Goal: Information Seeking & Learning: Learn about a topic

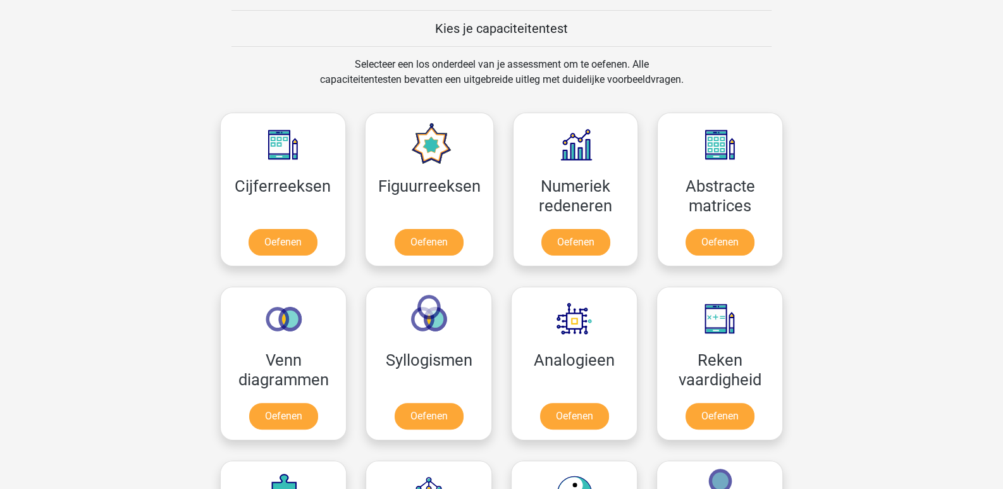
scroll to position [480, 0]
click at [735, 239] on link "Oefenen" at bounding box center [719, 245] width 72 height 28
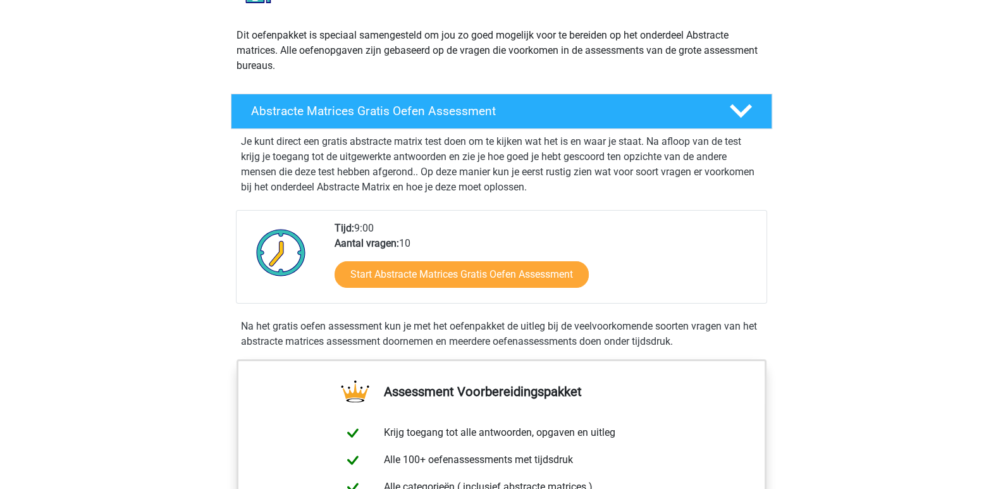
scroll to position [129, 0]
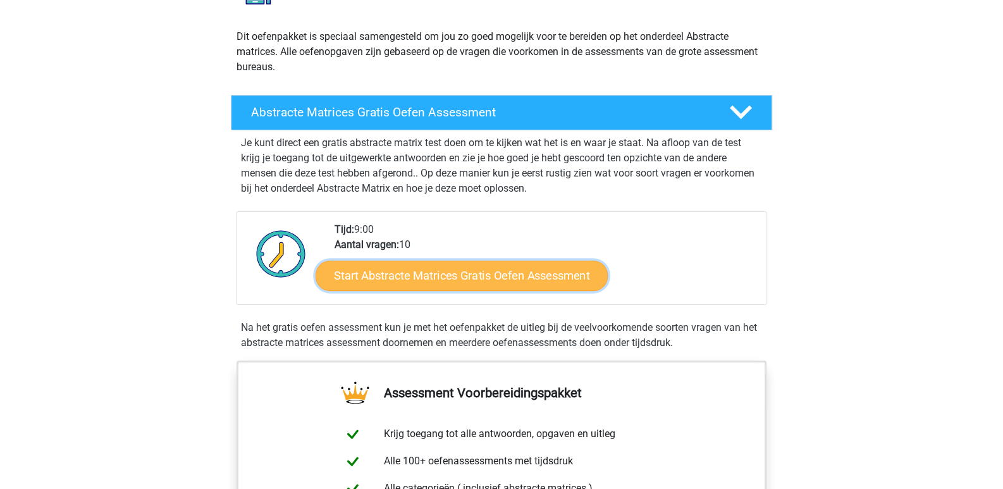
click at [569, 278] on link "Start Abstracte Matrices Gratis Oefen Assessment" at bounding box center [461, 275] width 292 height 30
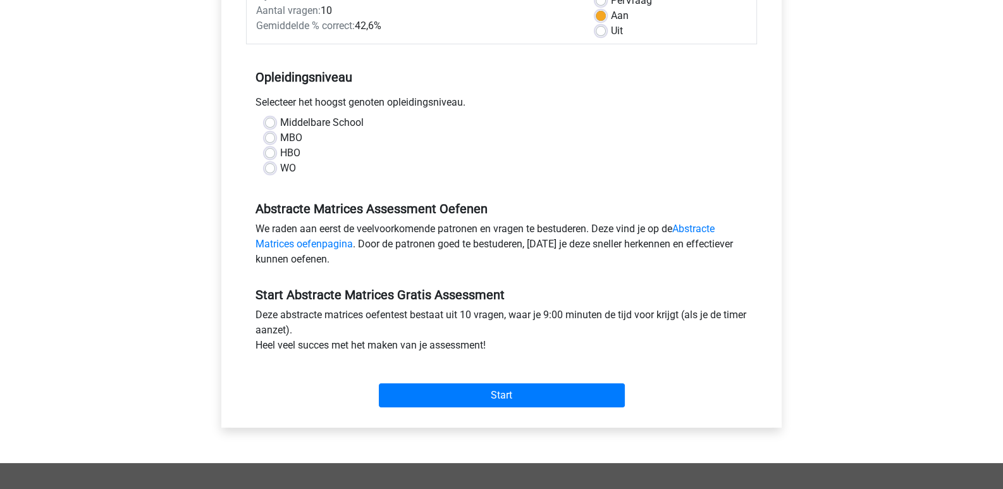
scroll to position [202, 0]
click at [269, 173] on div "WO" at bounding box center [501, 168] width 473 height 15
click at [280, 169] on label "WO" at bounding box center [288, 168] width 16 height 15
click at [271, 169] on input "WO" at bounding box center [270, 167] width 10 height 13
radio input "true"
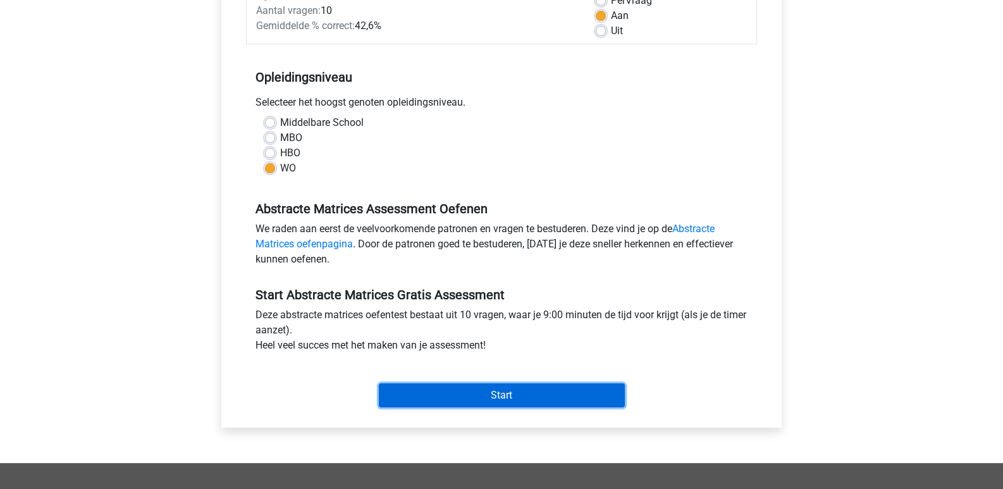
click at [459, 391] on input "Start" at bounding box center [502, 395] width 246 height 24
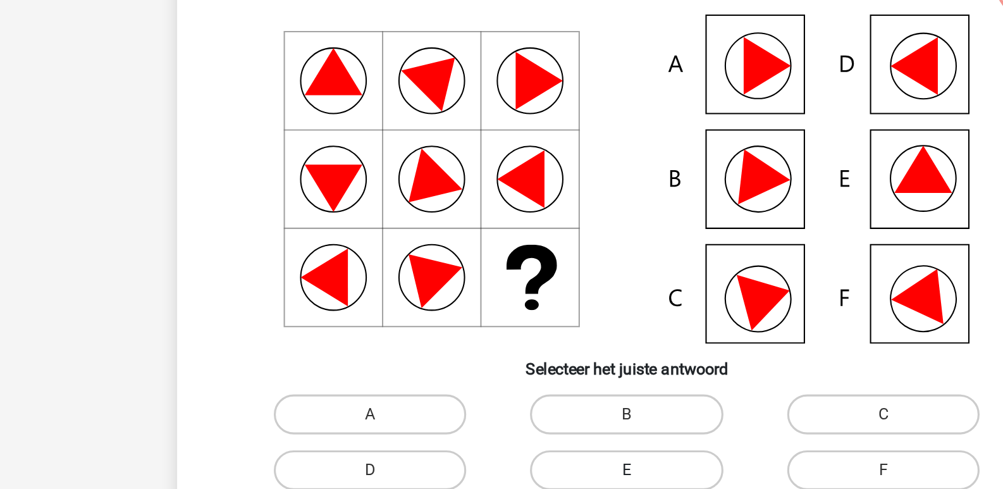
click at [510, 403] on label "E" at bounding box center [501, 405] width 122 height 25
click at [509, 405] on input "E" at bounding box center [505, 409] width 8 height 8
radio input "true"
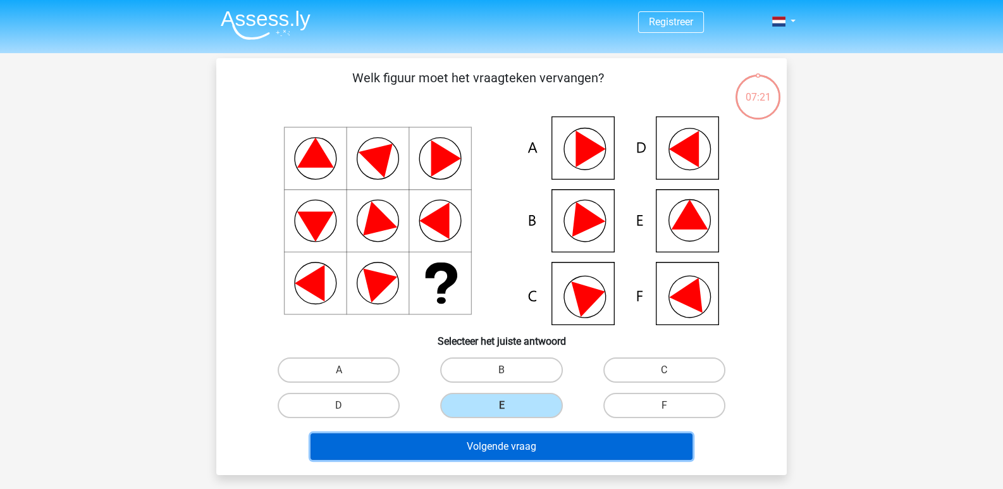
click at [599, 443] on button "Volgende vraag" at bounding box center [501, 446] width 382 height 27
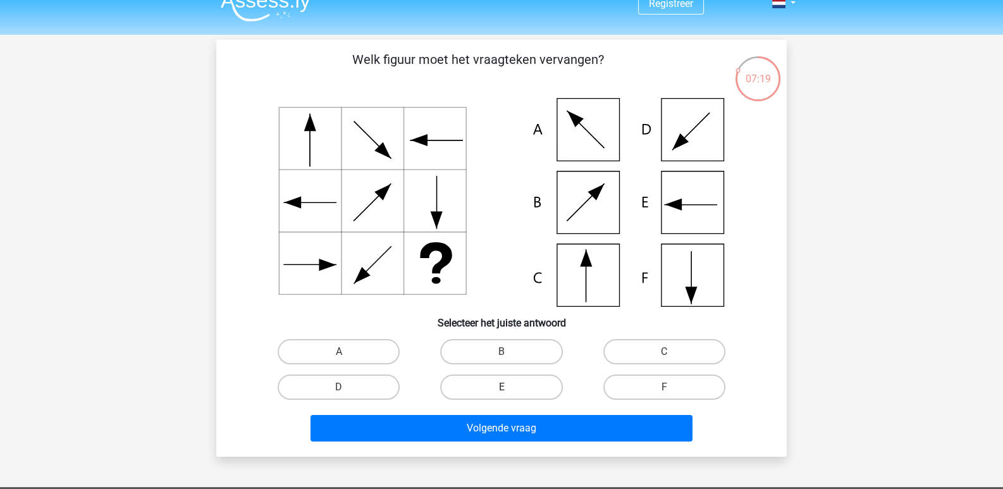
scroll to position [16, 0]
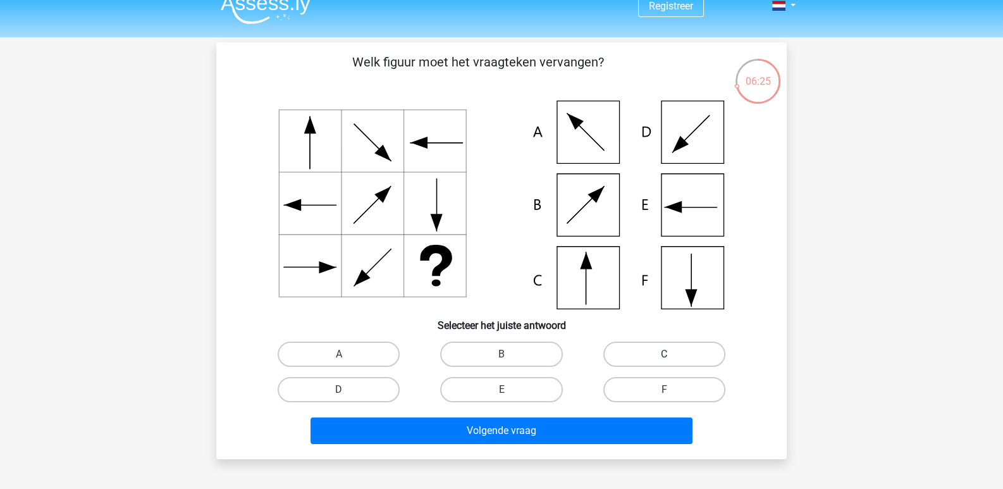
click at [656, 351] on label "C" at bounding box center [664, 353] width 122 height 25
click at [664, 354] on input "C" at bounding box center [668, 358] width 8 height 8
radio input "true"
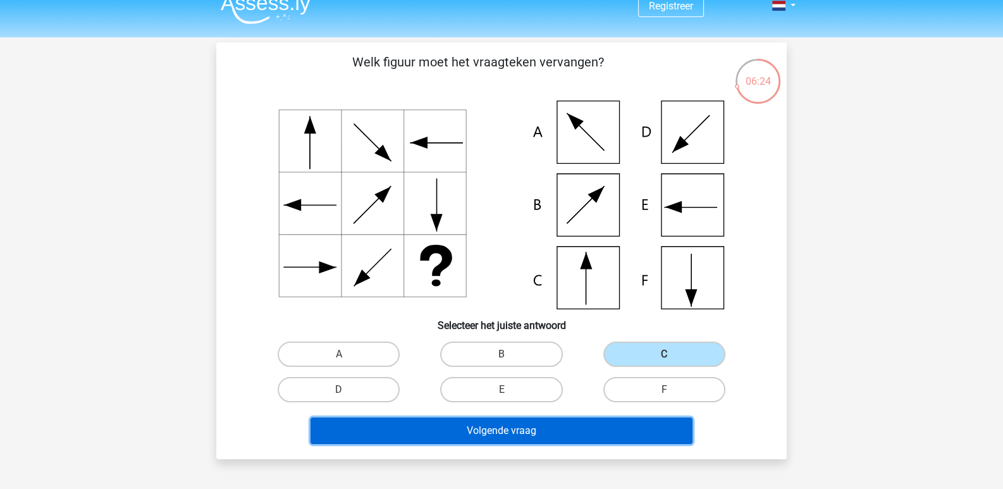
click at [604, 432] on button "Volgende vraag" at bounding box center [501, 430] width 382 height 27
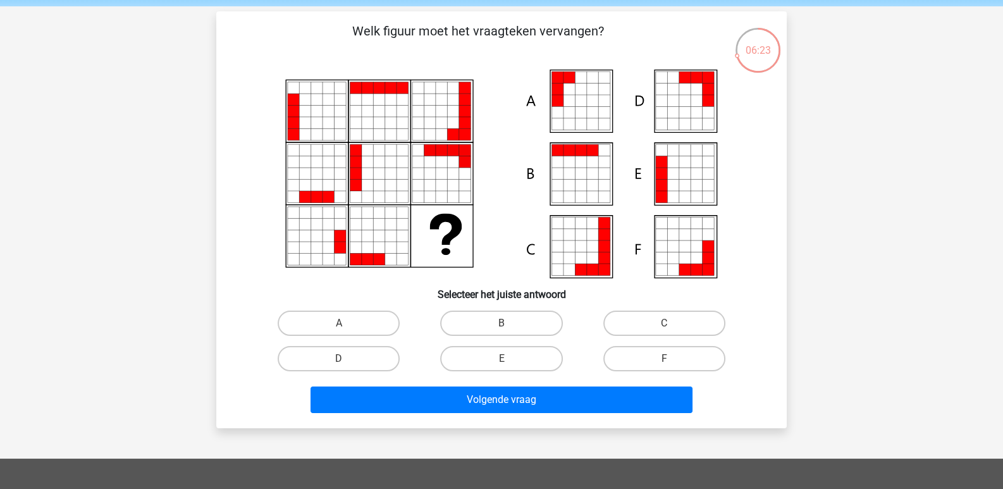
scroll to position [46, 0]
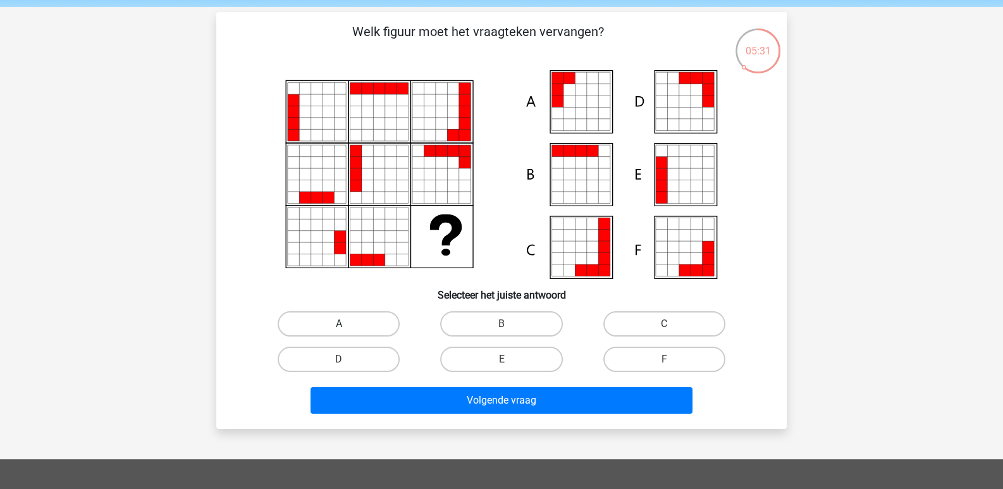
click at [379, 324] on label "A" at bounding box center [338, 323] width 122 height 25
click at [347, 324] on input "A" at bounding box center [343, 328] width 8 height 8
radio input "true"
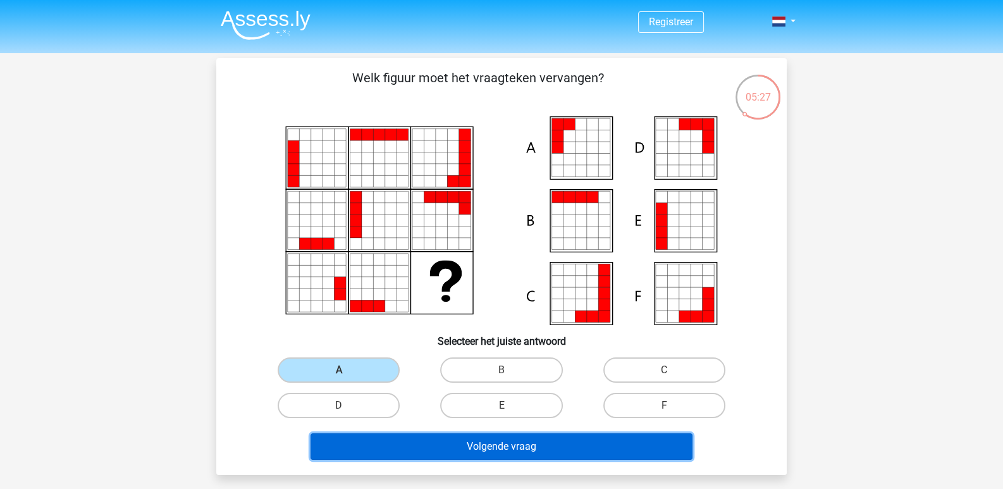
click at [503, 434] on button "Volgende vraag" at bounding box center [501, 446] width 382 height 27
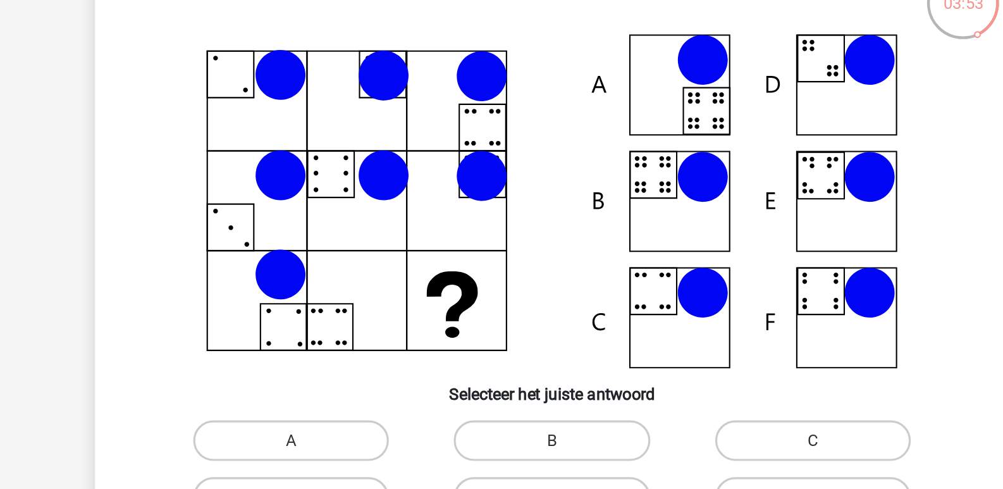
scroll to position [58, 0]
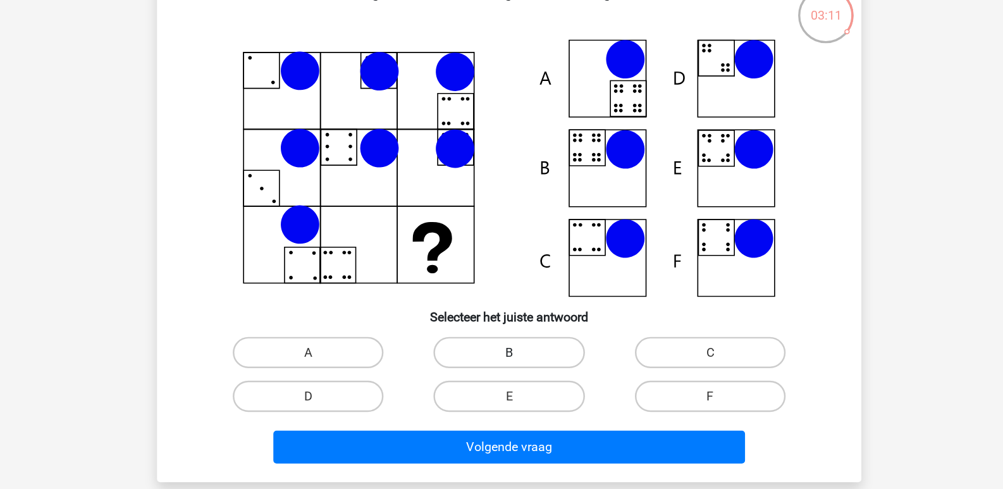
click at [503, 310] on label "B" at bounding box center [501, 311] width 122 height 25
click at [503, 312] on input "B" at bounding box center [505, 316] width 8 height 8
radio input "true"
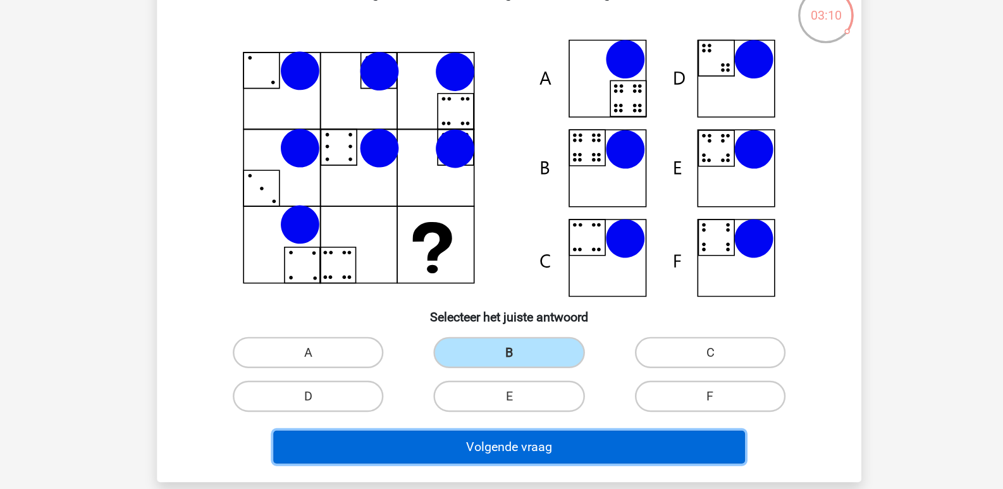
click at [508, 391] on button "Volgende vraag" at bounding box center [501, 388] width 382 height 27
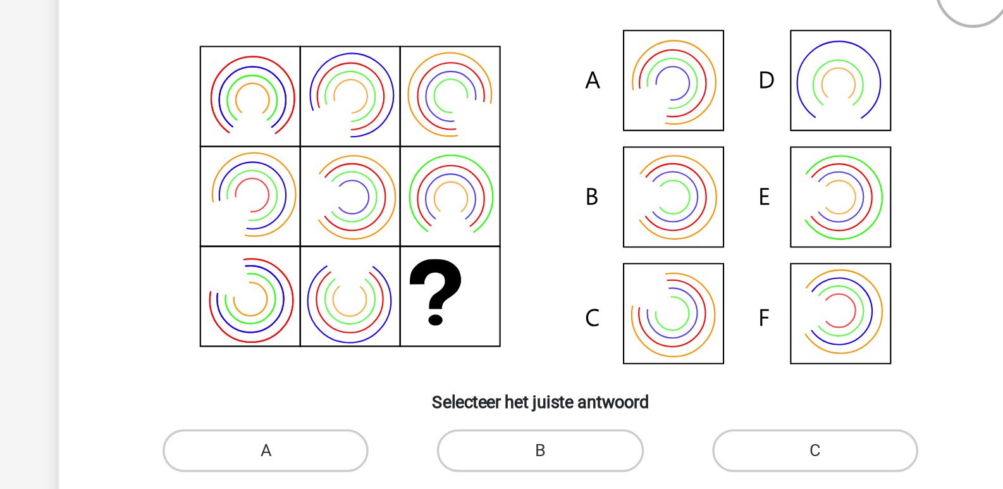
click at [573, 155] on icon at bounding box center [501, 162] width 509 height 209
click at [507, 309] on label "B" at bounding box center [501, 311] width 122 height 25
click at [507, 312] on input "B" at bounding box center [505, 316] width 8 height 8
radio input "true"
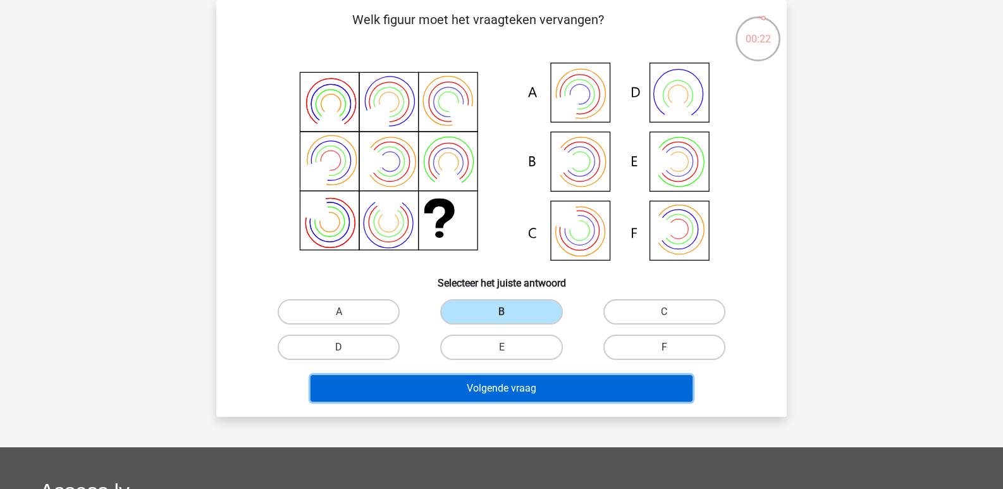
click at [592, 379] on button "Volgende vraag" at bounding box center [501, 388] width 382 height 27
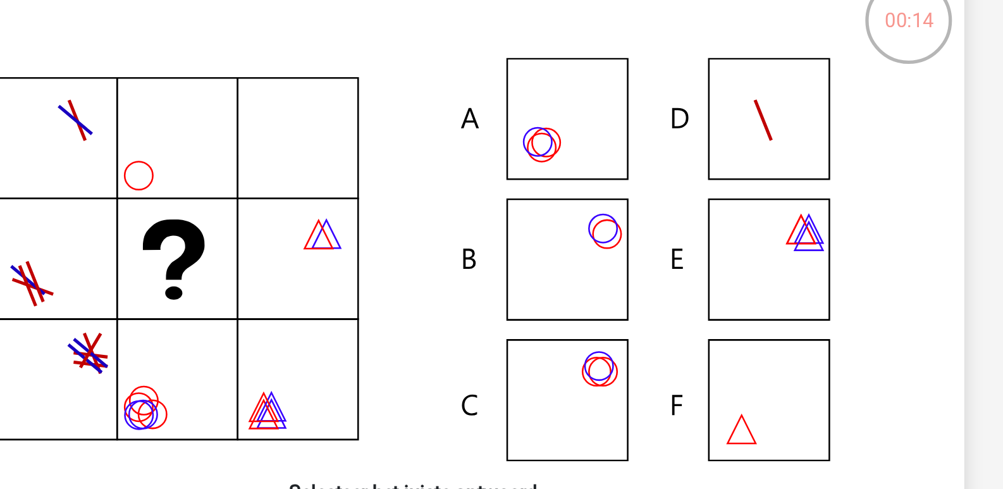
scroll to position [0, 0]
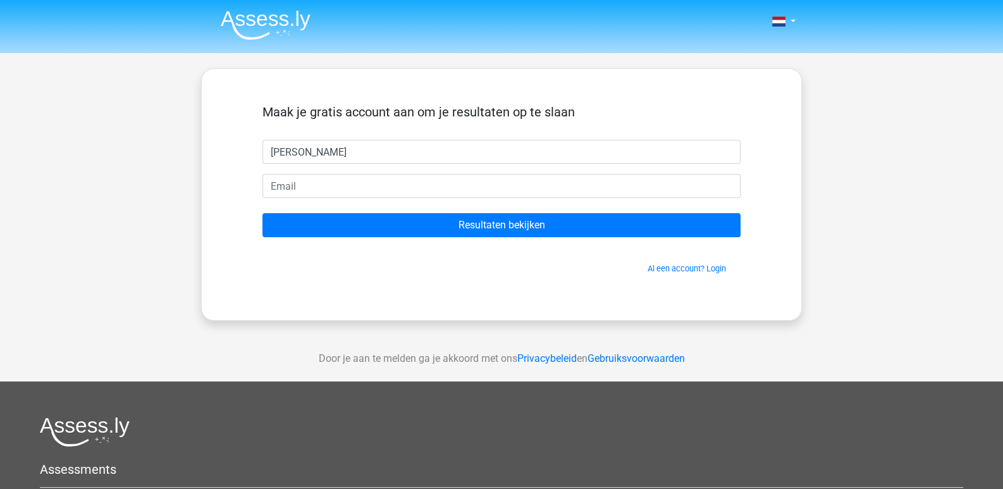
type input "[PERSON_NAME]"
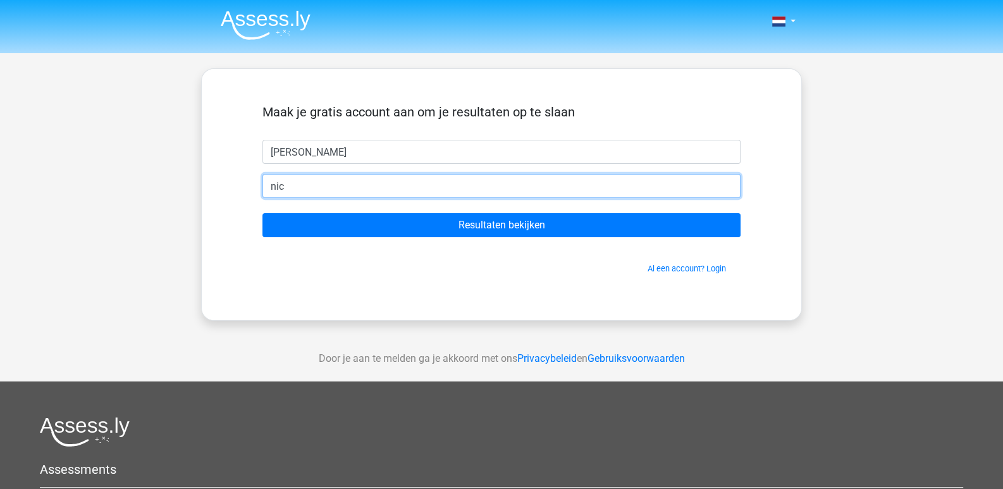
type input "[EMAIL_ADDRESS][DOMAIN_NAME]"
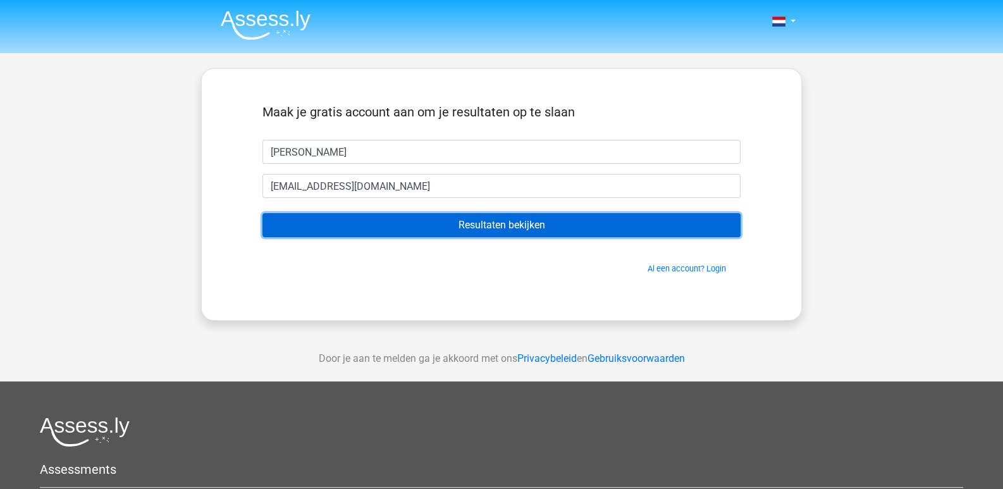
click at [474, 228] on input "Resultaten bekijken" at bounding box center [501, 225] width 478 height 24
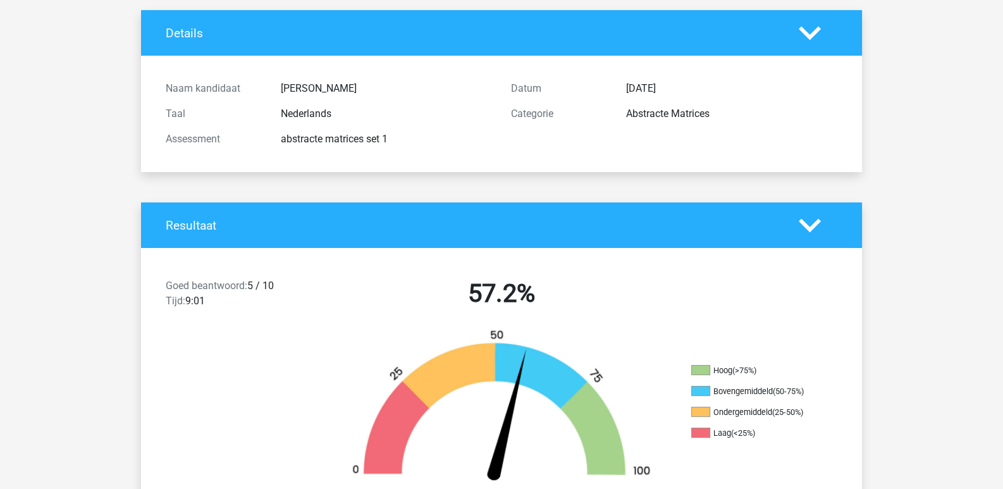
scroll to position [73, 0]
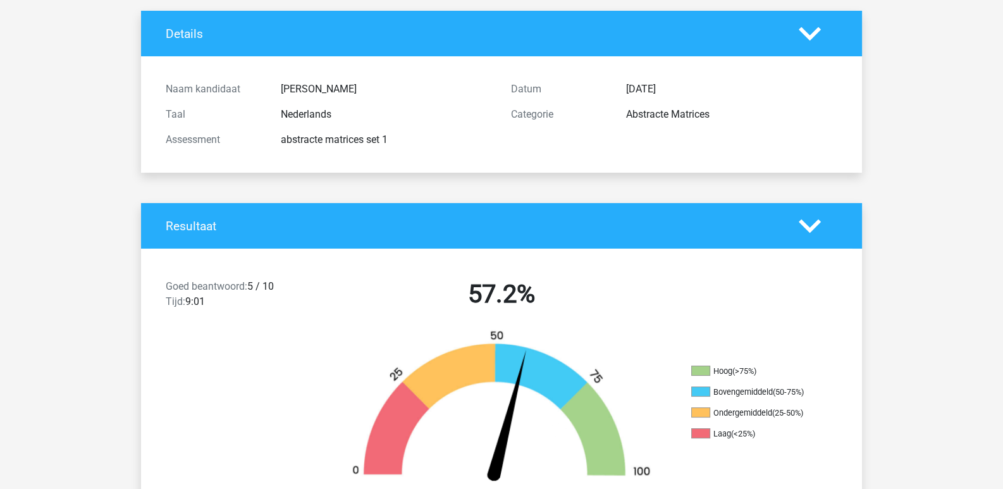
click at [794, 223] on div at bounding box center [818, 226] width 58 height 22
click at [808, 224] on icon at bounding box center [809, 226] width 22 height 22
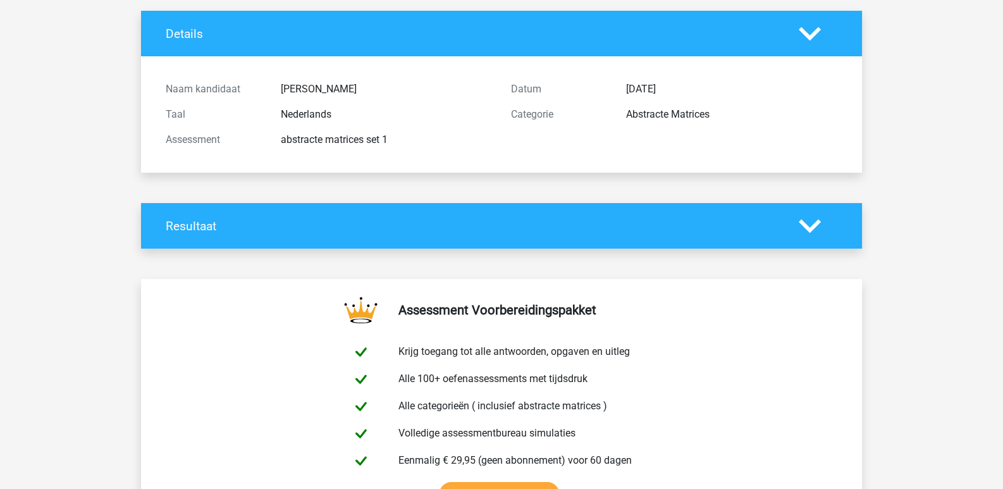
click at [808, 224] on icon at bounding box center [809, 226] width 22 height 22
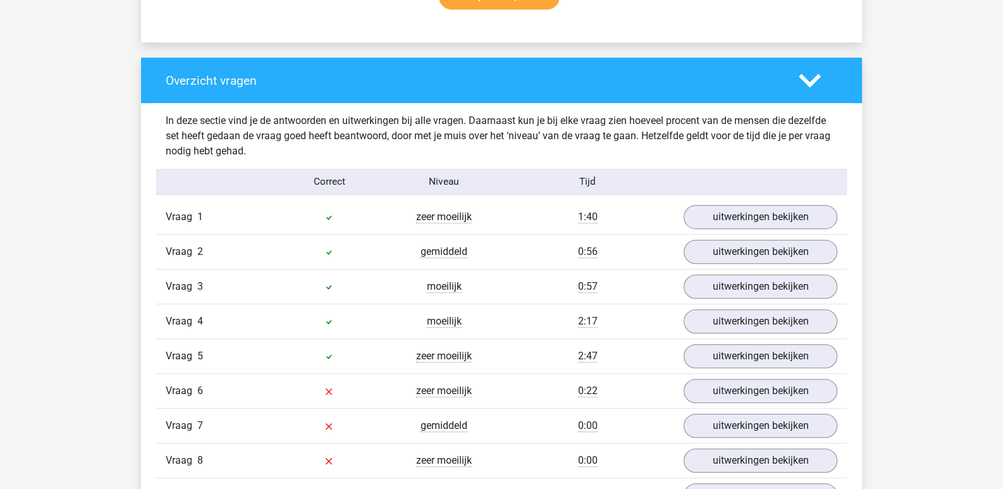
scroll to position [895, 0]
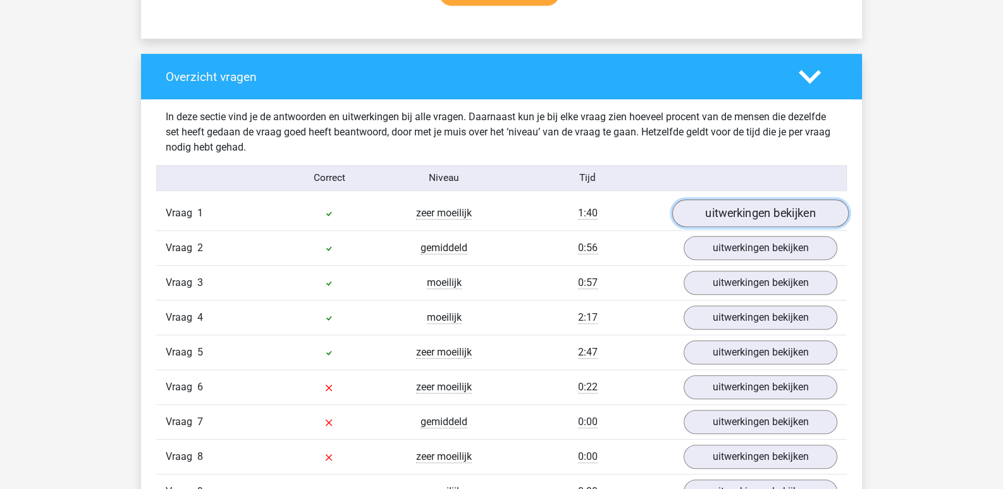
click at [690, 214] on link "uitwerkingen bekijken" at bounding box center [760, 214] width 176 height 28
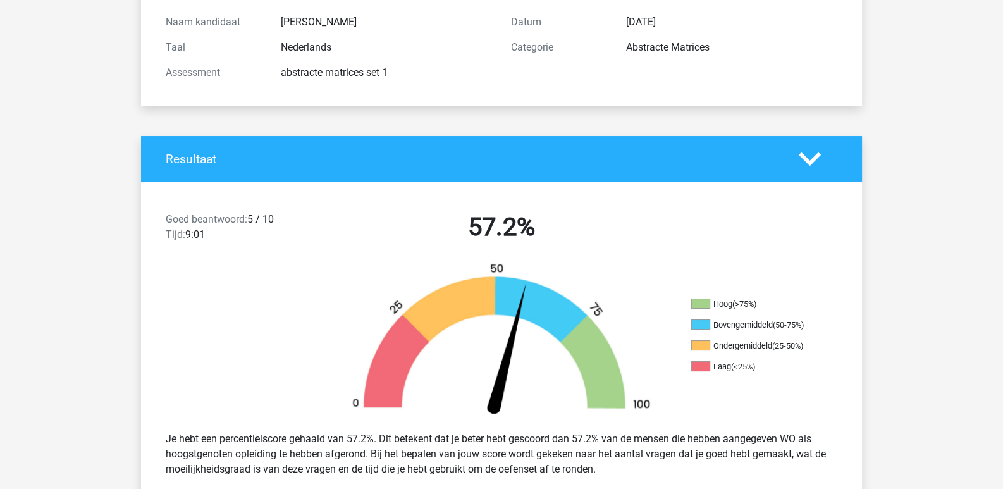
scroll to position [0, 0]
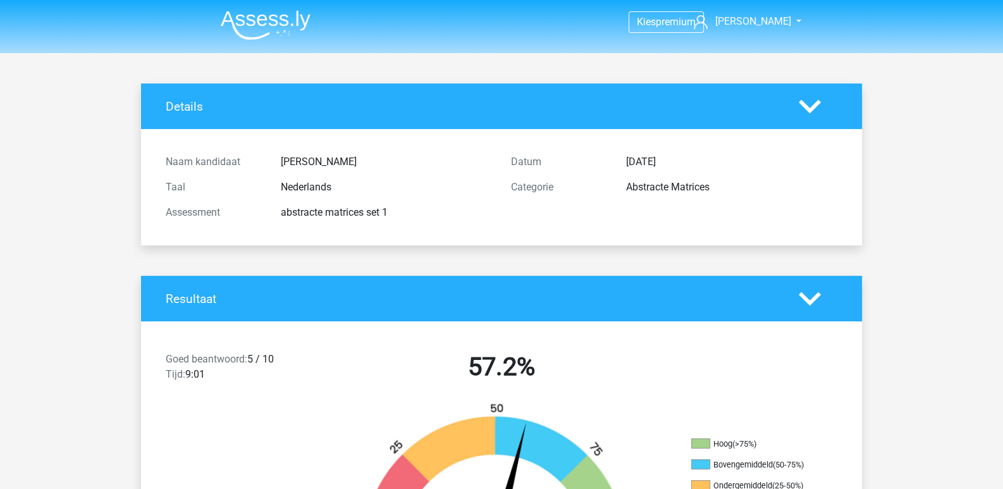
click at [265, 15] on img at bounding box center [266, 25] width 90 height 30
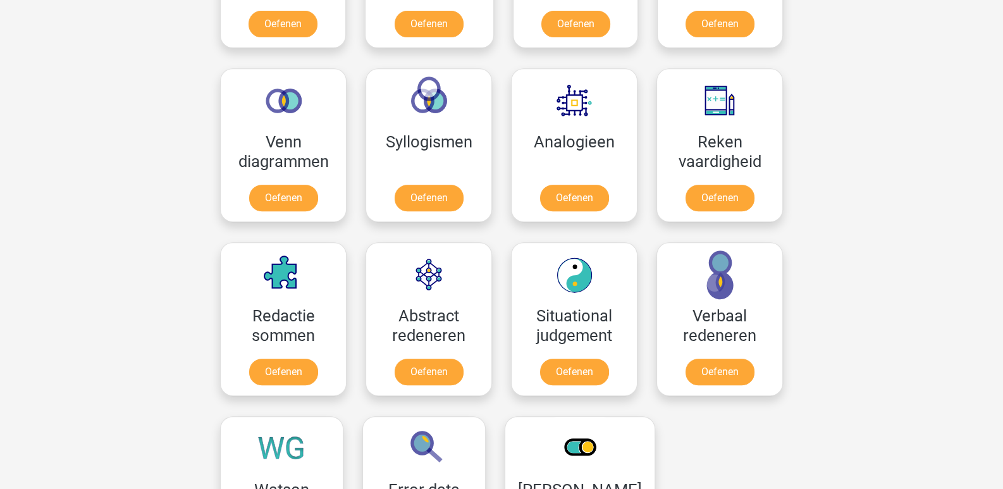
scroll to position [701, 0]
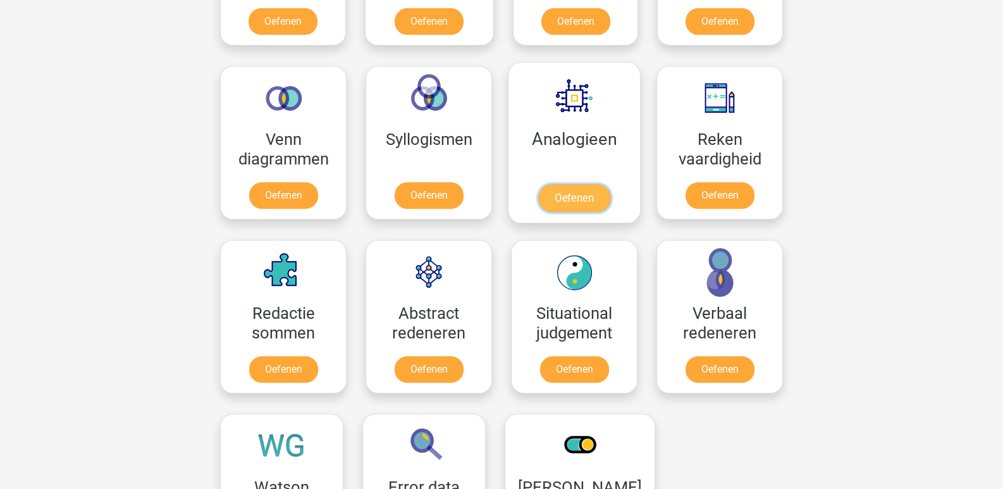
click at [602, 184] on link "Oefenen" at bounding box center [574, 198] width 72 height 28
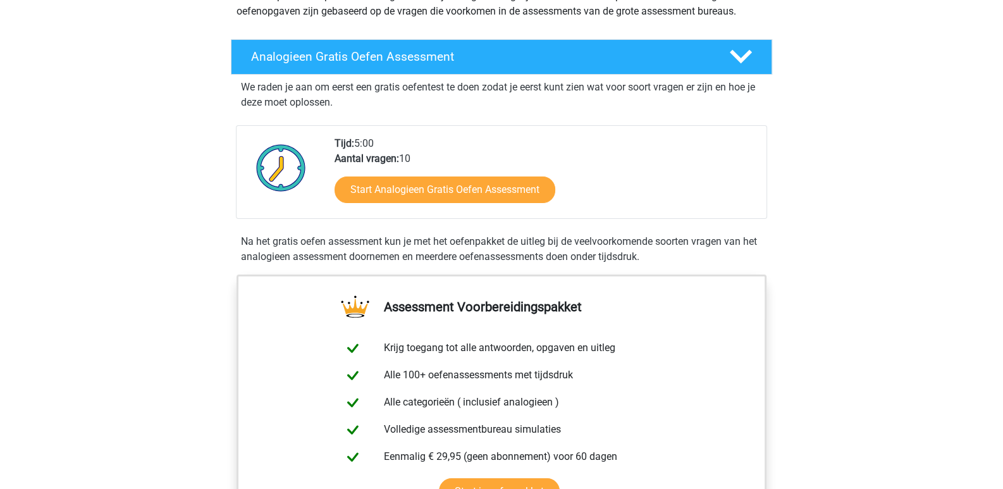
scroll to position [174, 0]
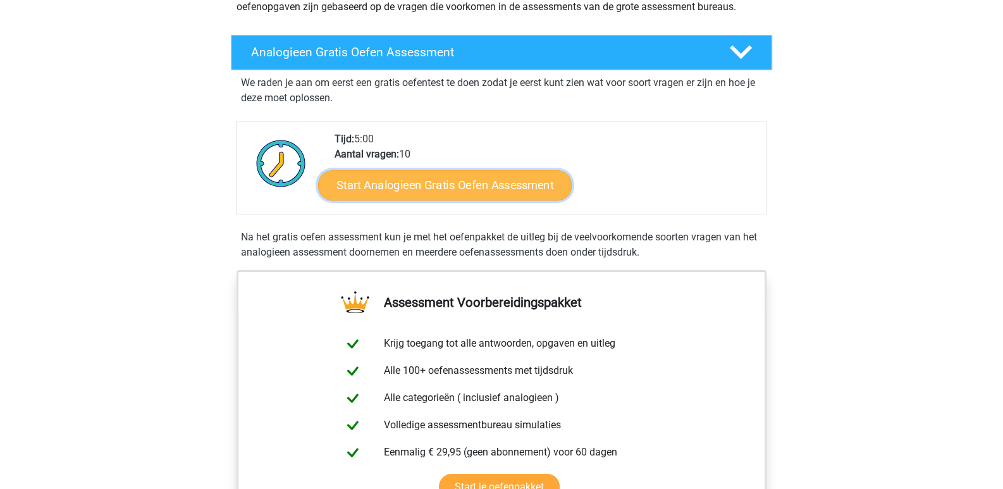
click at [495, 185] on link "Start Analogieen Gratis Oefen Assessment" at bounding box center [444, 184] width 253 height 30
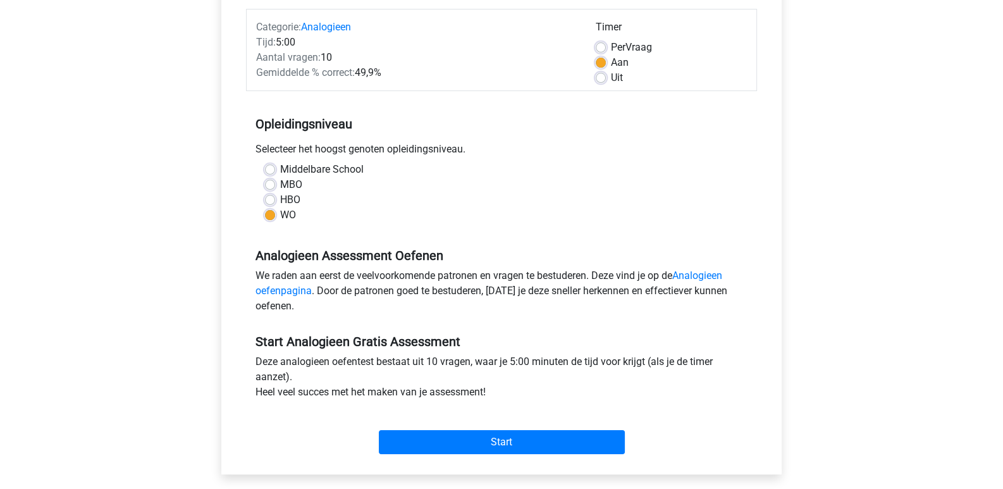
scroll to position [157, 0]
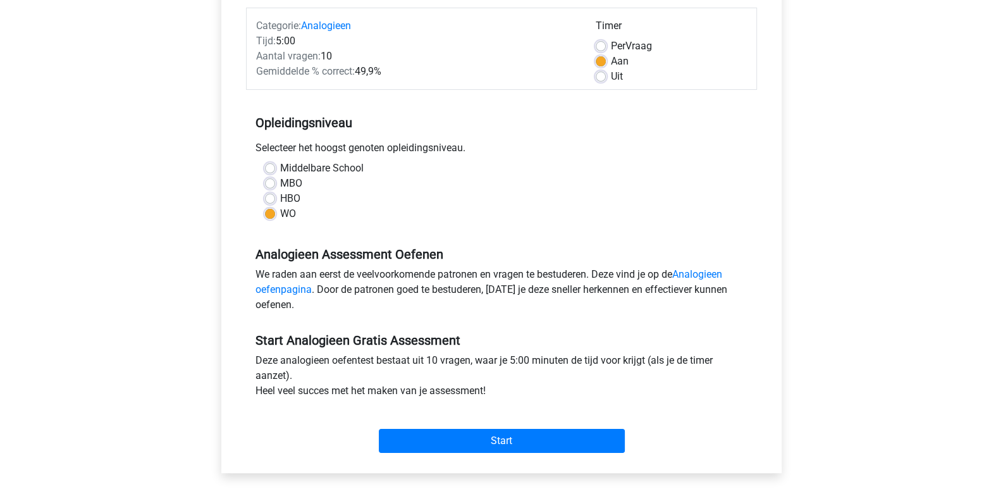
click at [485, 424] on div "Start" at bounding box center [501, 430] width 511 height 44
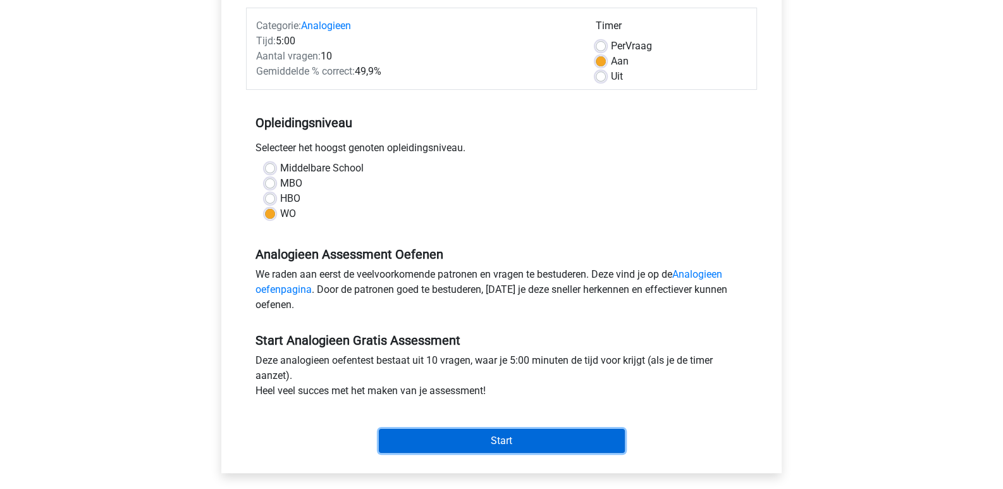
click at [487, 430] on input "Start" at bounding box center [502, 441] width 246 height 24
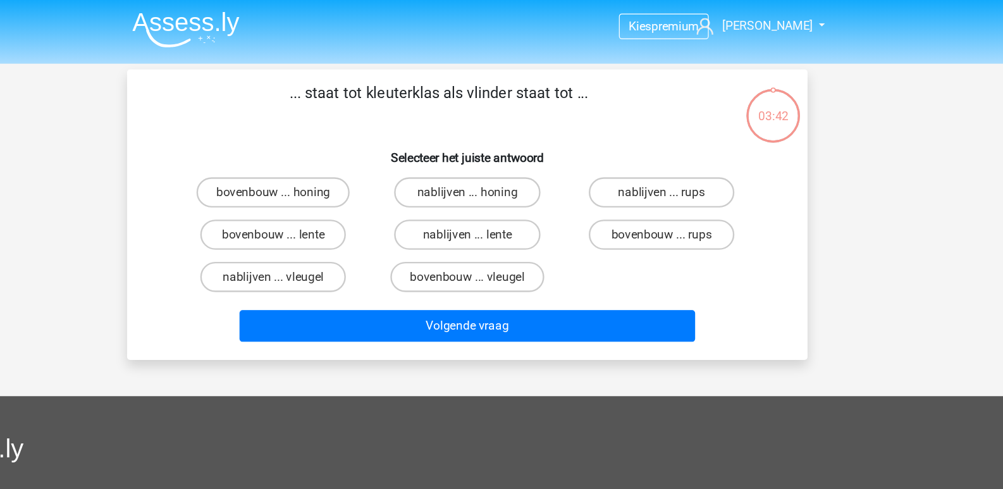
click at [287, 6] on li at bounding box center [260, 22] width 100 height 35
click at [287, 16] on img at bounding box center [266, 25] width 90 height 30
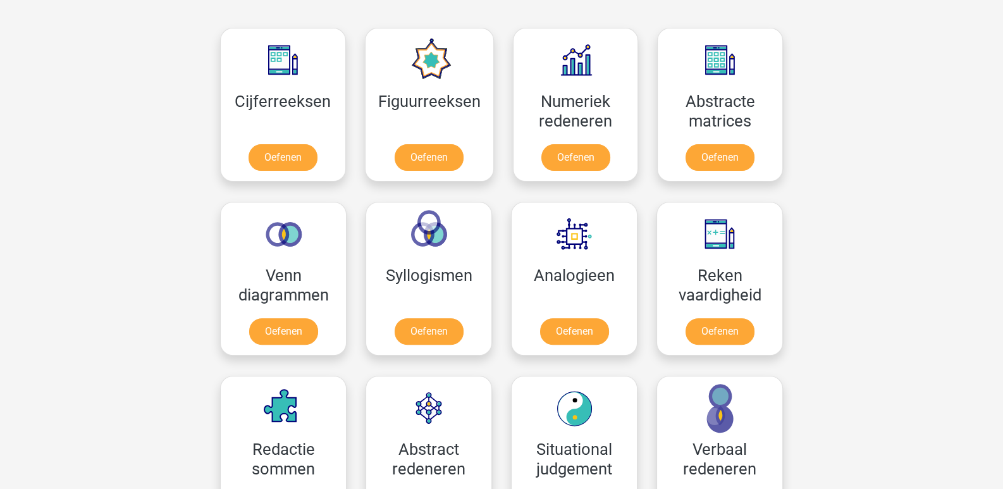
scroll to position [559, 0]
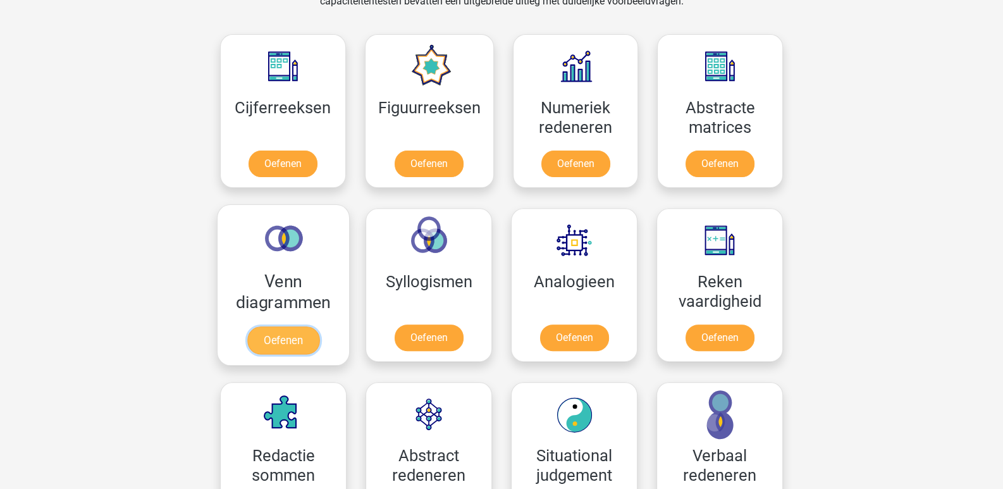
click at [284, 326] on link "Oefenen" at bounding box center [283, 340] width 72 height 28
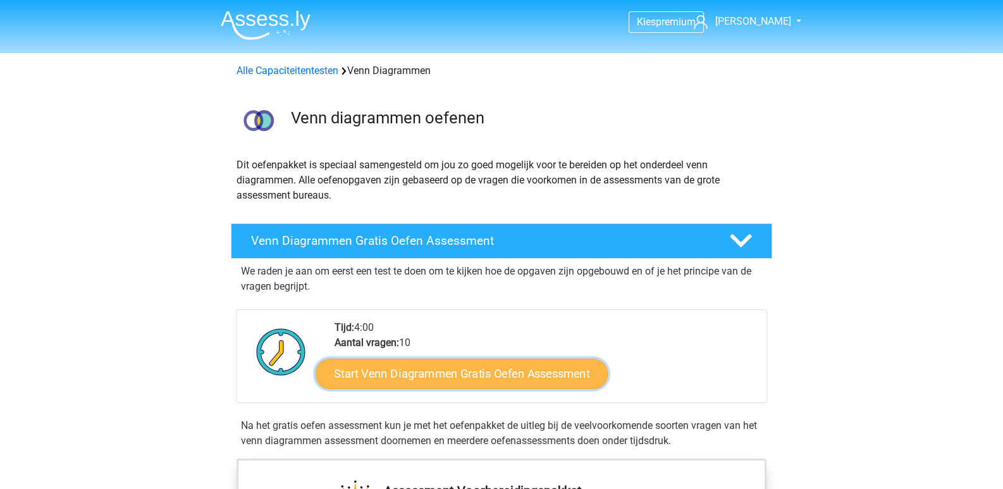
click at [475, 381] on link "Start Venn Diagrammen Gratis Oefen Assessment" at bounding box center [461, 373] width 292 height 30
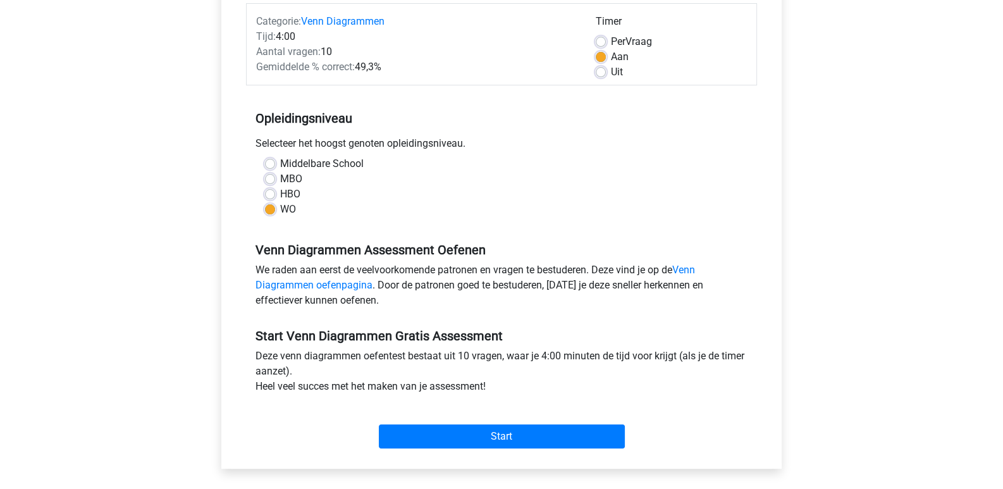
scroll to position [163, 0]
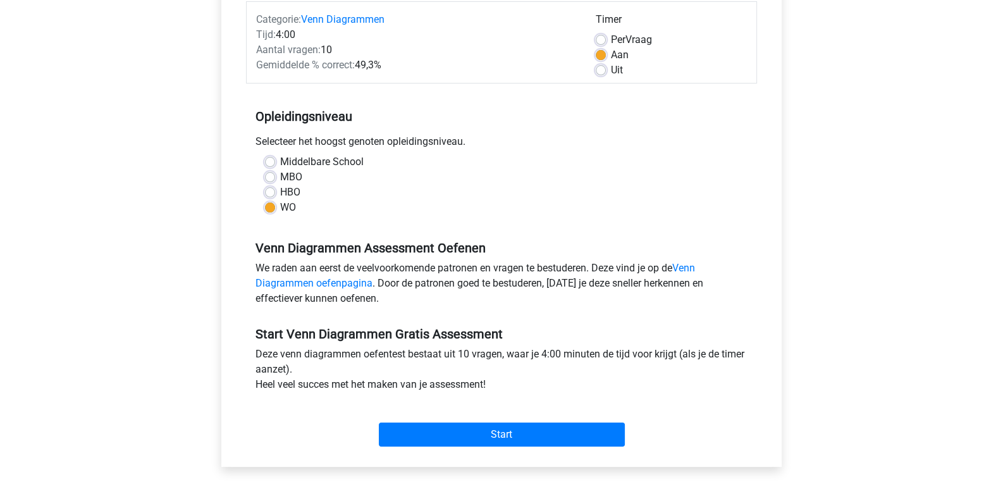
click at [611, 35] on label "Per Vraag" at bounding box center [631, 39] width 41 height 15
click at [601, 35] on input "Per Vraag" at bounding box center [600, 38] width 10 height 13
radio input "true"
click at [611, 54] on label "Aan" at bounding box center [620, 54] width 18 height 15
click at [604, 54] on input "Aan" at bounding box center [600, 53] width 10 height 13
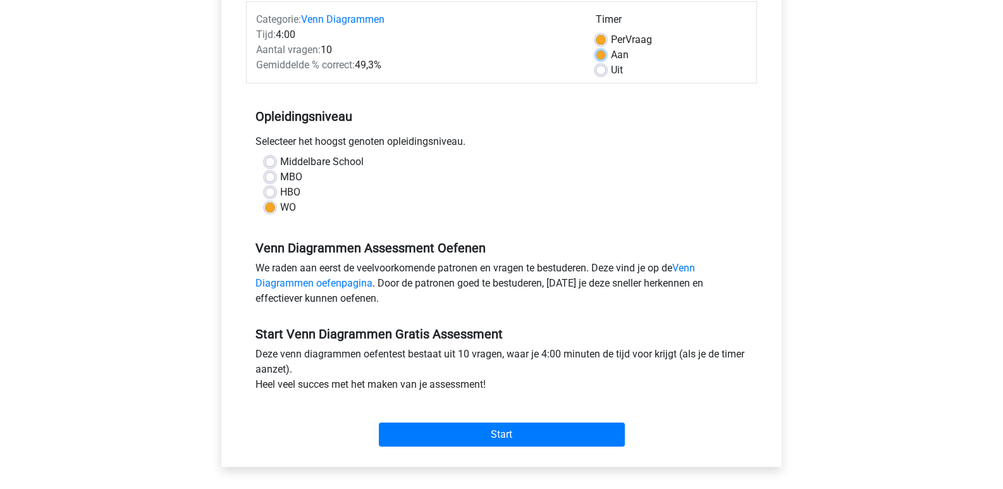
radio input "true"
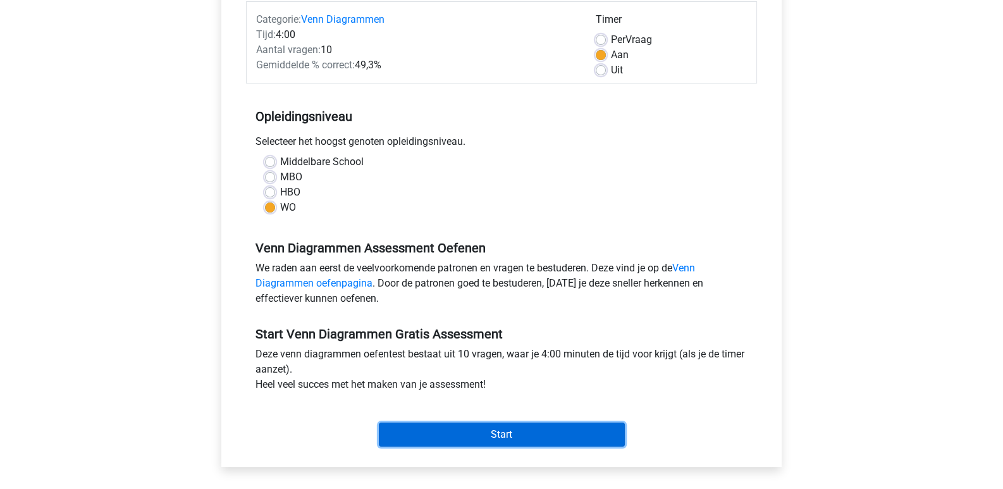
click at [521, 432] on input "Start" at bounding box center [502, 434] width 246 height 24
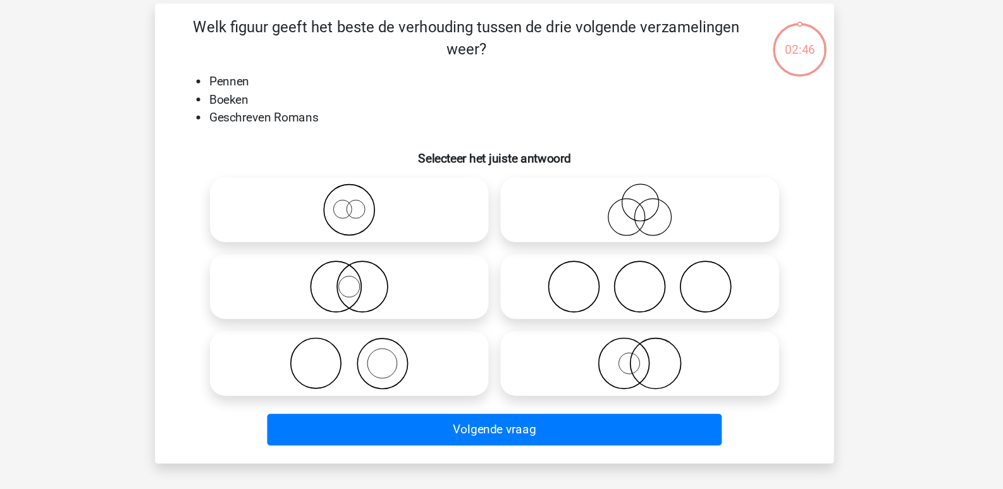
click at [637, 374] on icon at bounding box center [623, 360] width 224 height 44
click at [631, 354] on input "radio" at bounding box center [627, 350] width 8 height 8
radio input "true"
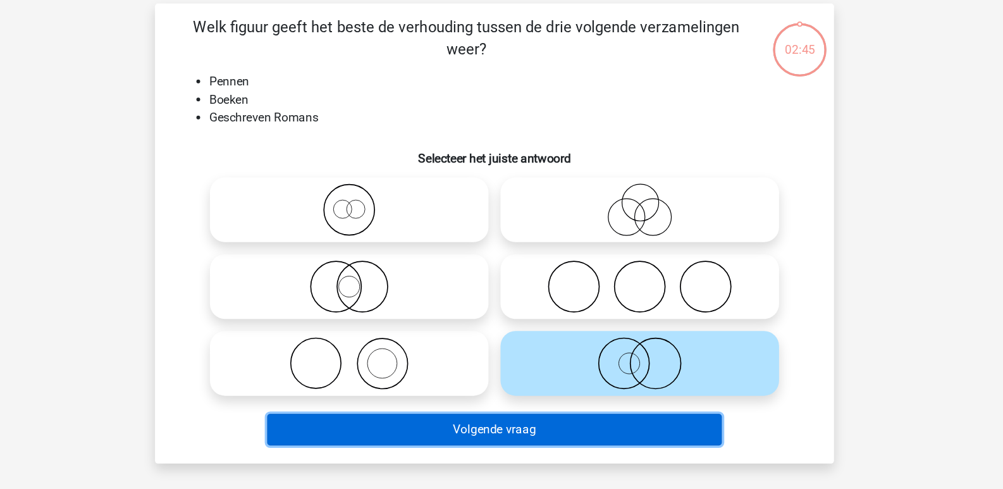
click at [627, 413] on button "Volgende vraag" at bounding box center [501, 416] width 382 height 27
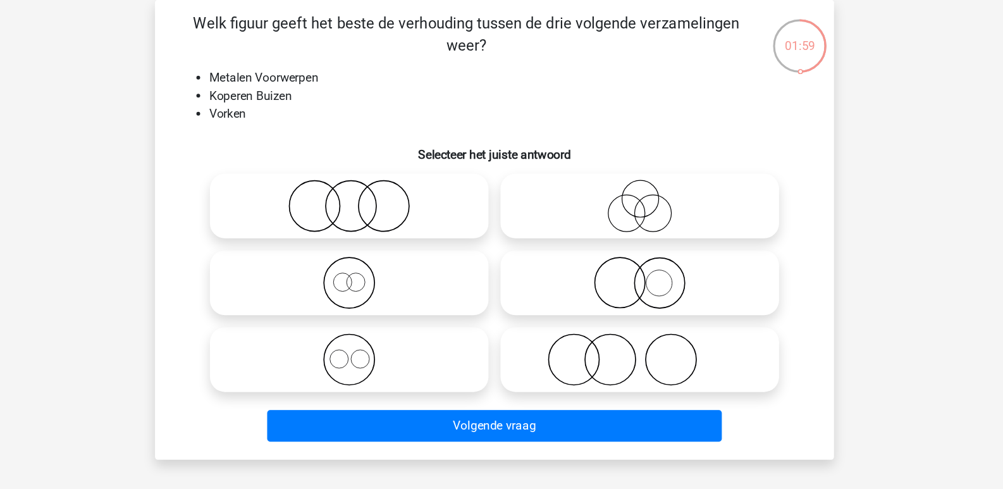
click at [433, 357] on icon at bounding box center [379, 360] width 224 height 44
click at [387, 354] on input "radio" at bounding box center [383, 350] width 8 height 8
radio input "true"
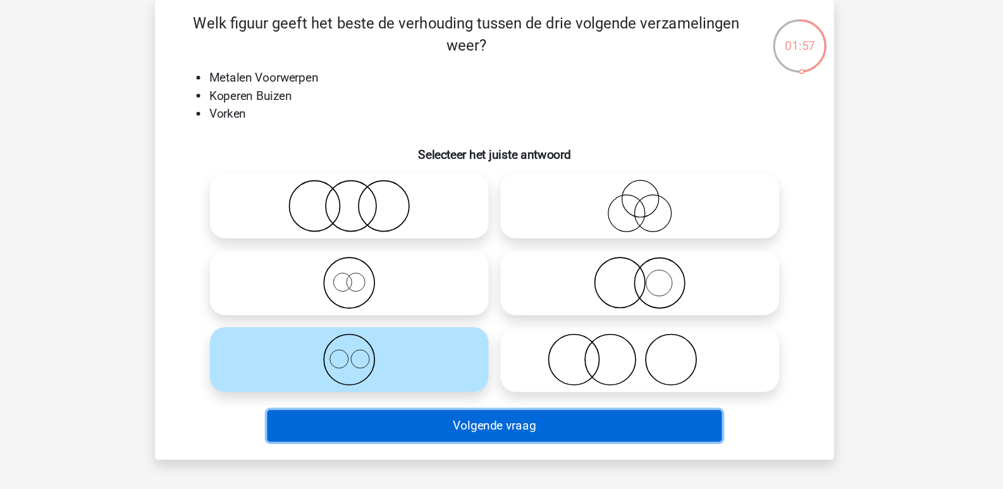
click at [484, 410] on button "Volgende vraag" at bounding box center [501, 416] width 382 height 27
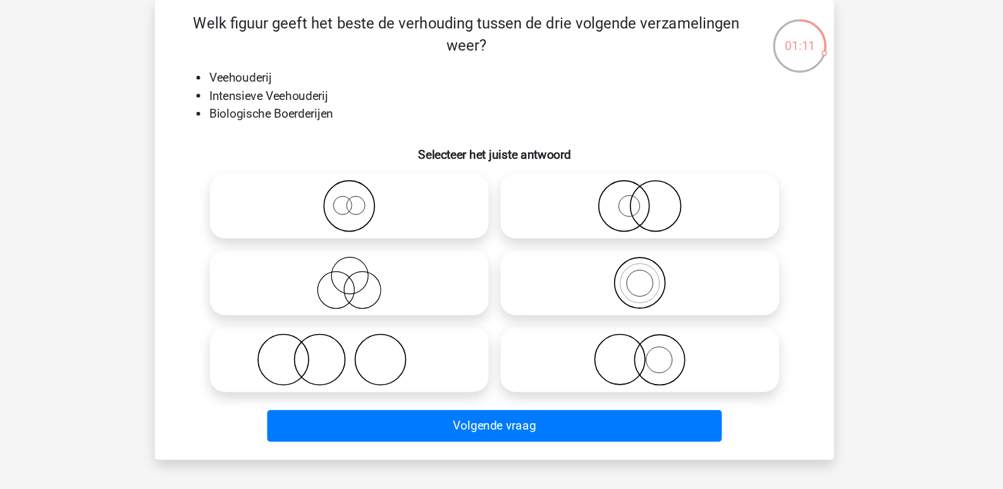
click at [648, 221] on icon at bounding box center [623, 231] width 224 height 44
click at [631, 221] on input "radio" at bounding box center [627, 221] width 8 height 8
radio input "true"
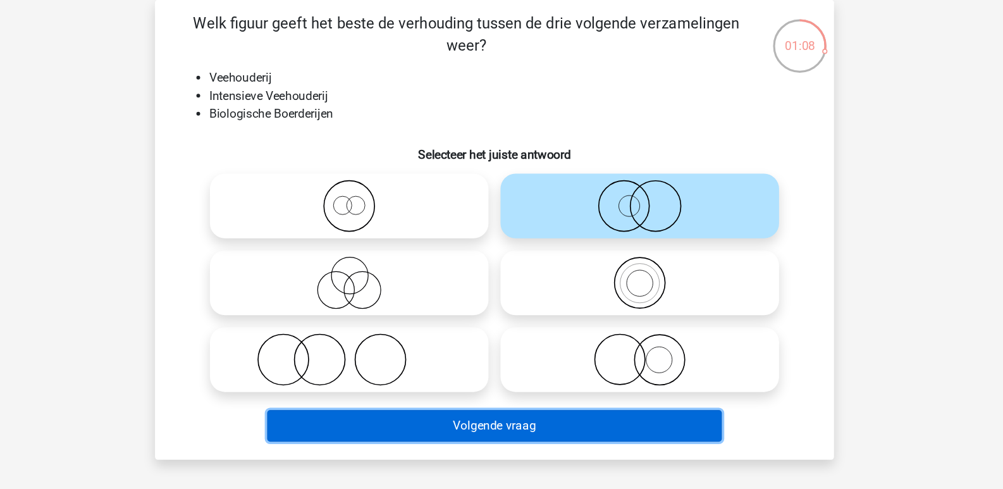
click at [647, 405] on button "Volgende vraag" at bounding box center [501, 416] width 382 height 27
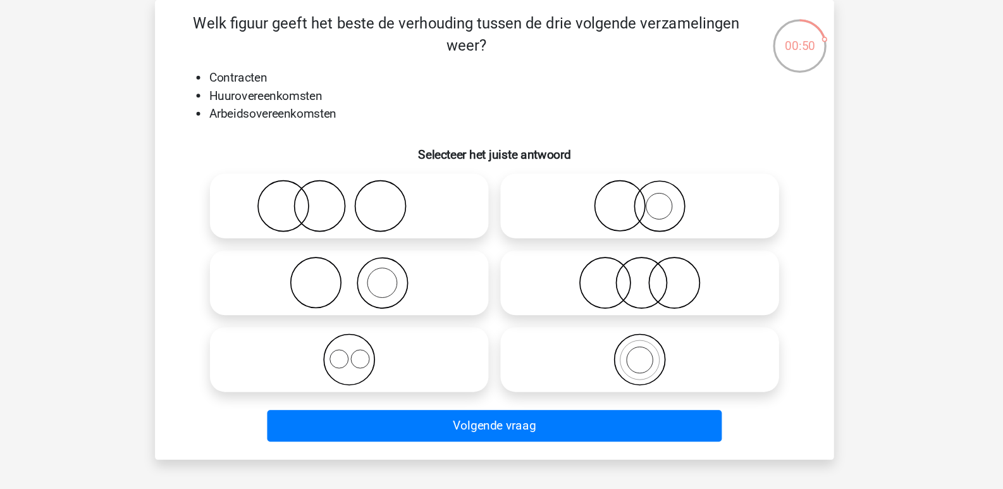
click at [425, 368] on icon at bounding box center [379, 360] width 224 height 44
click at [387, 354] on input "radio" at bounding box center [383, 350] width 8 height 8
radio input "true"
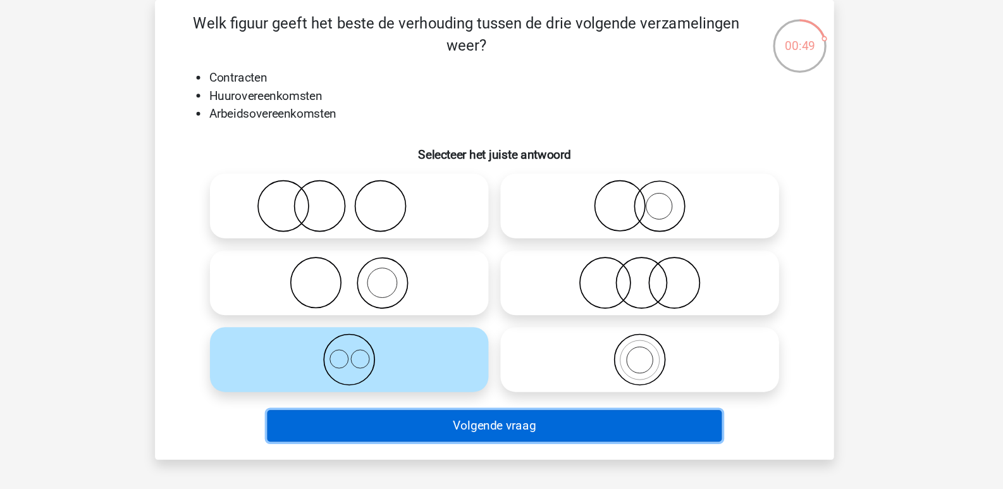
click at [449, 418] on button "Volgende vraag" at bounding box center [501, 416] width 382 height 27
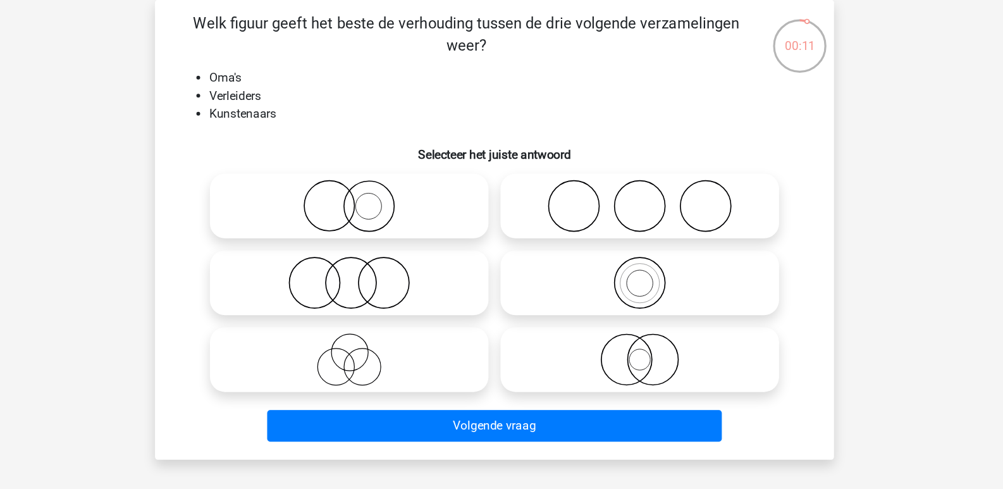
click at [433, 357] on icon at bounding box center [379, 360] width 224 height 44
click at [387, 354] on input "radio" at bounding box center [383, 350] width 8 height 8
radio input "true"
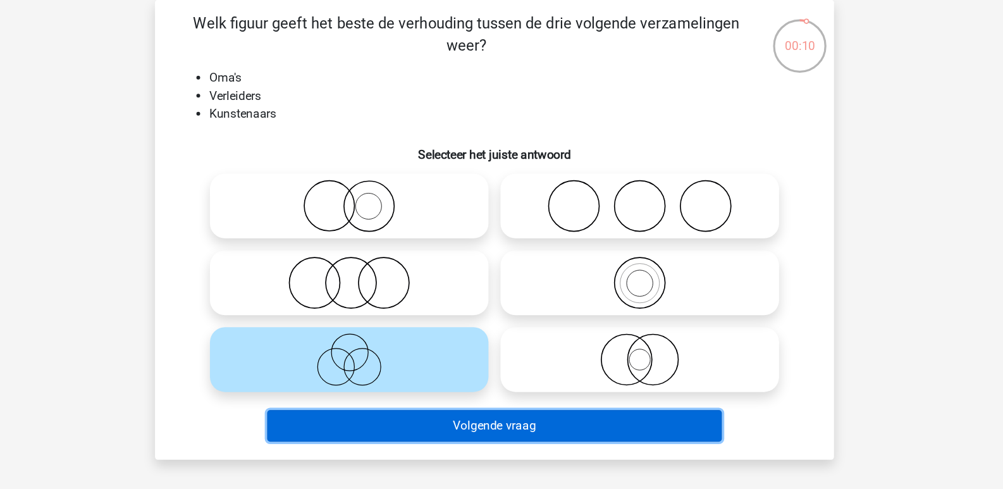
click at [517, 420] on button "Volgende vraag" at bounding box center [501, 416] width 382 height 27
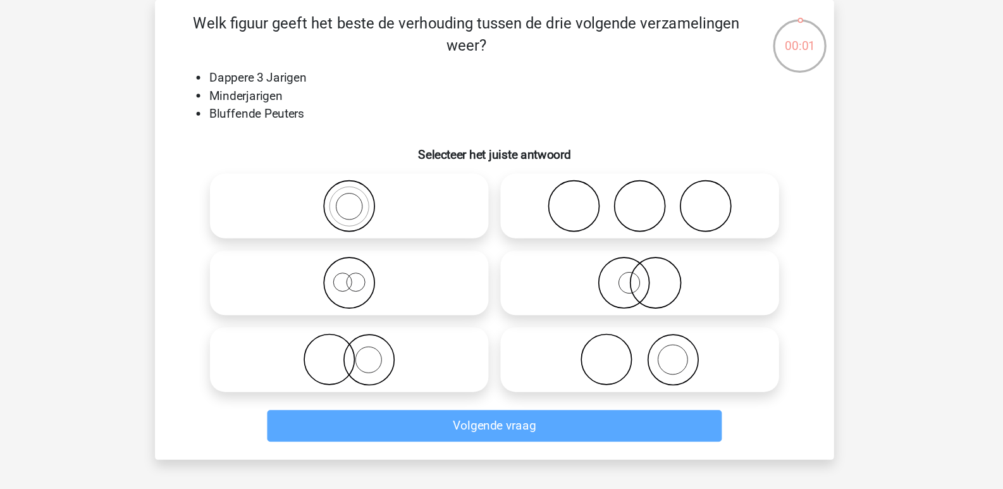
click at [637, 216] on icon at bounding box center [623, 231] width 224 height 44
click at [631, 217] on input "radio" at bounding box center [627, 221] width 8 height 8
radio input "true"
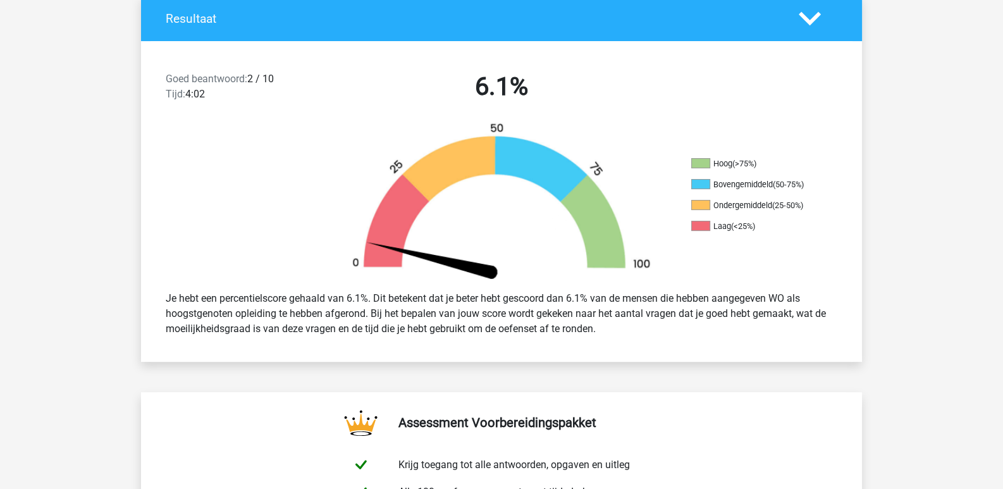
scroll to position [255, 0]
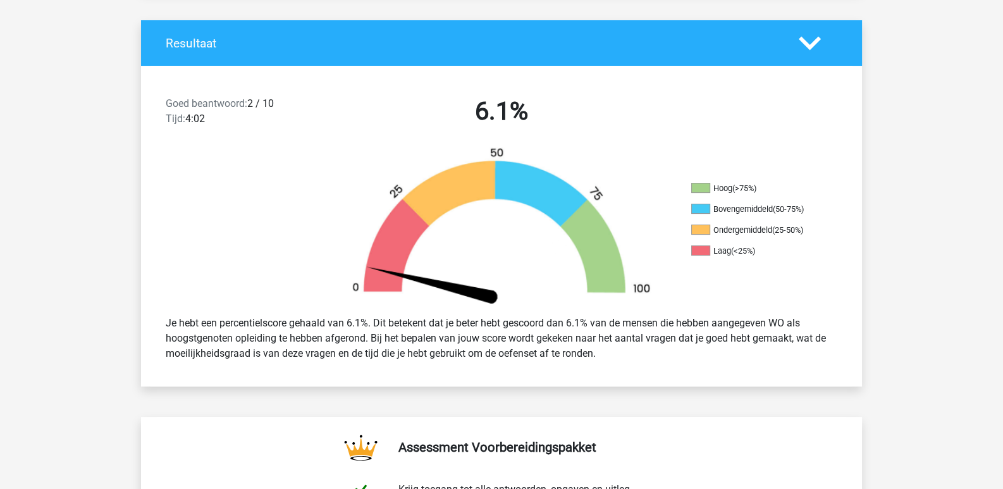
click at [626, 49] on h4 "Resultaat" at bounding box center [473, 43] width 614 height 15
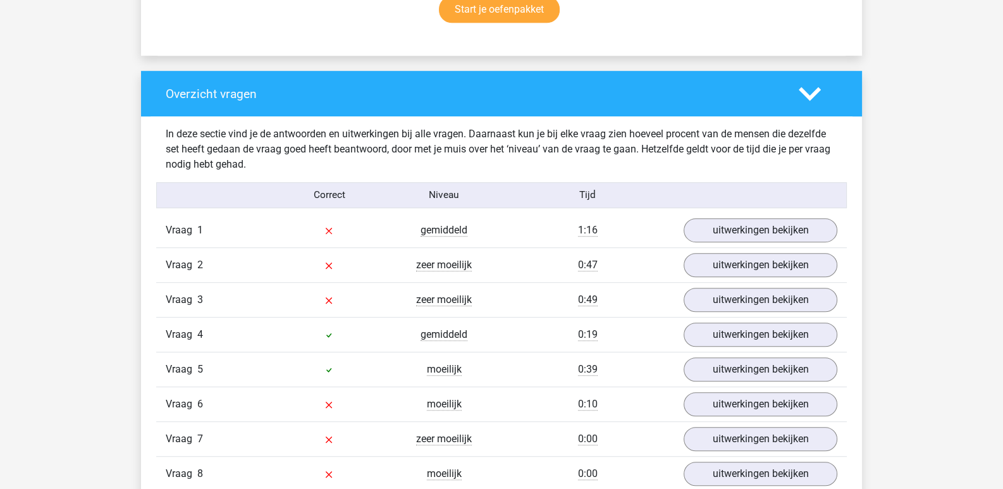
scroll to position [881, 0]
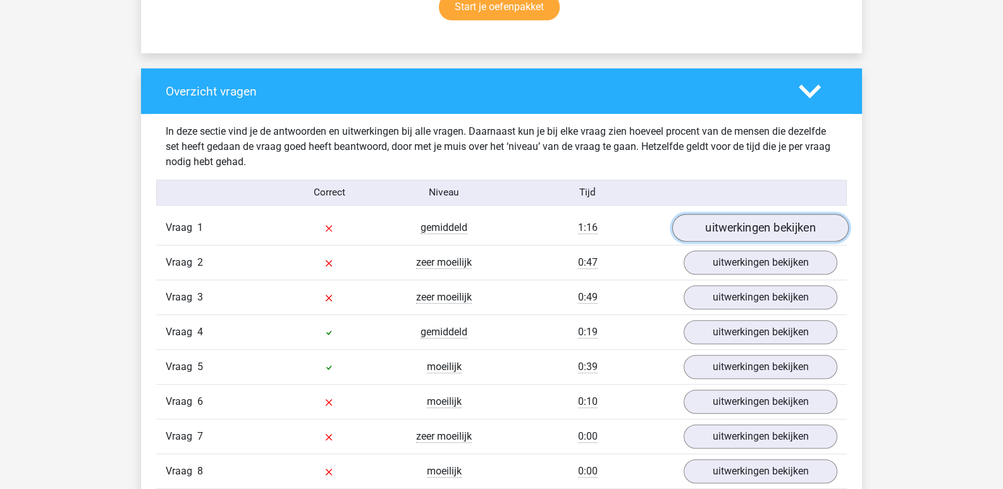
click at [780, 235] on link "uitwerkingen bekijken" at bounding box center [760, 228] width 176 height 28
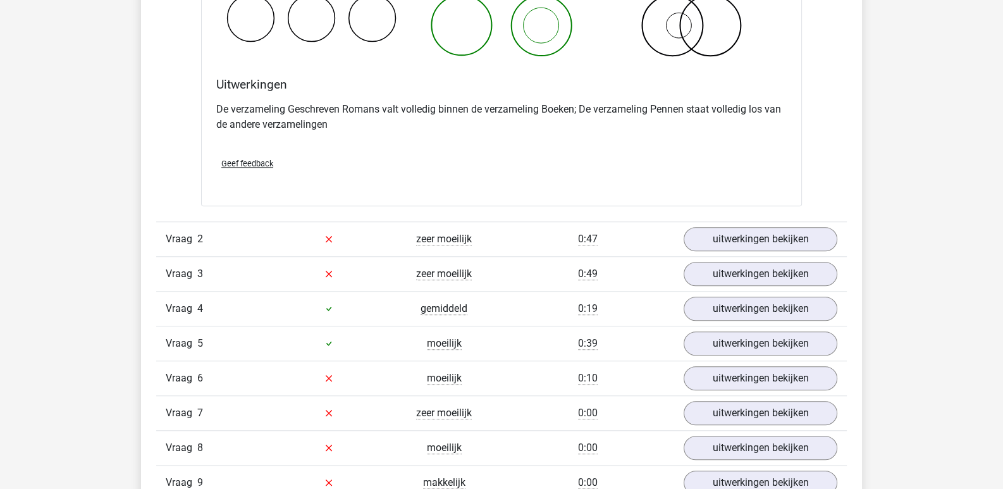
scroll to position [1406, 0]
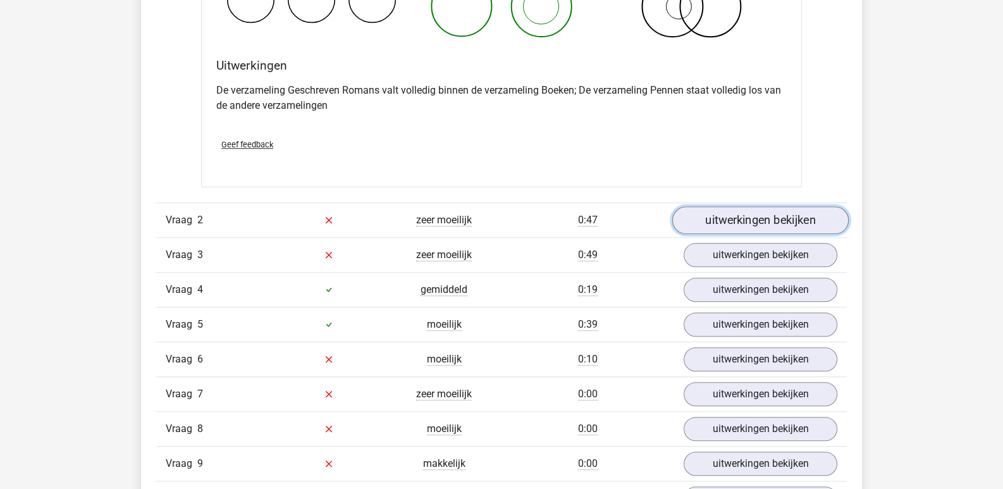
click at [720, 216] on link "uitwerkingen bekijken" at bounding box center [760, 220] width 176 height 28
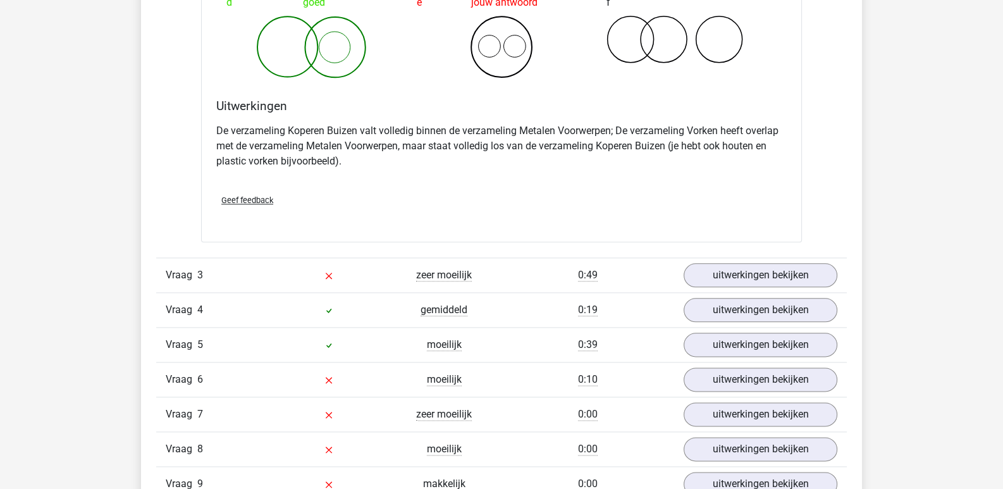
scroll to position [1902, 0]
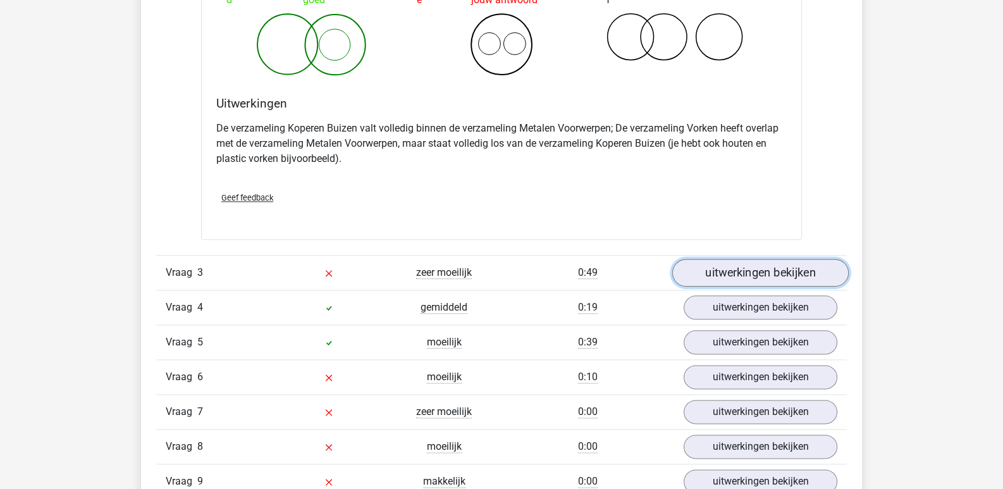
click at [745, 273] on link "uitwerkingen bekijken" at bounding box center [760, 273] width 176 height 28
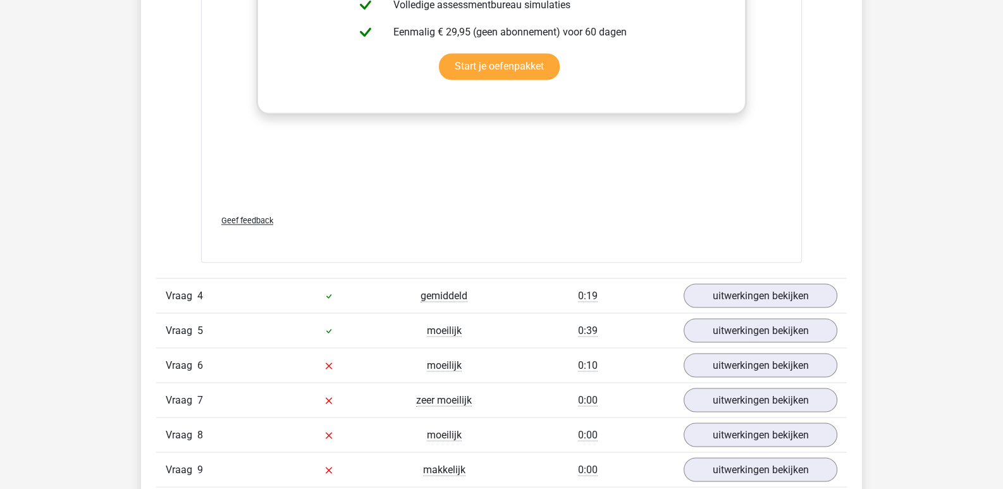
scroll to position [2736, 0]
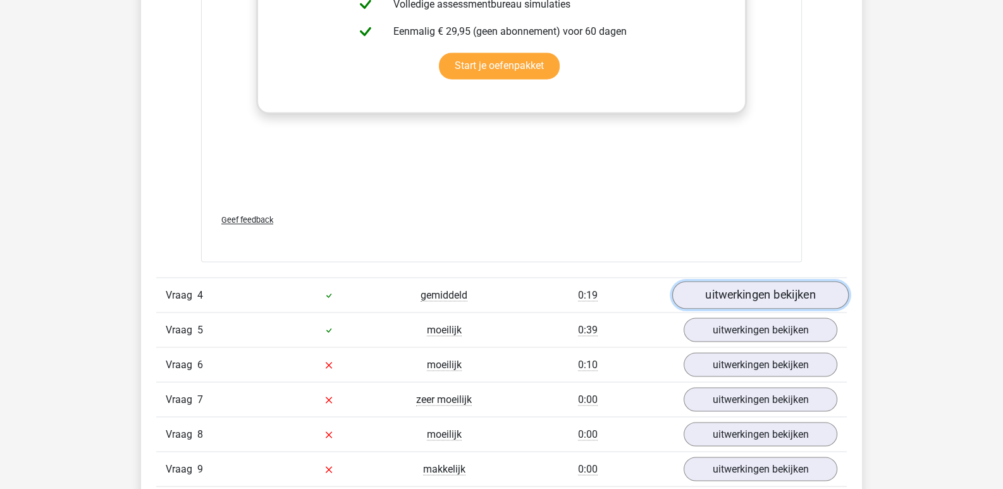
click at [755, 300] on link "uitwerkingen bekijken" at bounding box center [760, 295] width 176 height 28
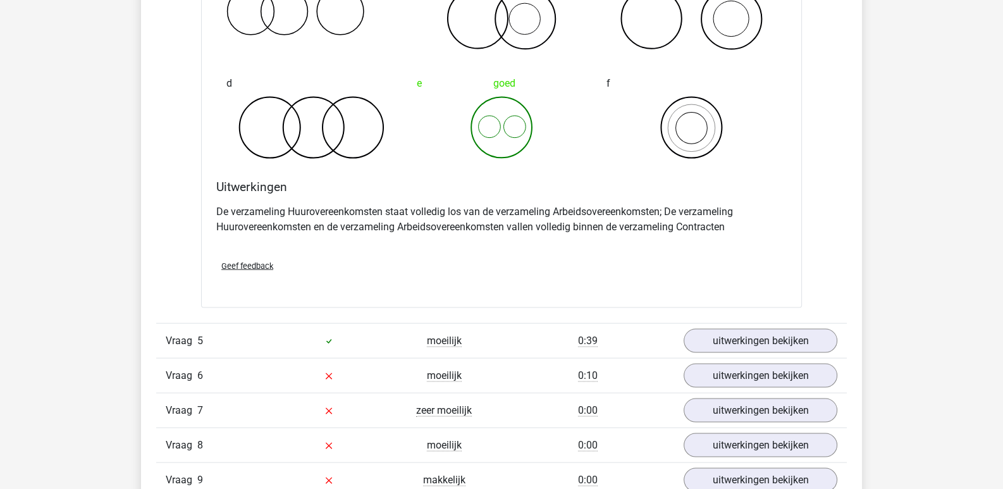
scroll to position [3213, 0]
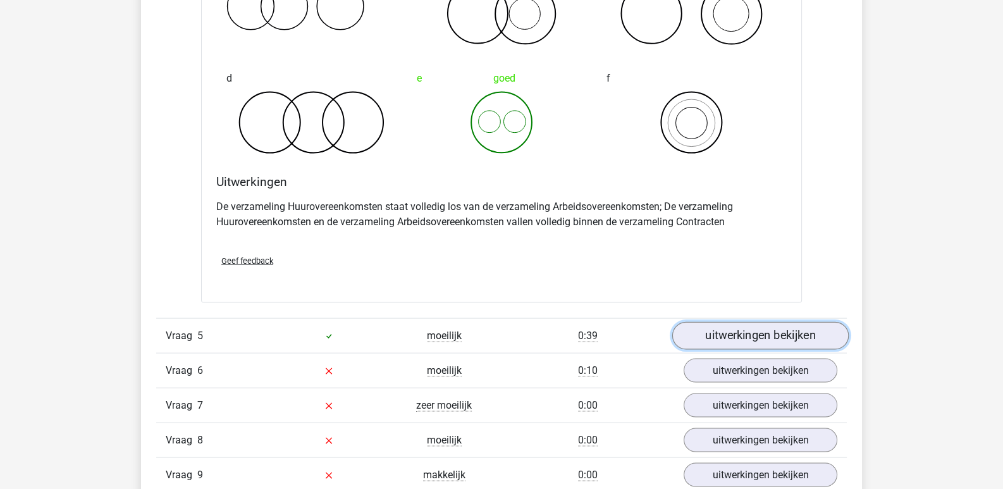
click at [753, 322] on link "uitwerkingen bekijken" at bounding box center [760, 336] width 176 height 28
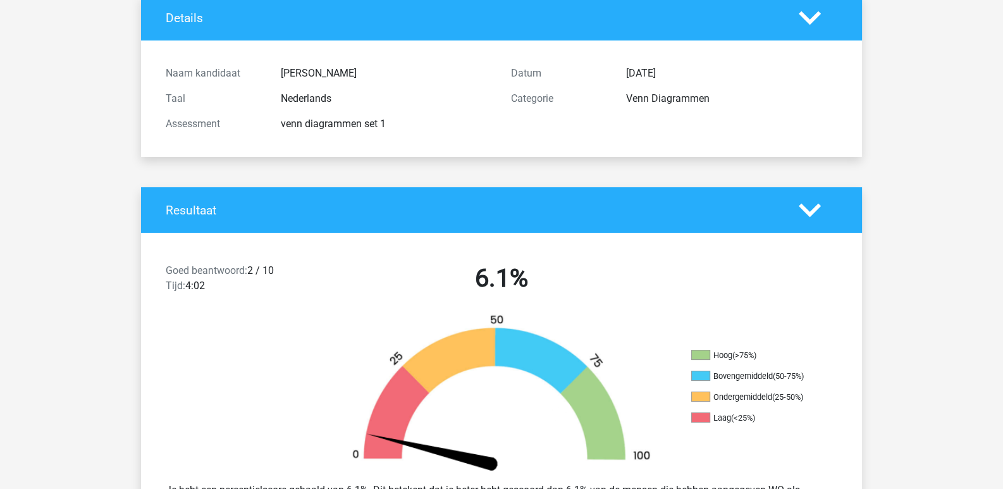
scroll to position [0, 0]
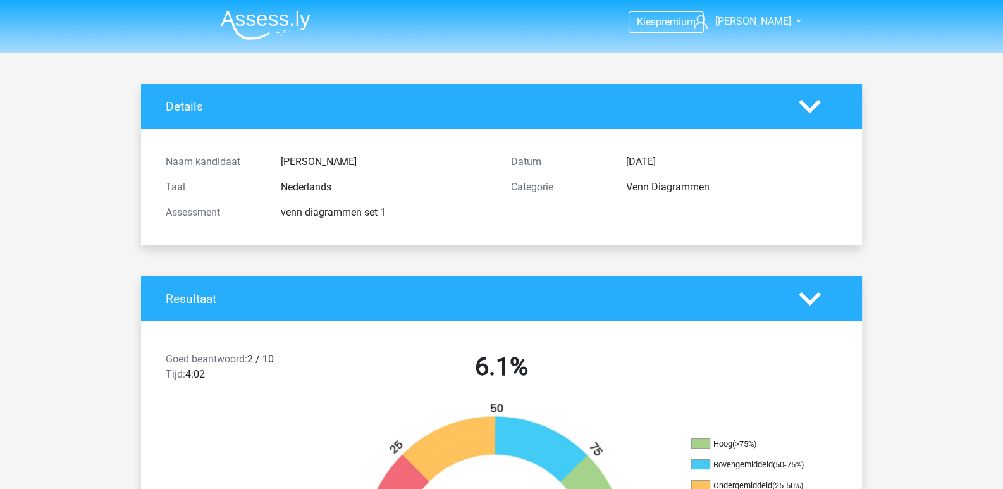
click at [252, 21] on img at bounding box center [266, 25] width 90 height 30
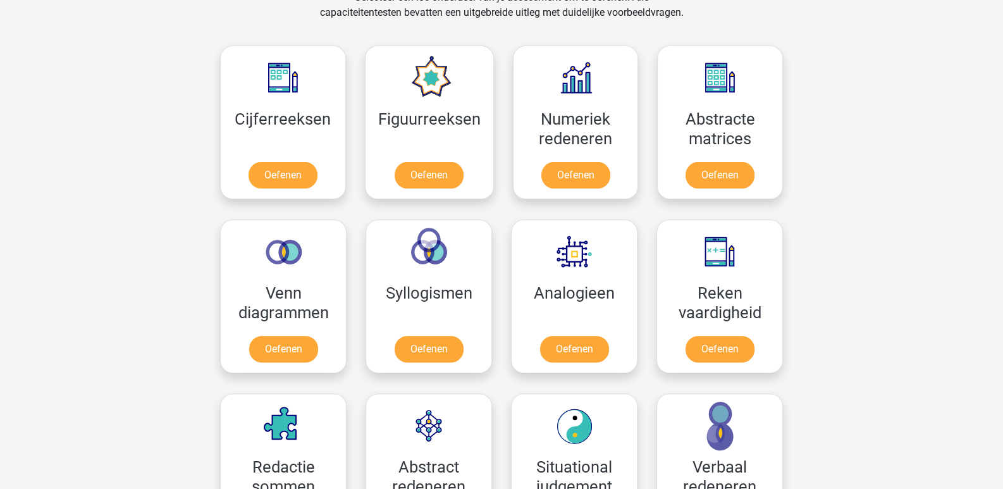
scroll to position [547, 0]
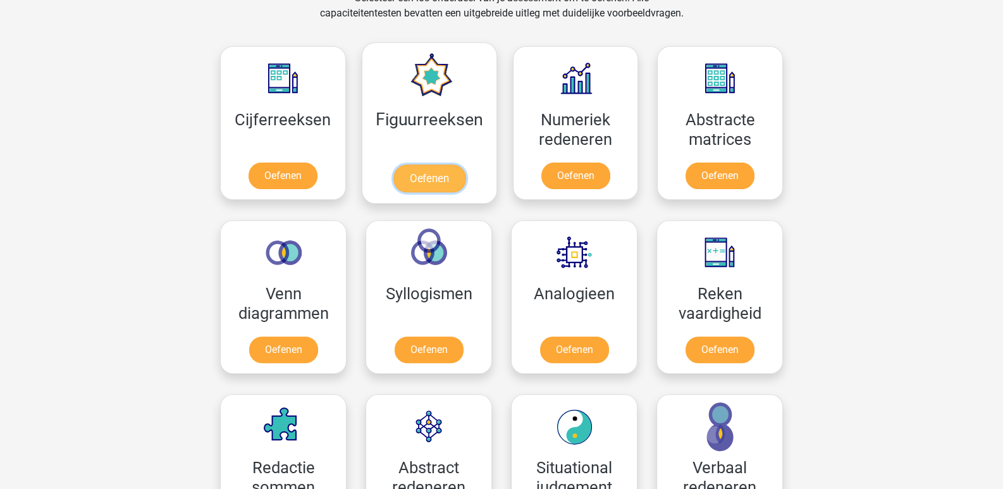
click at [435, 164] on link "Oefenen" at bounding box center [429, 178] width 72 height 28
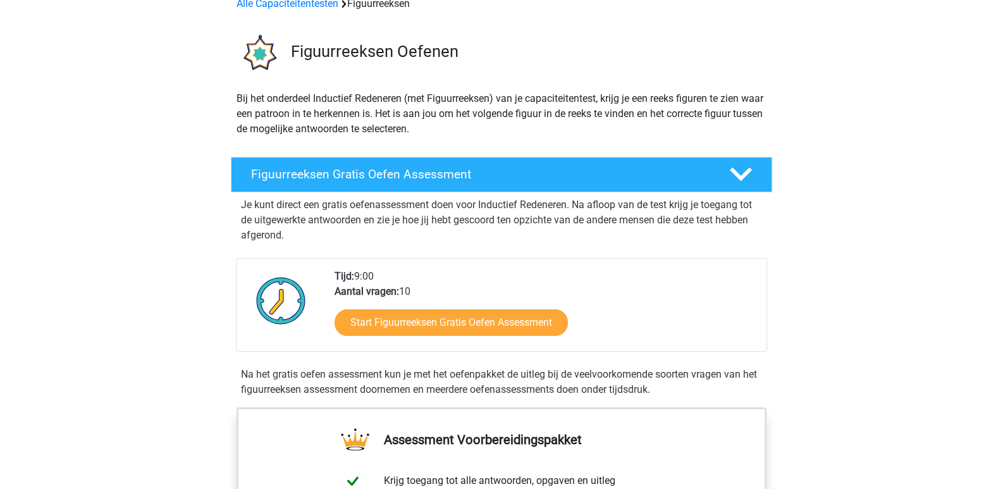
scroll to position [70, 0]
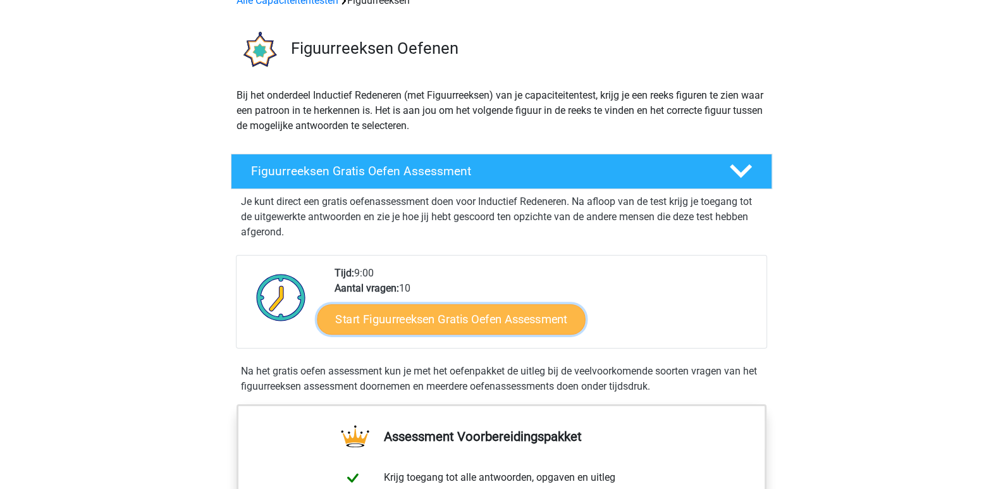
click at [468, 315] on link "Start Figuurreeksen Gratis Oefen Assessment" at bounding box center [451, 318] width 268 height 30
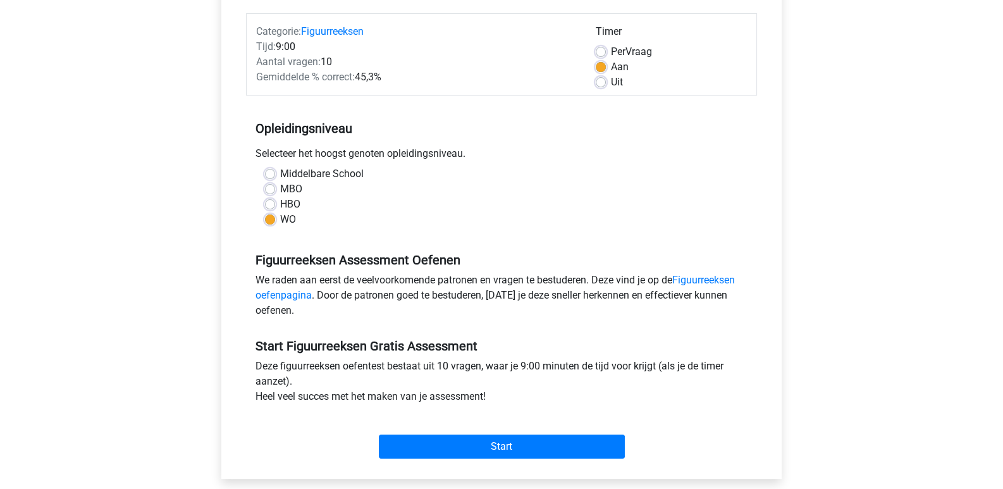
scroll to position [151, 0]
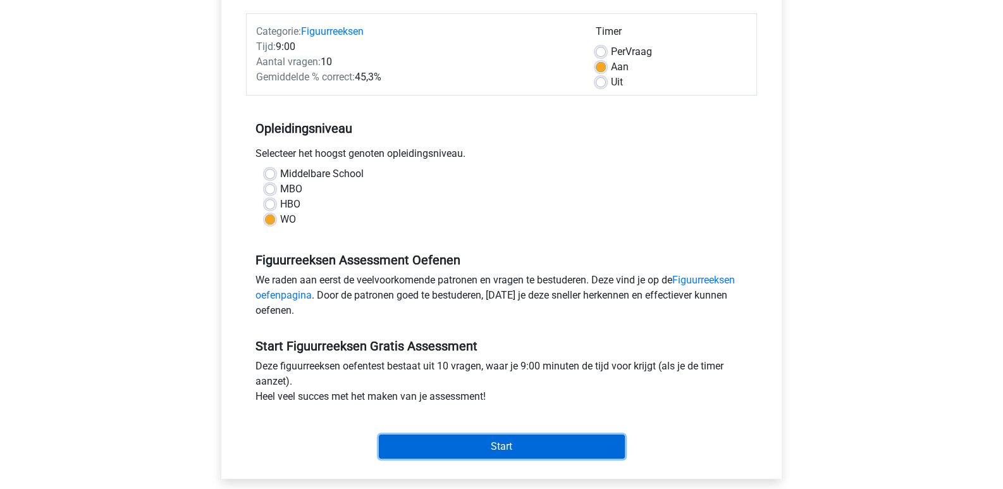
click at [481, 434] on input "Start" at bounding box center [502, 446] width 246 height 24
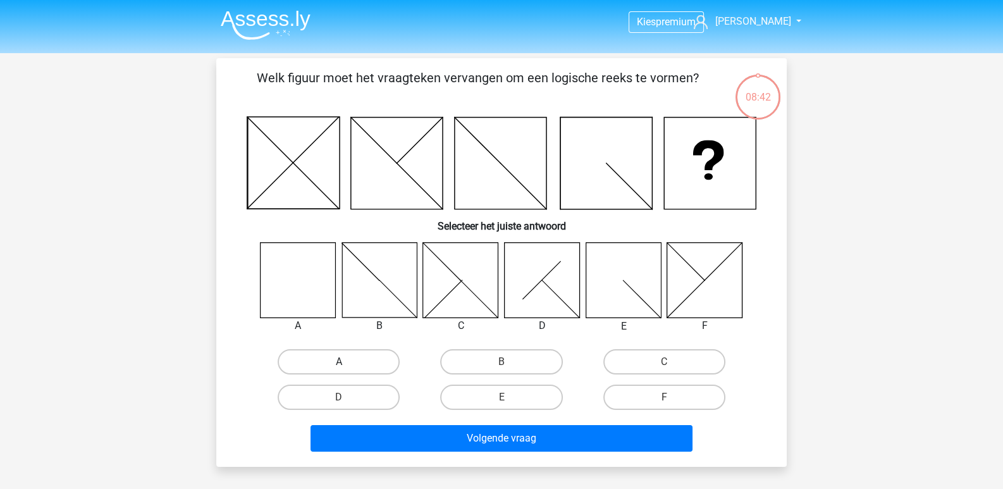
click at [315, 360] on label "A" at bounding box center [338, 361] width 122 height 25
click at [339, 362] on input "A" at bounding box center [343, 366] width 8 height 8
radio input "true"
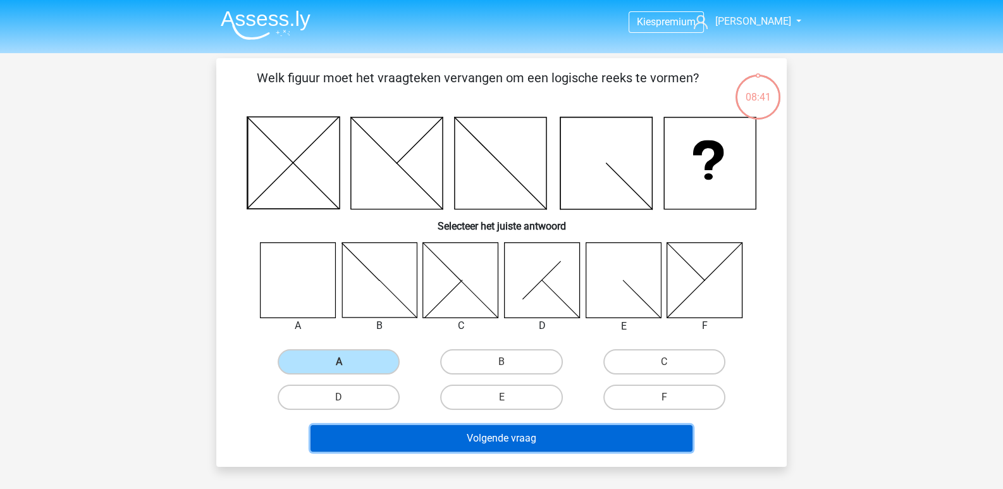
click at [431, 445] on button "Volgende vraag" at bounding box center [501, 438] width 382 height 27
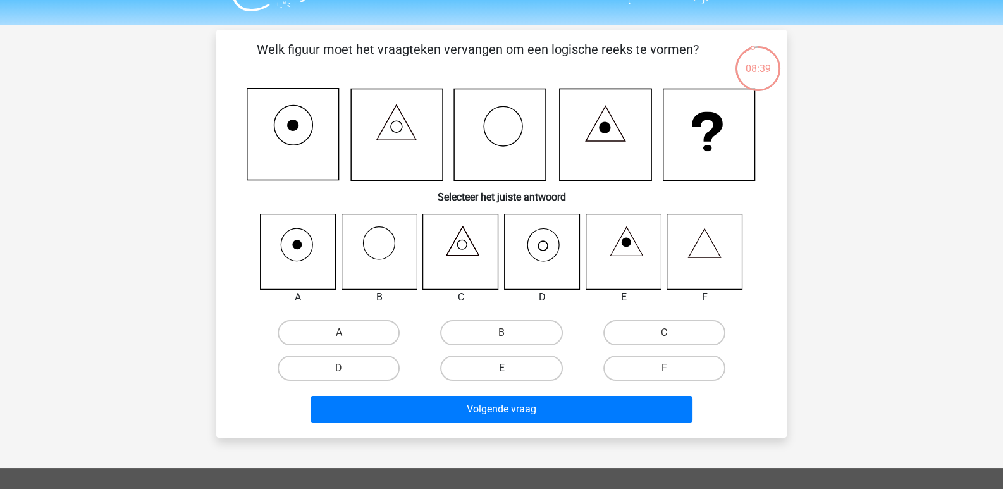
scroll to position [25, 0]
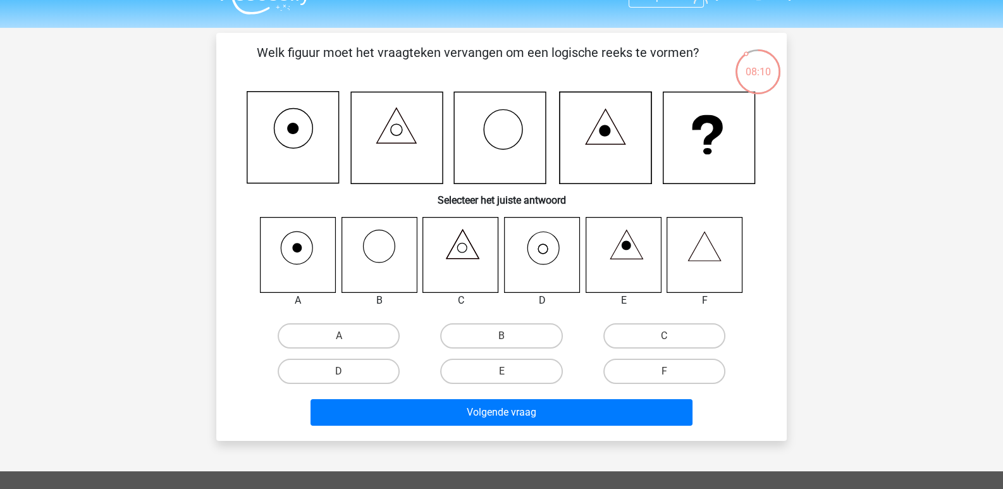
click at [559, 267] on icon at bounding box center [541, 254] width 75 height 75
click at [551, 258] on icon at bounding box center [541, 254] width 75 height 75
click at [372, 362] on label "D" at bounding box center [338, 370] width 122 height 25
click at [347, 371] on input "D" at bounding box center [343, 375] width 8 height 8
radio input "true"
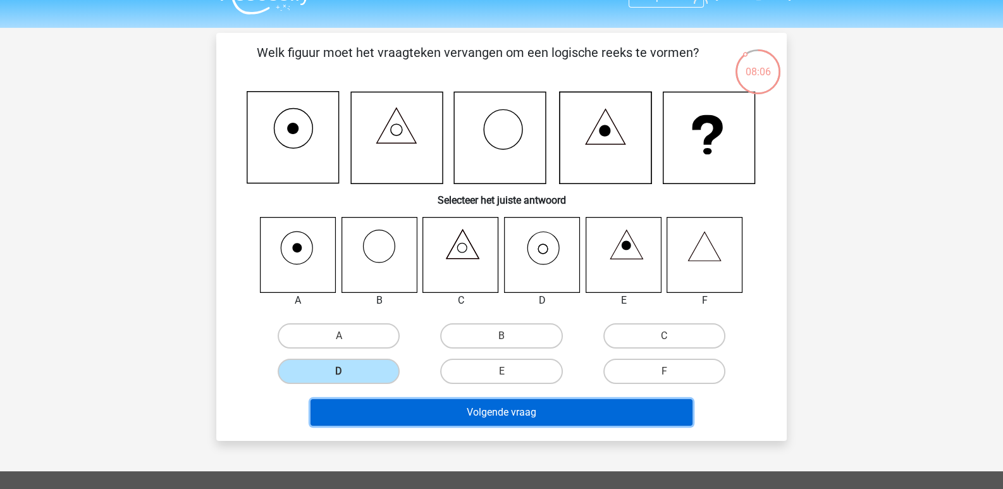
click at [465, 411] on button "Volgende vraag" at bounding box center [501, 412] width 382 height 27
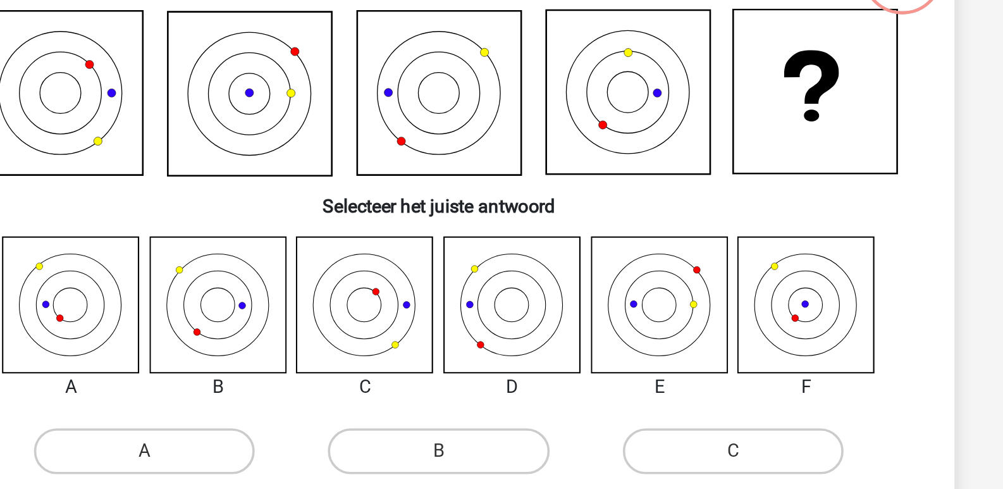
scroll to position [58, 0]
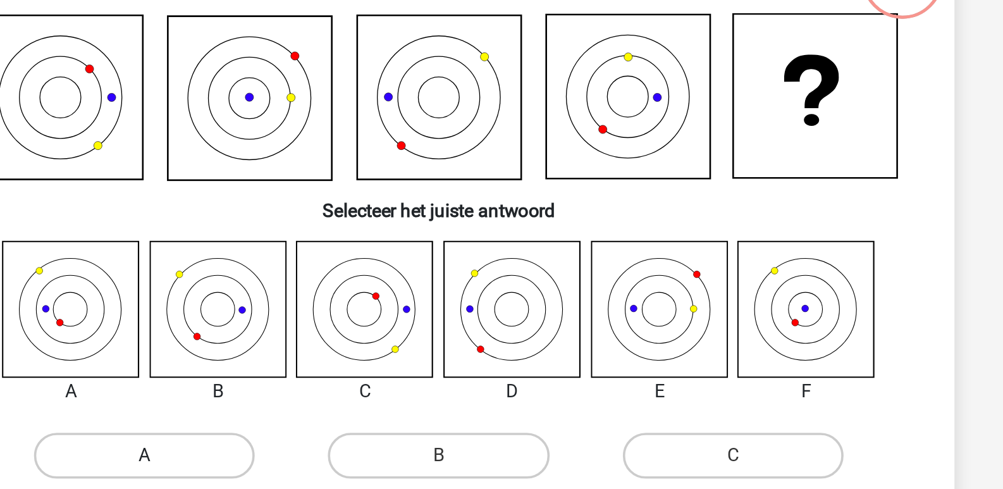
click at [339, 302] on label "A" at bounding box center [338, 302] width 122 height 25
click at [339, 303] on input "A" at bounding box center [343, 307] width 8 height 8
radio input "true"
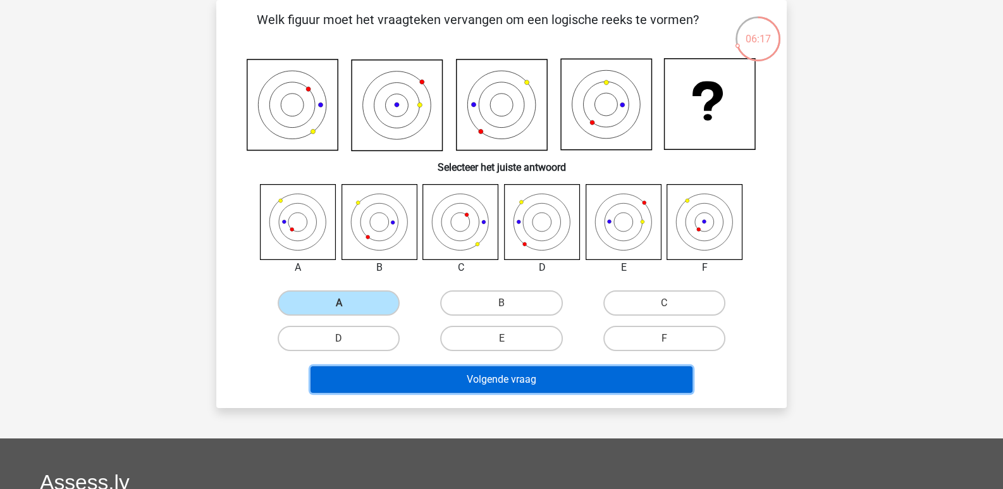
click at [514, 376] on button "Volgende vraag" at bounding box center [501, 379] width 382 height 27
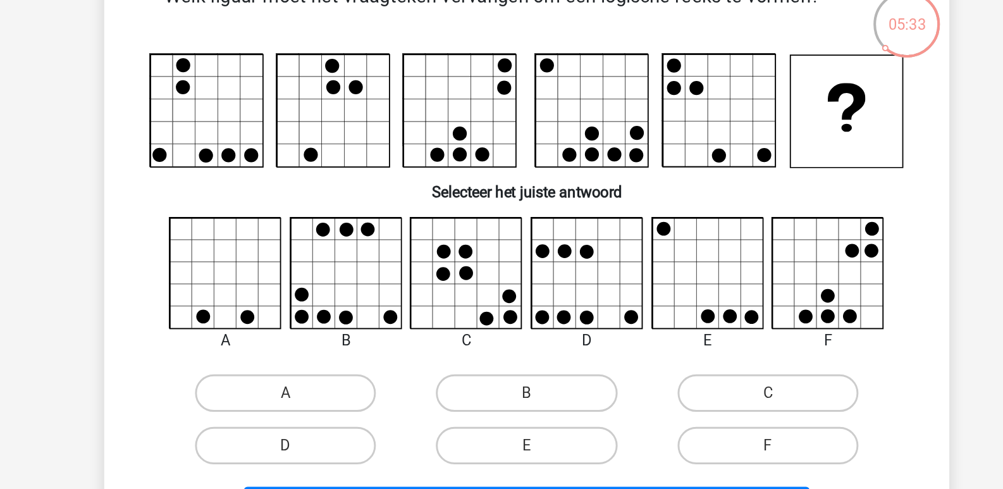
scroll to position [0, 0]
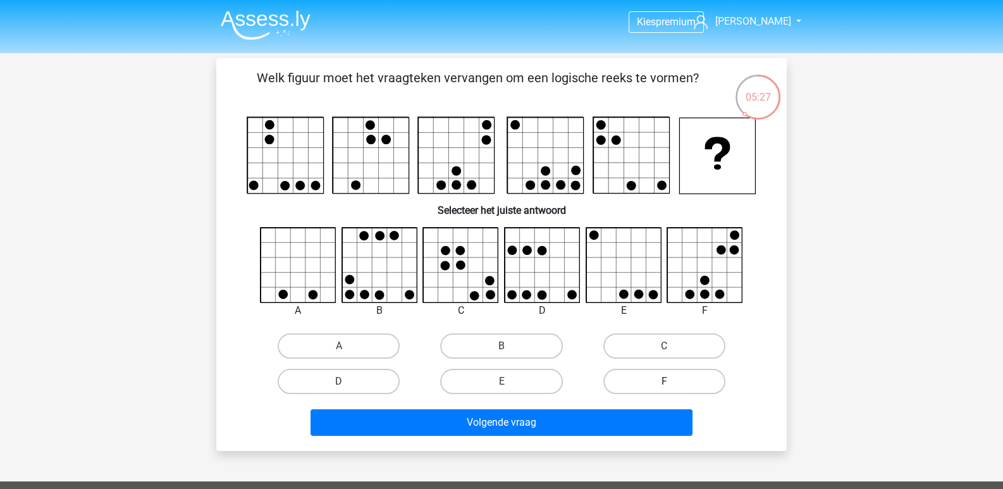
click at [621, 377] on label "F" at bounding box center [664, 381] width 122 height 25
click at [664, 381] on input "F" at bounding box center [668, 385] width 8 height 8
radio input "true"
click at [607, 406] on div "Volgende vraag" at bounding box center [501, 420] width 530 height 42
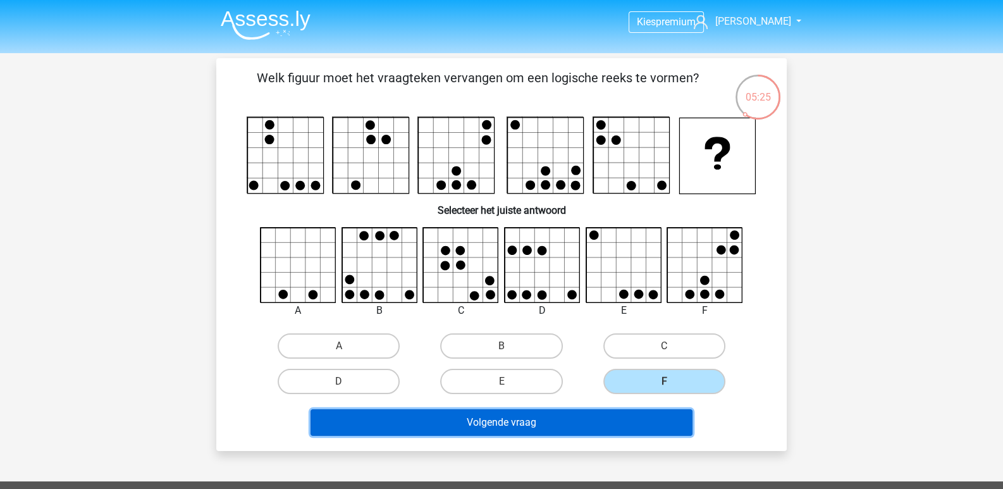
click at [606, 412] on button "Volgende vraag" at bounding box center [501, 422] width 382 height 27
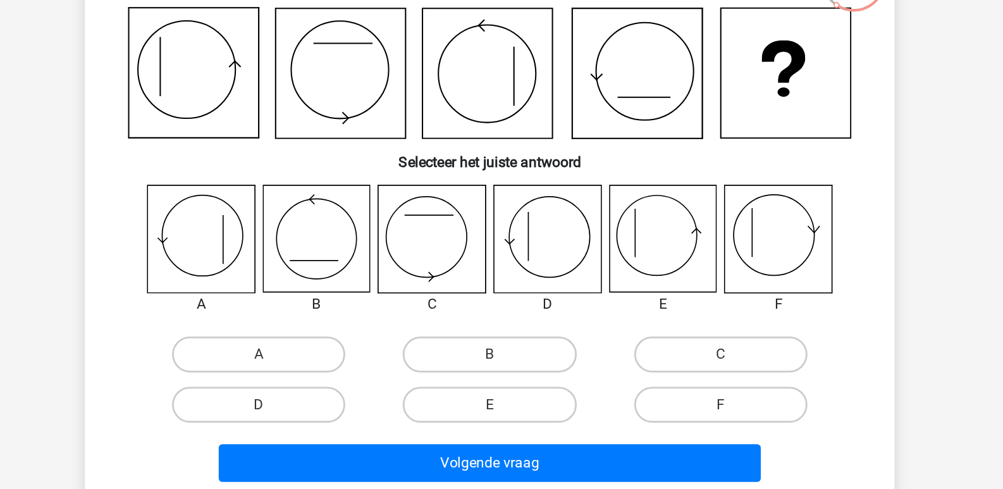
scroll to position [58, 0]
click at [662, 339] on label "F" at bounding box center [664, 338] width 122 height 25
click at [664, 339] on input "F" at bounding box center [668, 342] width 8 height 8
radio input "true"
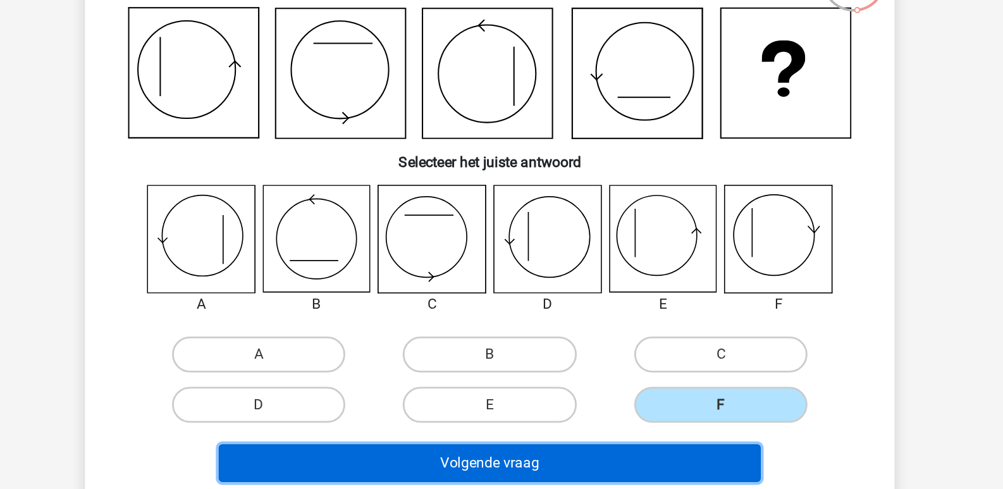
click at [647, 367] on button "Volgende vraag" at bounding box center [501, 379] width 382 height 27
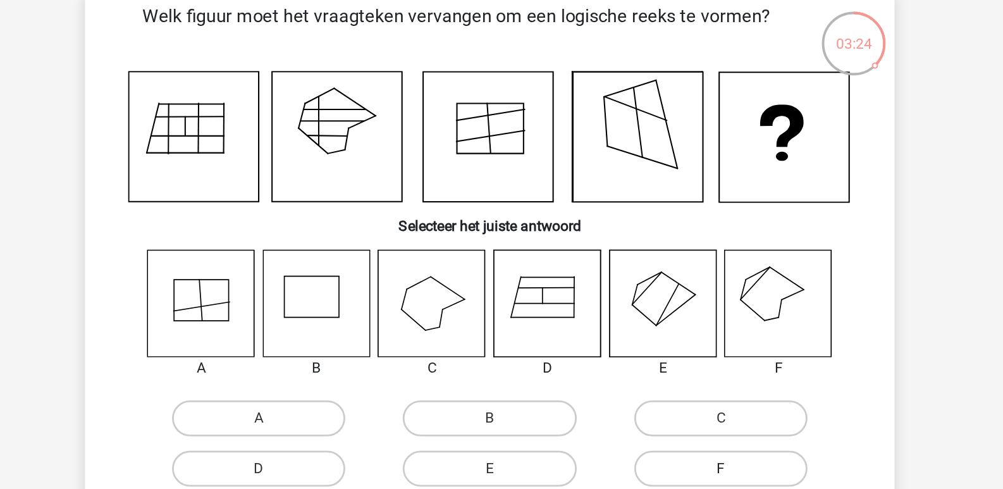
click at [658, 327] on label "F" at bounding box center [664, 338] width 122 height 25
click at [664, 338] on input "F" at bounding box center [668, 342] width 8 height 8
radio input "true"
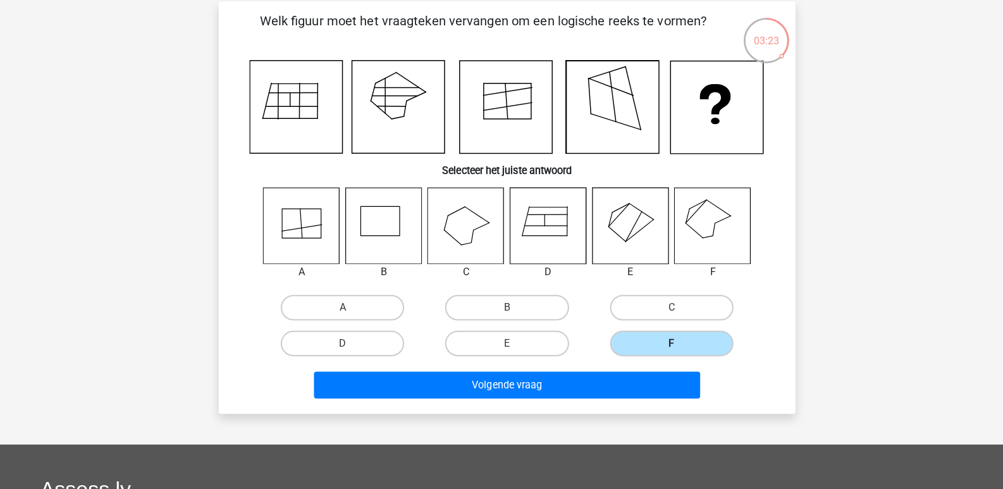
scroll to position [52, 0]
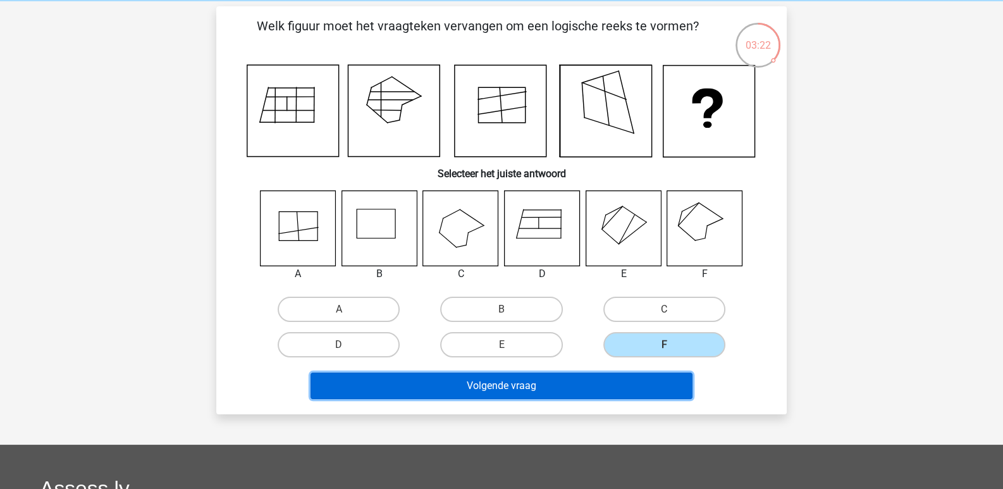
click at [633, 380] on button "Volgende vraag" at bounding box center [501, 385] width 382 height 27
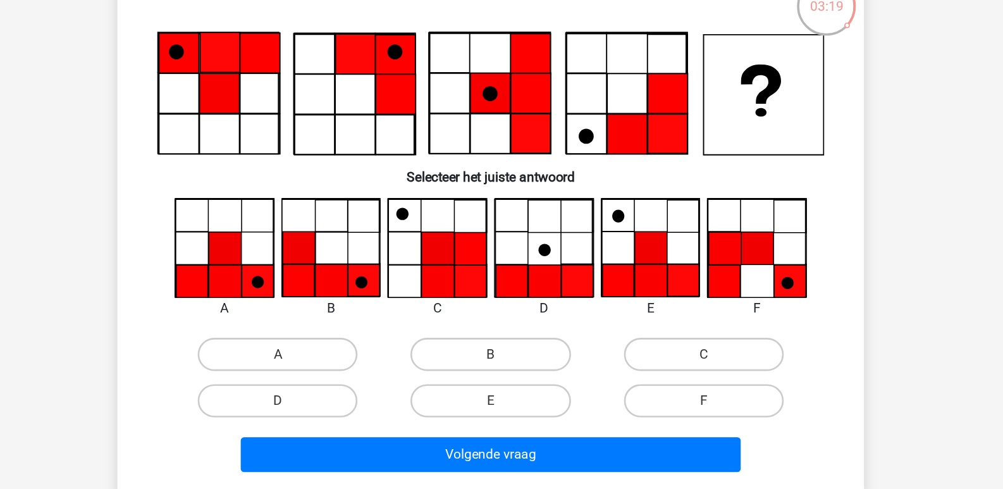
scroll to position [28, 0]
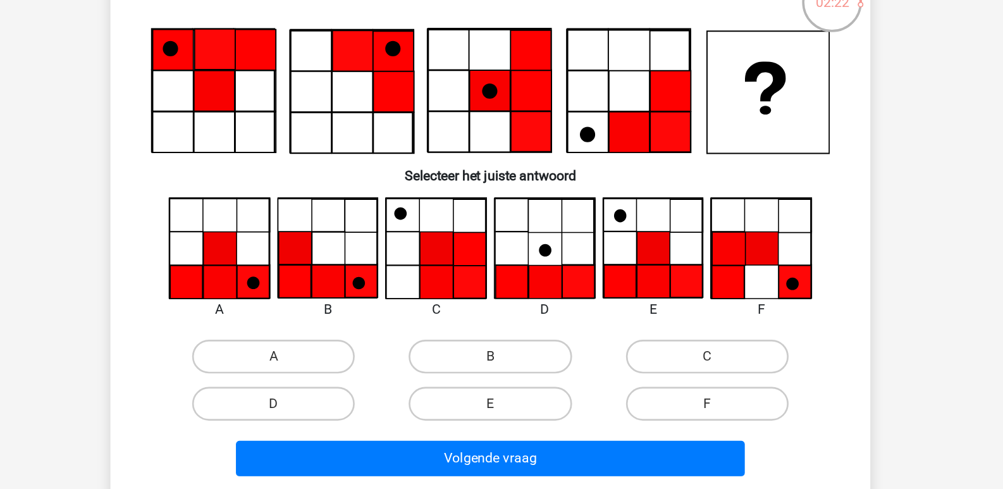
click at [341, 335] on input "A" at bounding box center [343, 339] width 8 height 8
radio input "true"
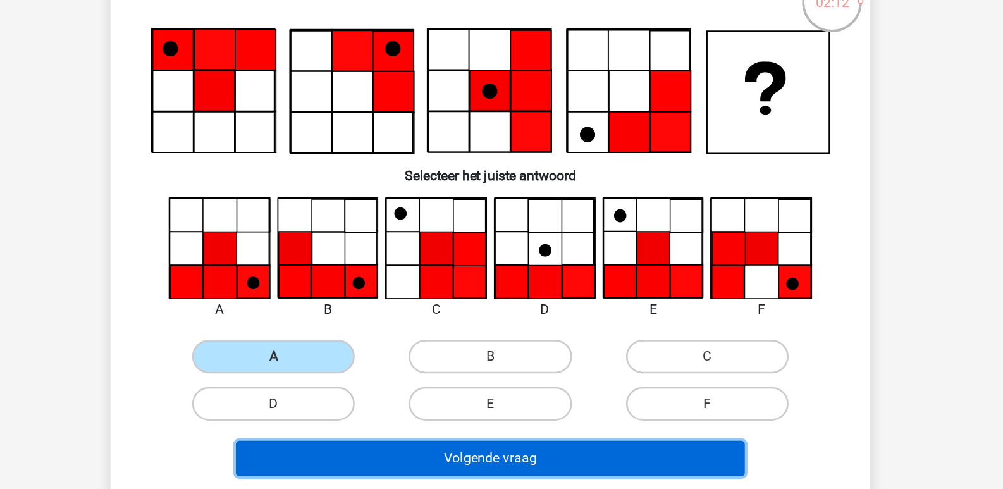
click at [504, 408] on button "Volgende vraag" at bounding box center [501, 411] width 382 height 27
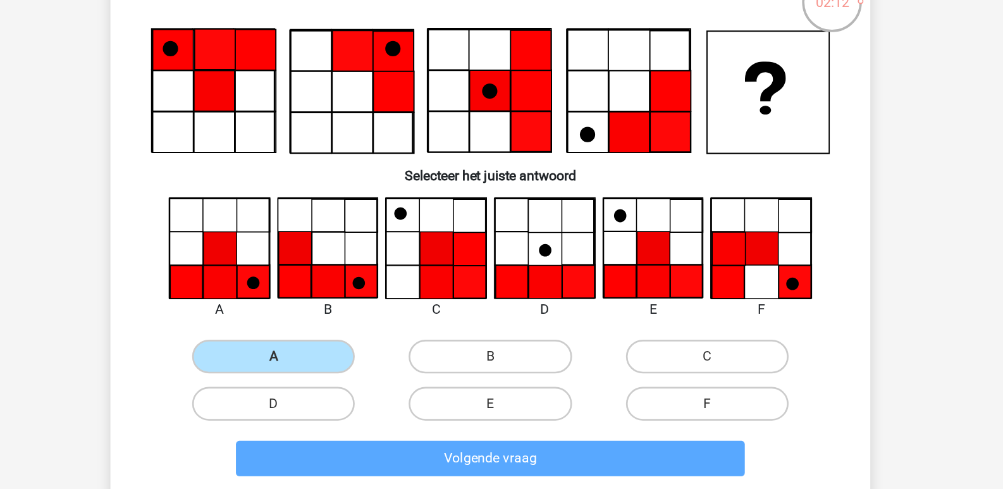
scroll to position [28, 0]
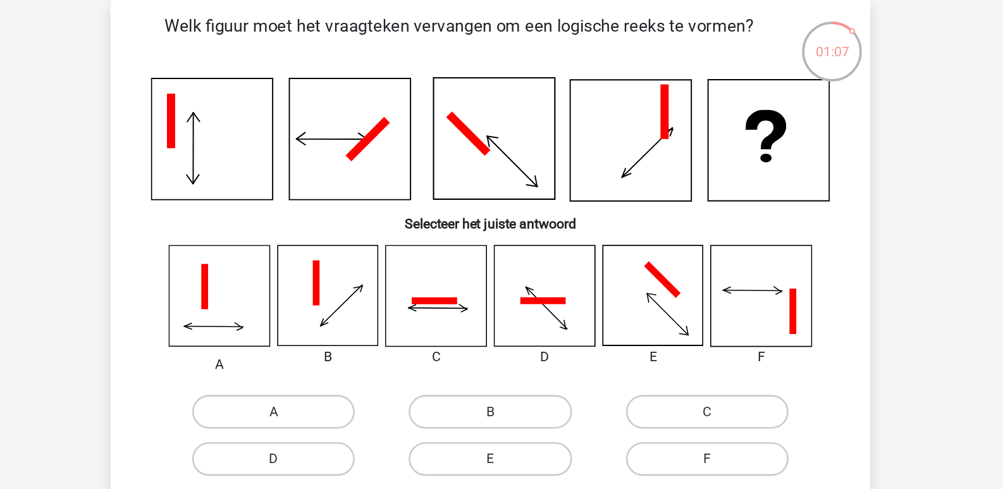
click at [631, 274] on icon at bounding box center [622, 251] width 75 height 75
click at [493, 370] on label "E" at bounding box center [501, 374] width 122 height 25
click at [501, 374] on input "E" at bounding box center [505, 378] width 8 height 8
radio input "true"
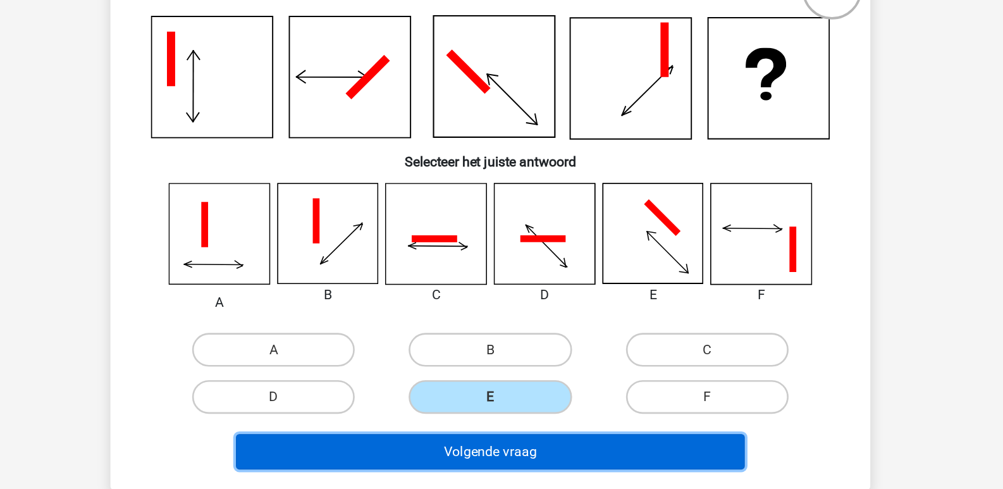
click at [493, 418] on button "Volgende vraag" at bounding box center [501, 416] width 382 height 27
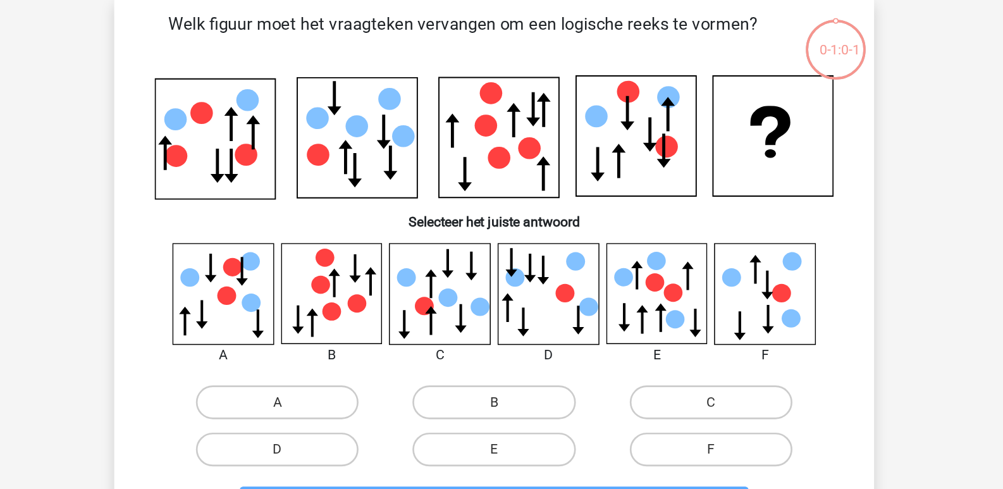
scroll to position [28, 0]
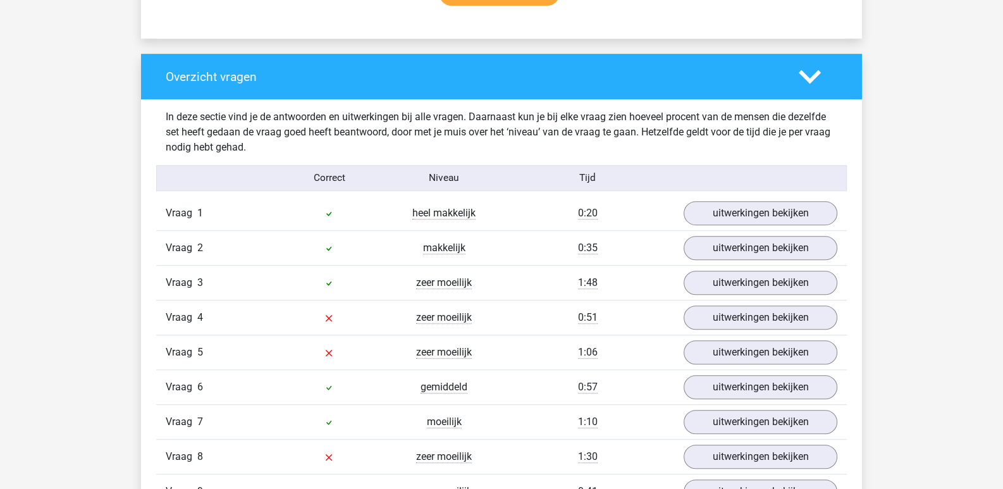
scroll to position [915, 0]
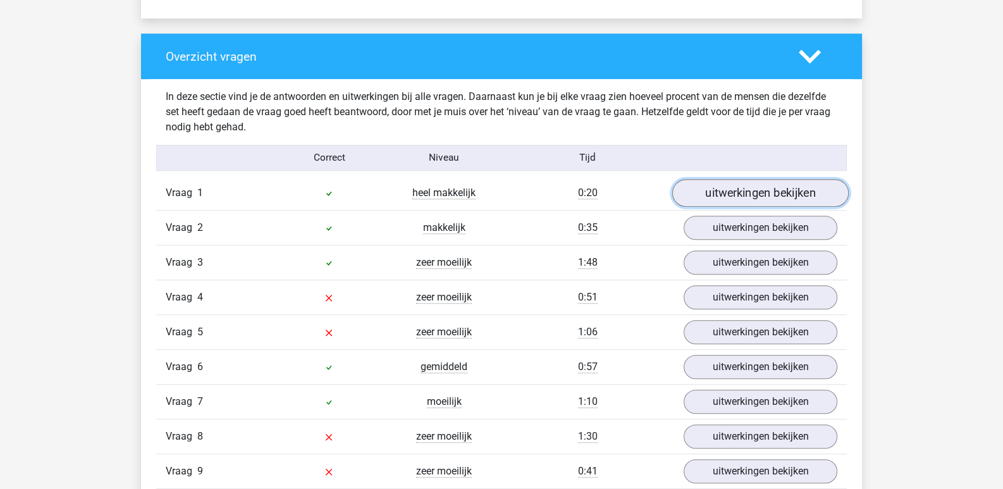
click at [752, 197] on link "uitwerkingen bekijken" at bounding box center [760, 194] width 176 height 28
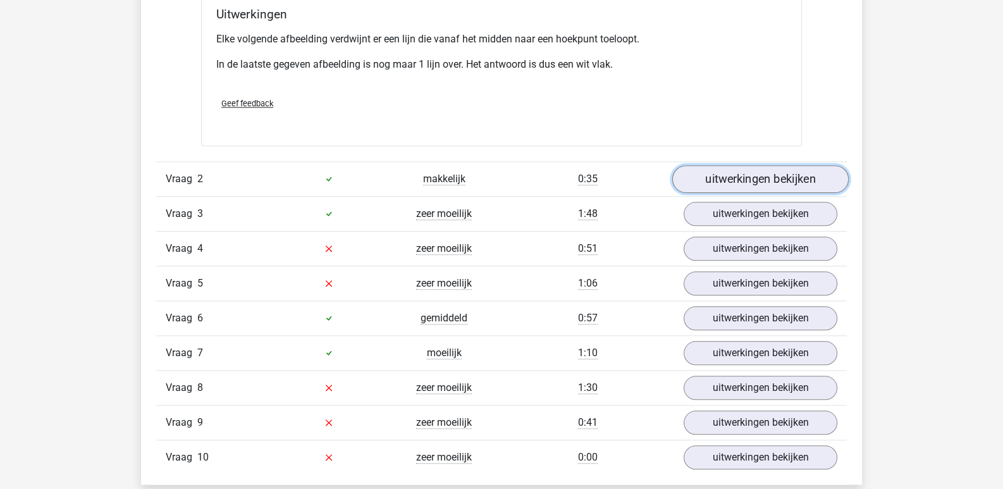
click at [743, 168] on link "uitwerkingen bekijken" at bounding box center [760, 179] width 176 height 28
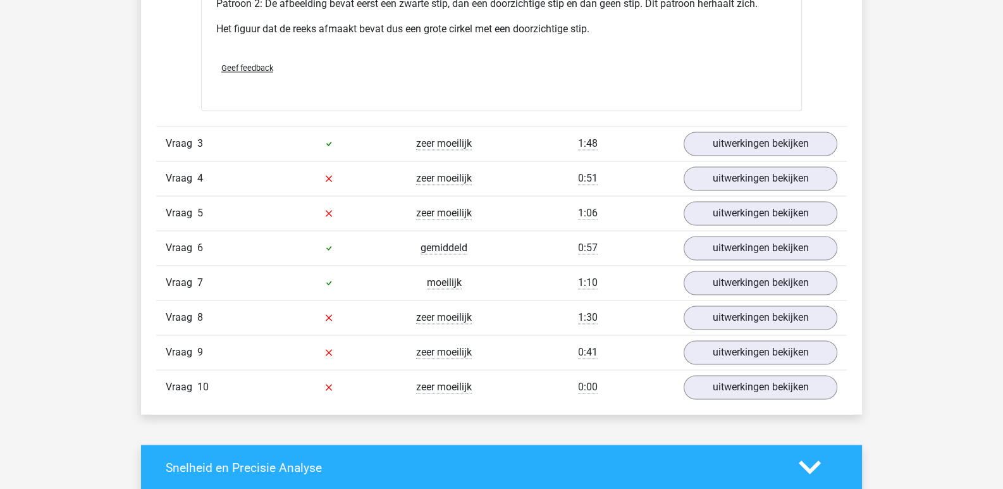
scroll to position [2556, 0]
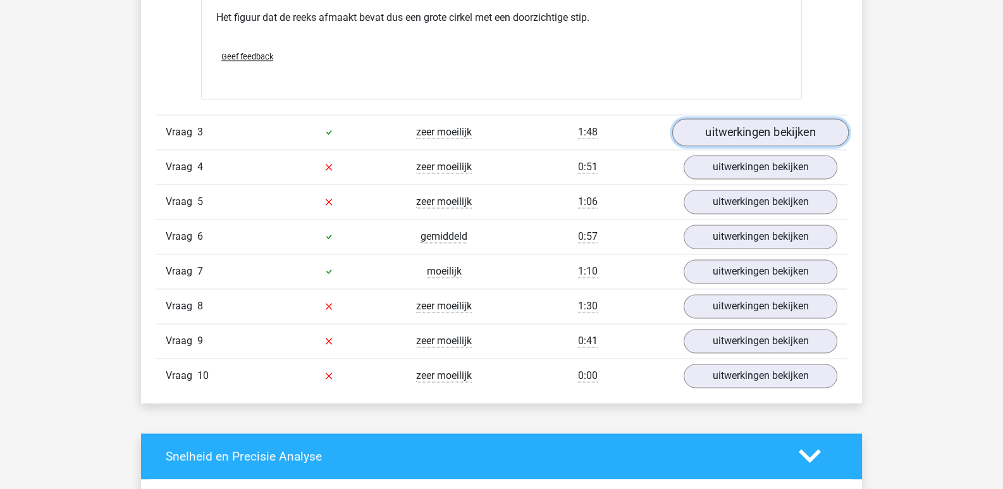
click at [753, 121] on link "uitwerkingen bekijken" at bounding box center [760, 132] width 176 height 28
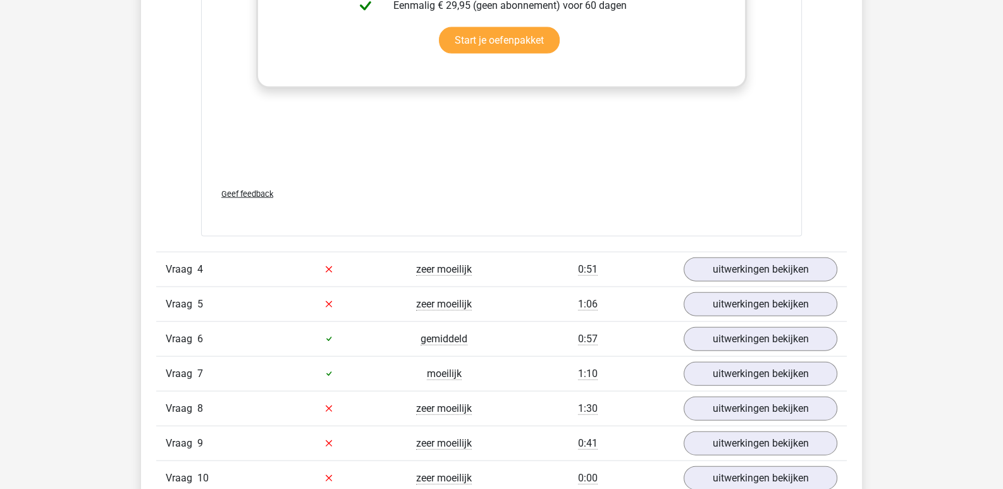
scroll to position [3563, 0]
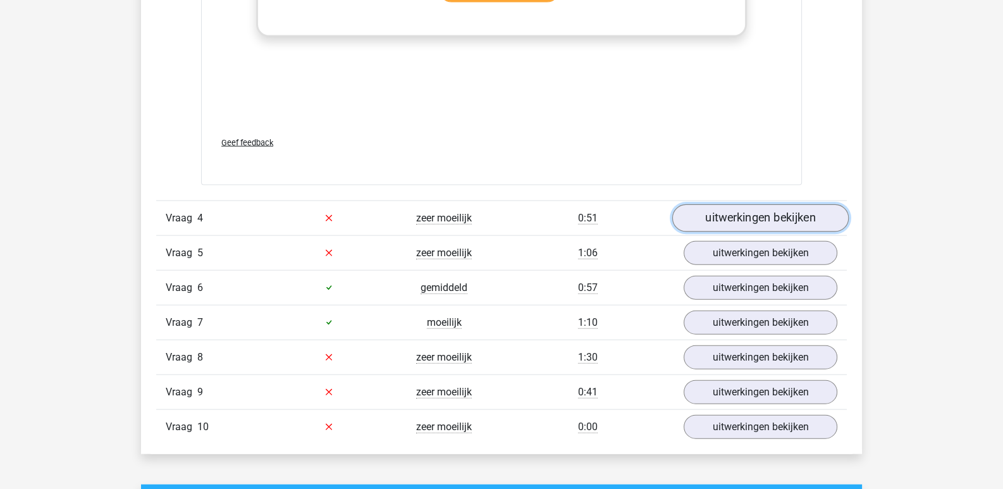
click at [765, 219] on link "uitwerkingen bekijken" at bounding box center [760, 218] width 176 height 28
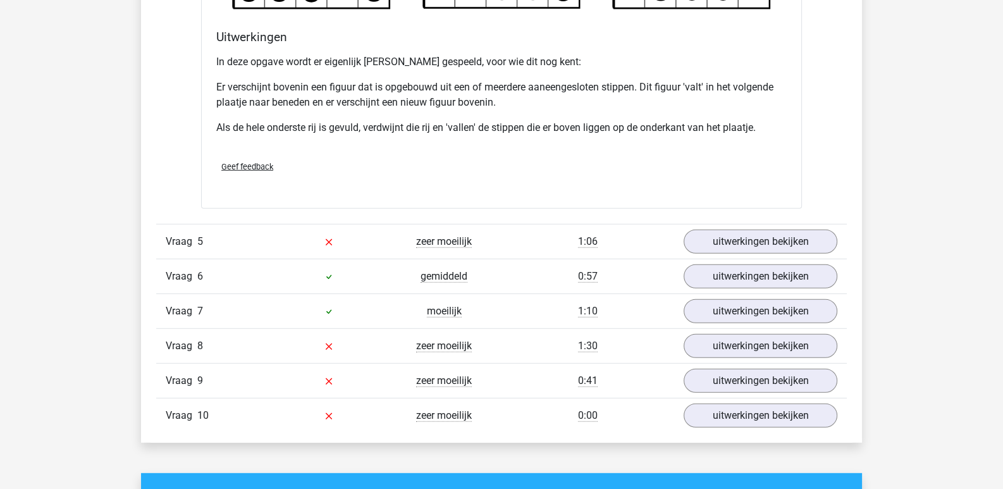
scroll to position [4348, 0]
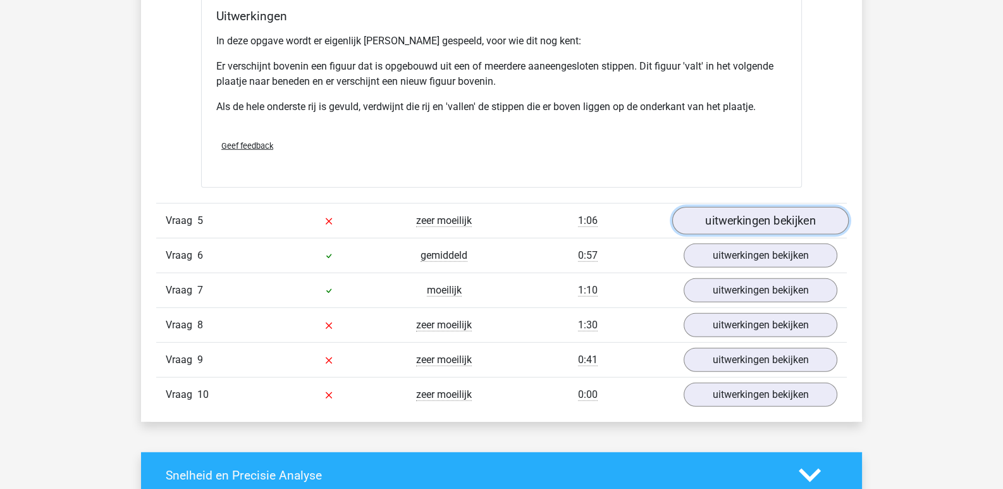
click at [743, 214] on link "uitwerkingen bekijken" at bounding box center [760, 221] width 176 height 28
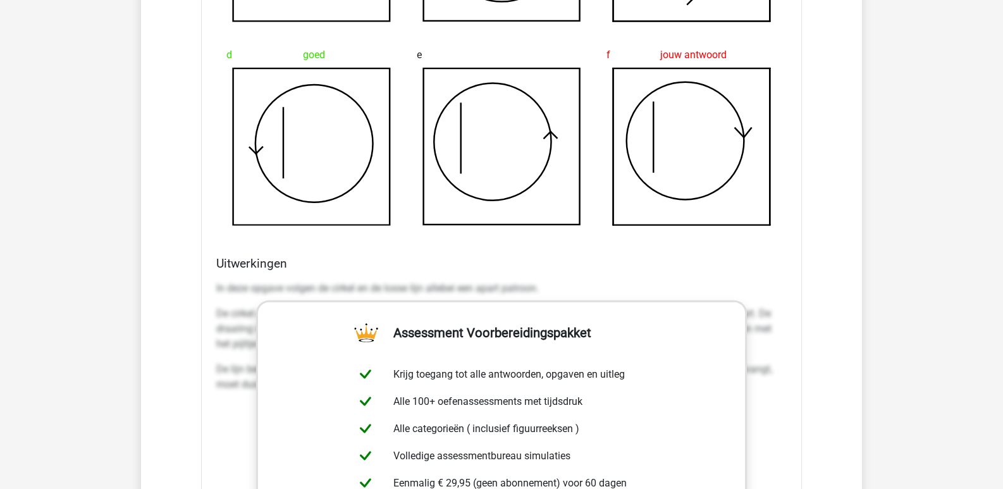
scroll to position [4927, 0]
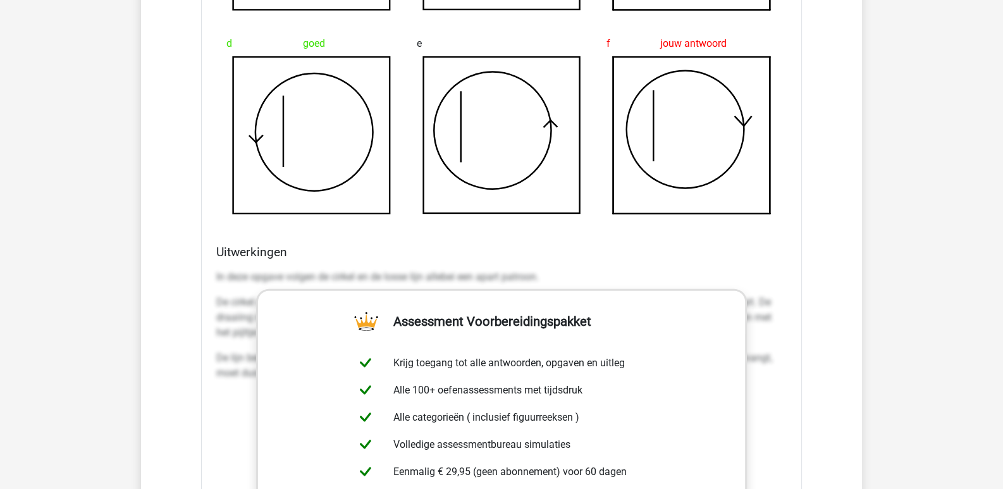
click at [240, 295] on p "De cirkel draait eerst drie kwartslag tegen de klok in (te zien aan het pijltje…" at bounding box center [501, 318] width 570 height 46
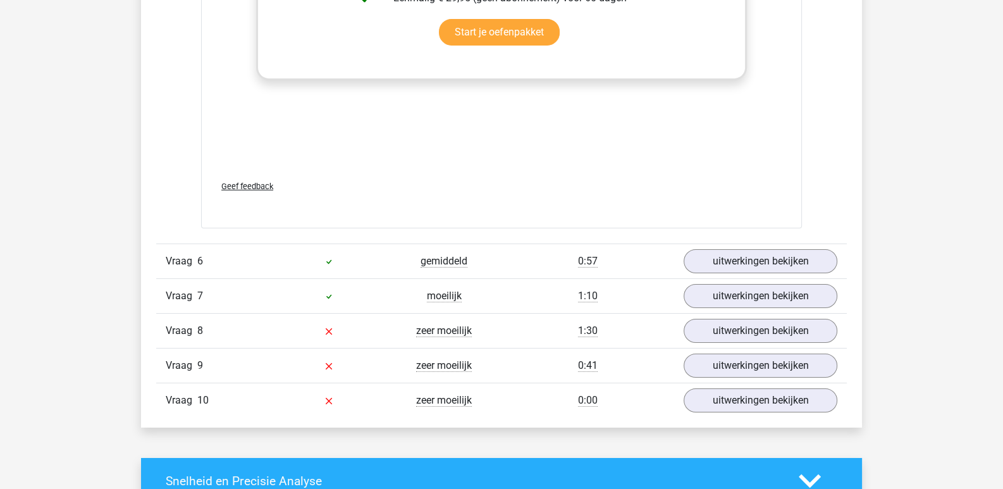
scroll to position [5402, 0]
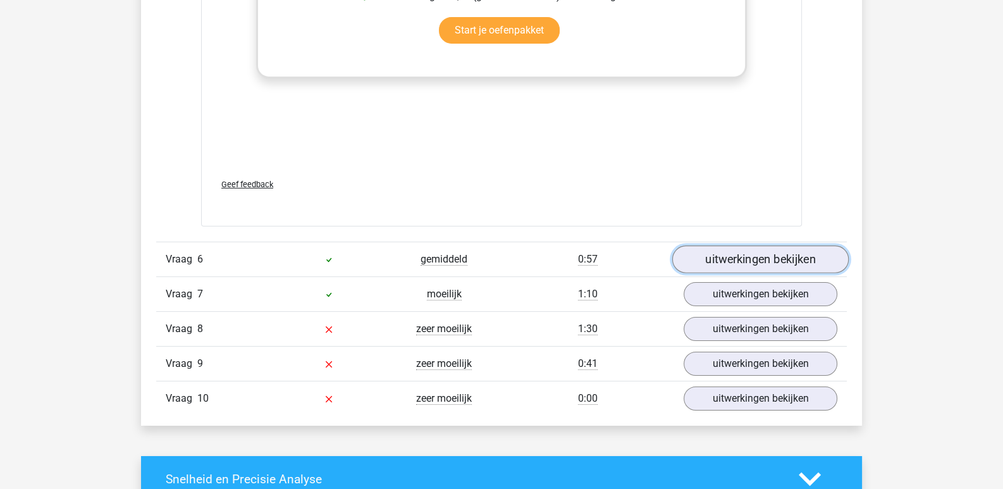
click at [702, 257] on link "uitwerkingen bekijken" at bounding box center [760, 259] width 176 height 28
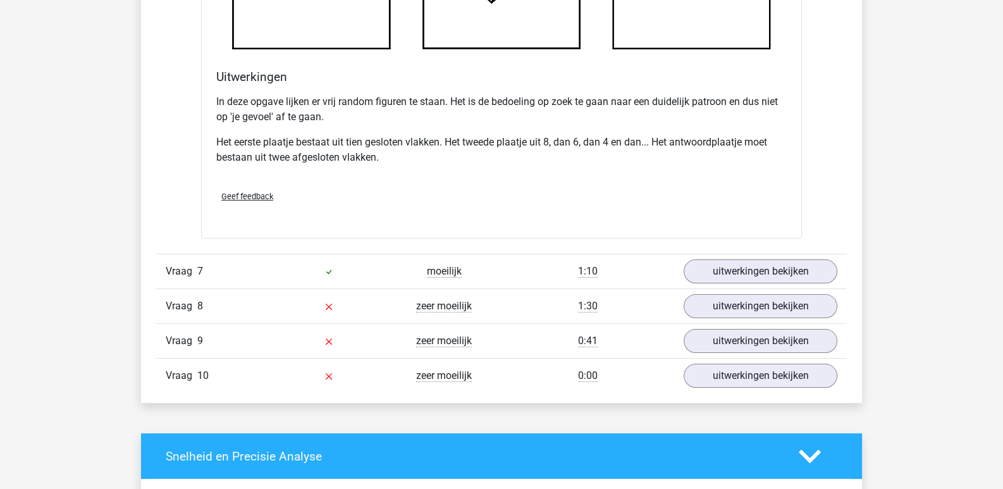
scroll to position [6185, 0]
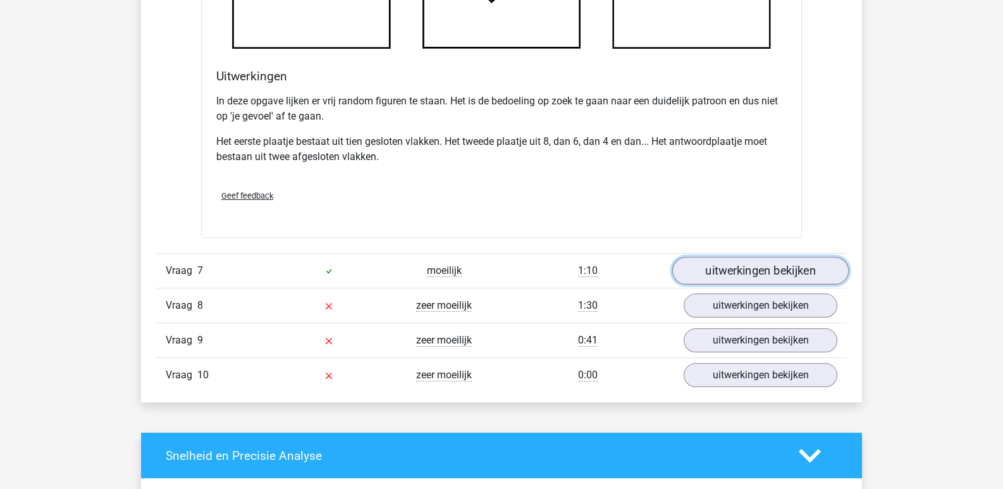
click at [693, 271] on link "uitwerkingen bekijken" at bounding box center [760, 271] width 176 height 28
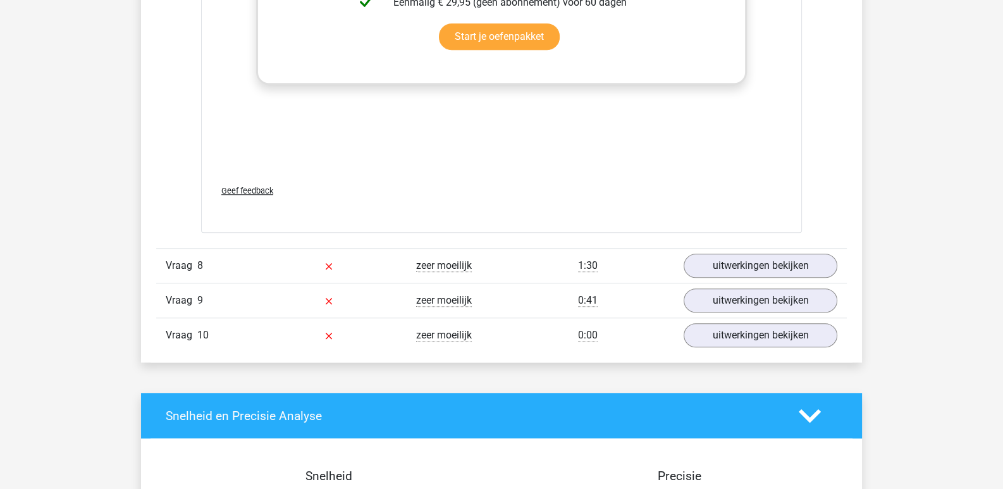
scroll to position [7291, 0]
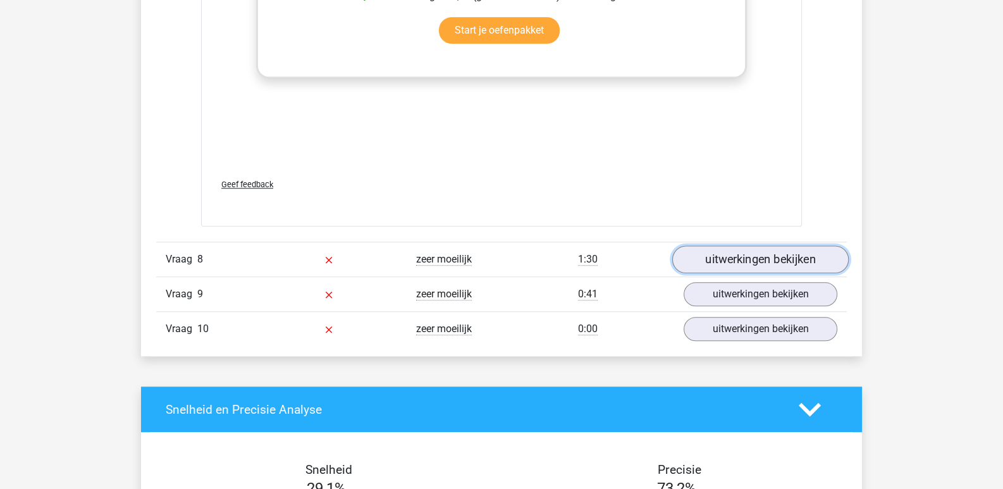
click at [731, 252] on link "uitwerkingen bekijken" at bounding box center [760, 259] width 176 height 28
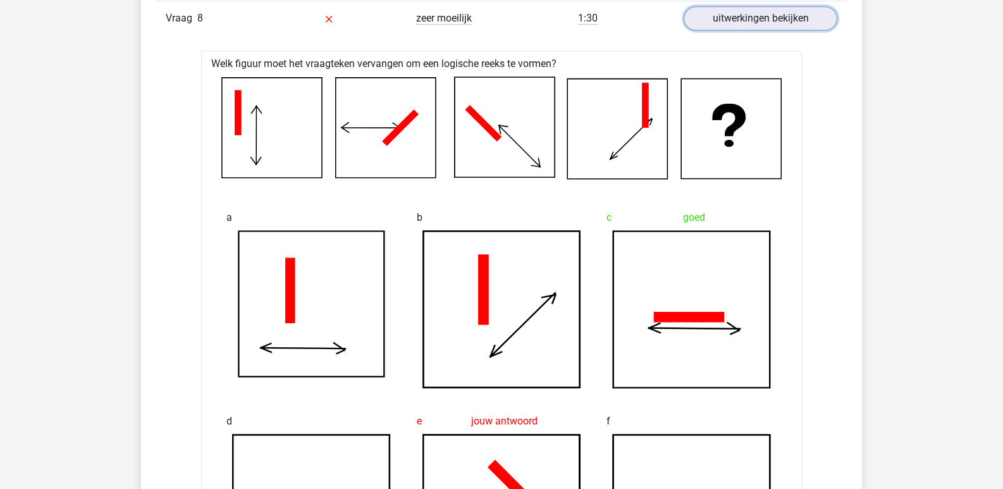
scroll to position [7540, 0]
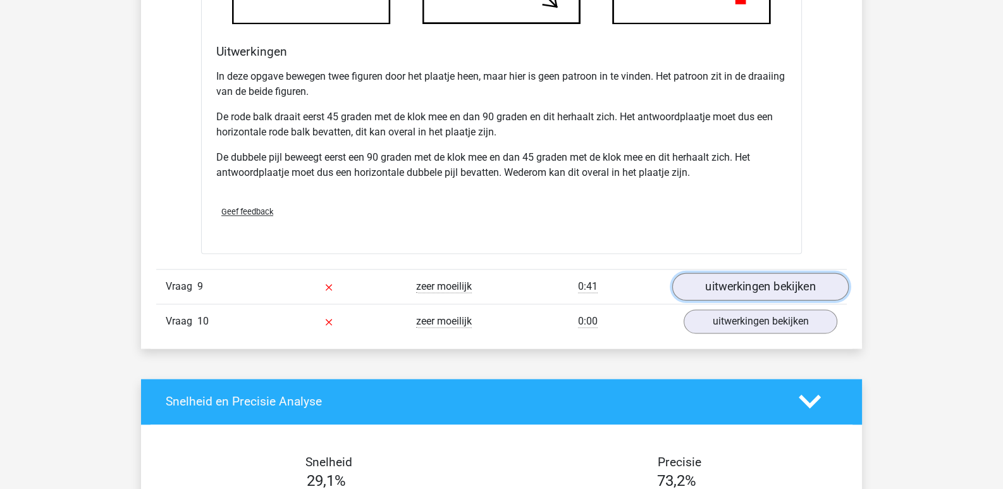
click at [750, 278] on link "uitwerkingen bekijken" at bounding box center [760, 286] width 176 height 28
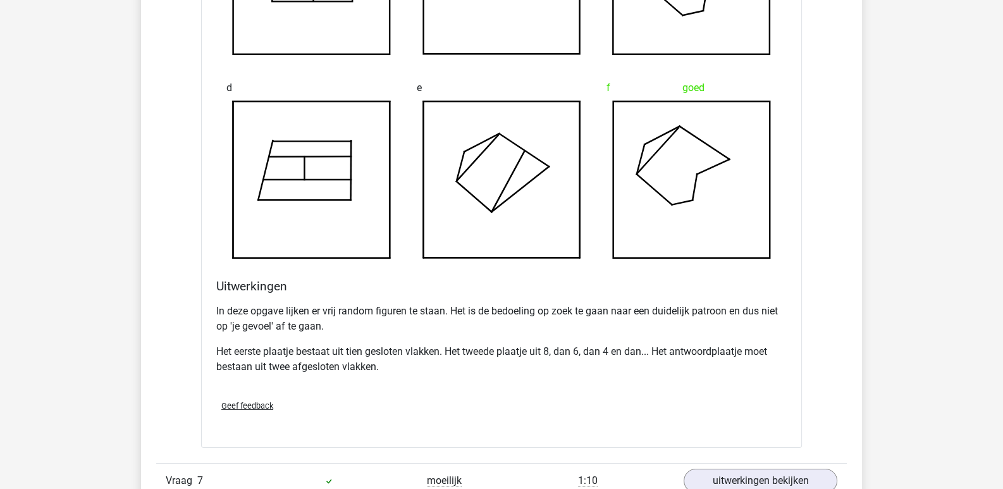
scroll to position [5949, 0]
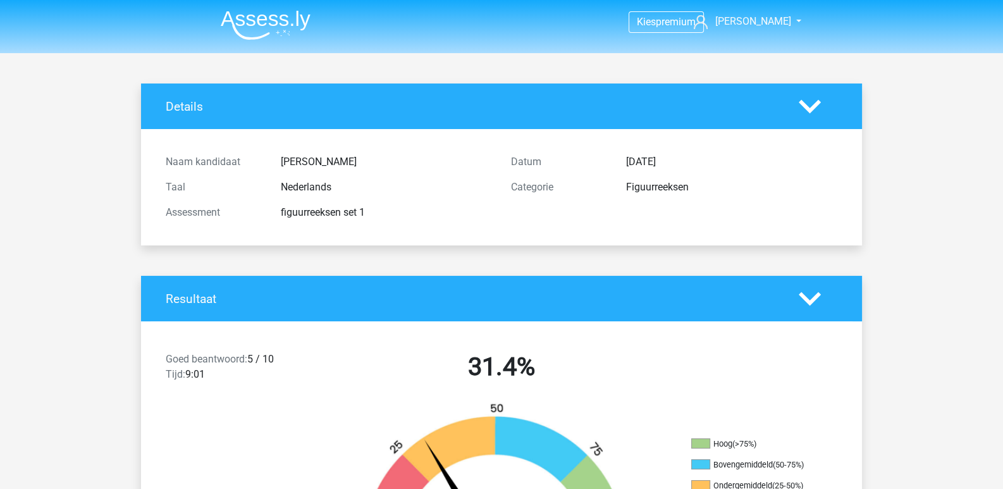
click at [272, 20] on img at bounding box center [266, 25] width 90 height 30
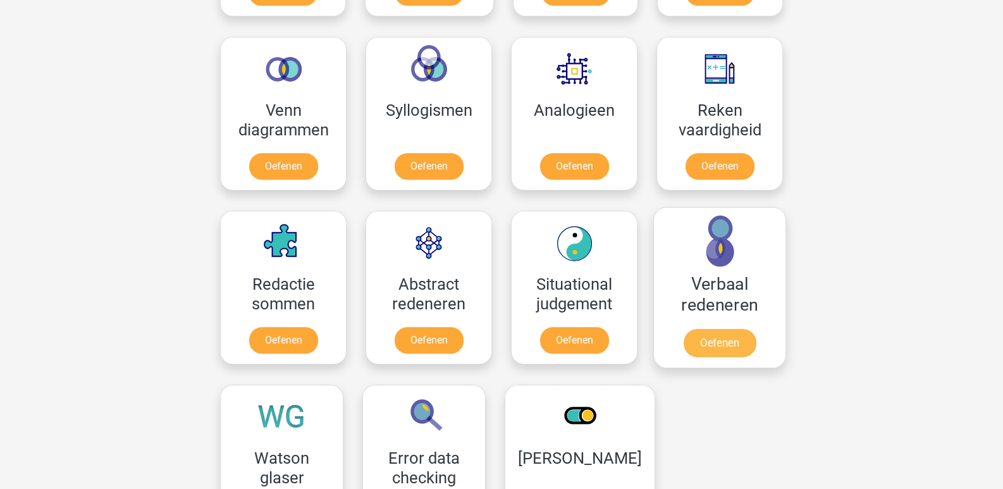
scroll to position [731, 0]
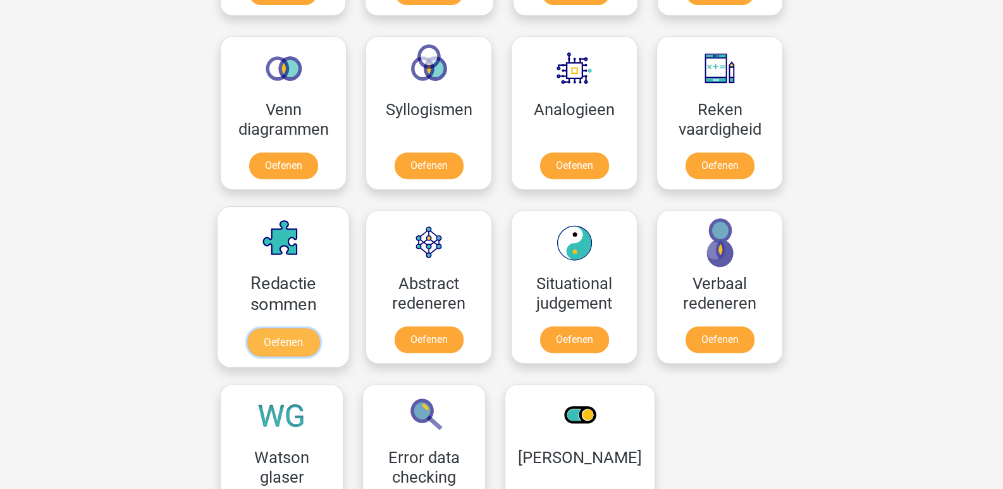
click at [319, 328] on link "Oefenen" at bounding box center [283, 342] width 72 height 28
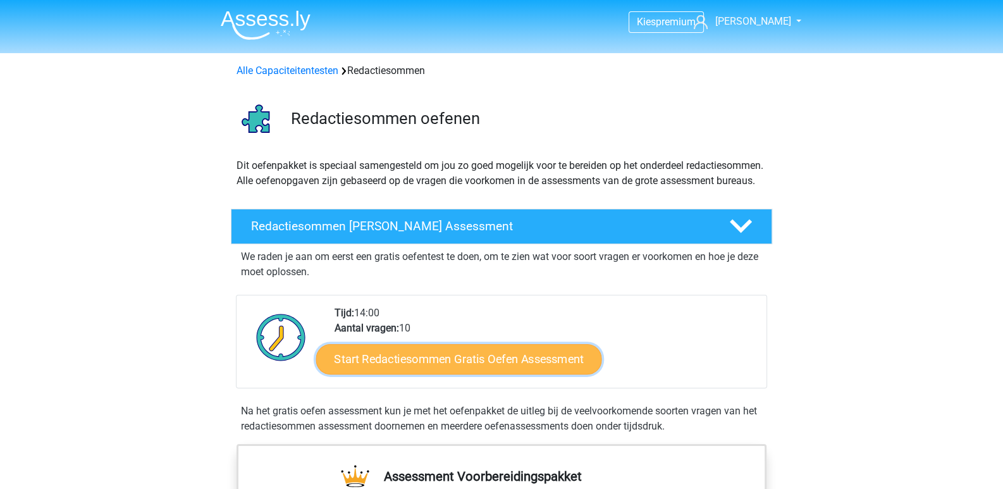
click at [430, 370] on link "Start Redactiesommen Gratis Oefen Assessment" at bounding box center [459, 358] width 286 height 30
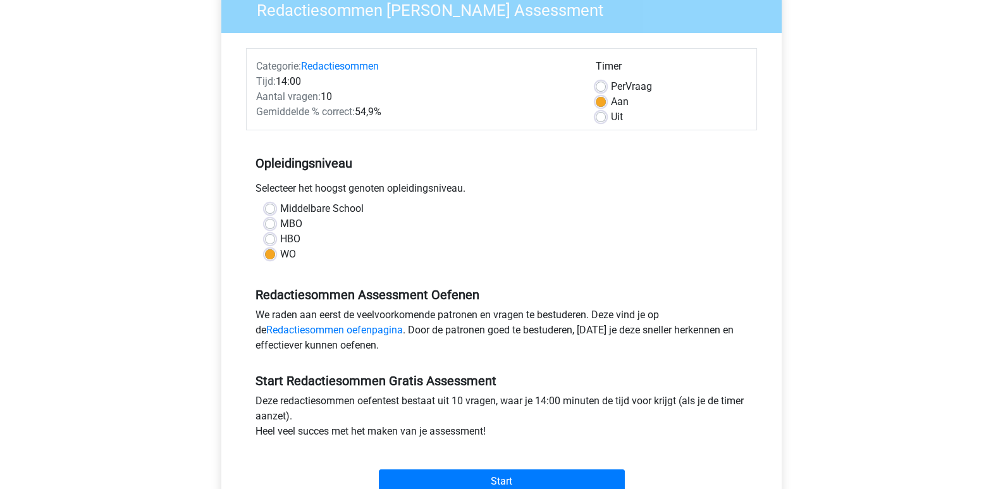
scroll to position [142, 0]
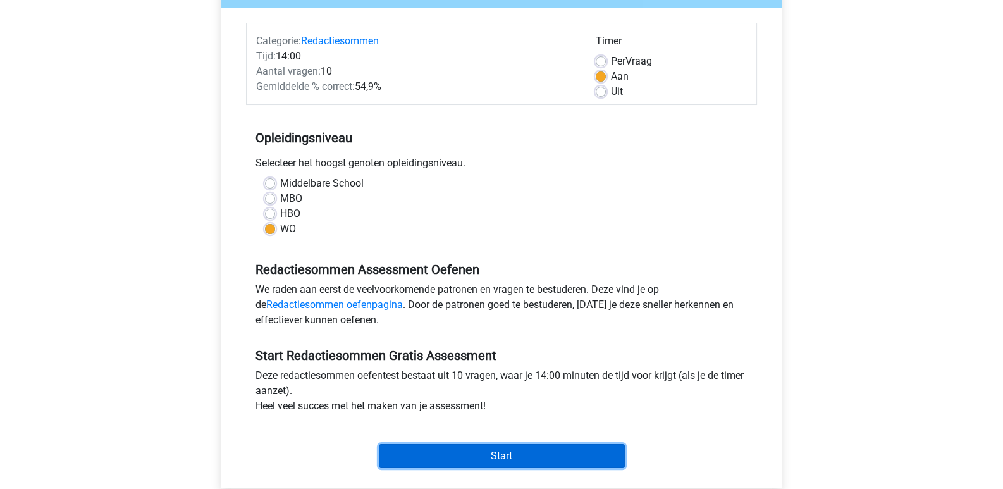
click at [434, 457] on input "Start" at bounding box center [502, 456] width 246 height 24
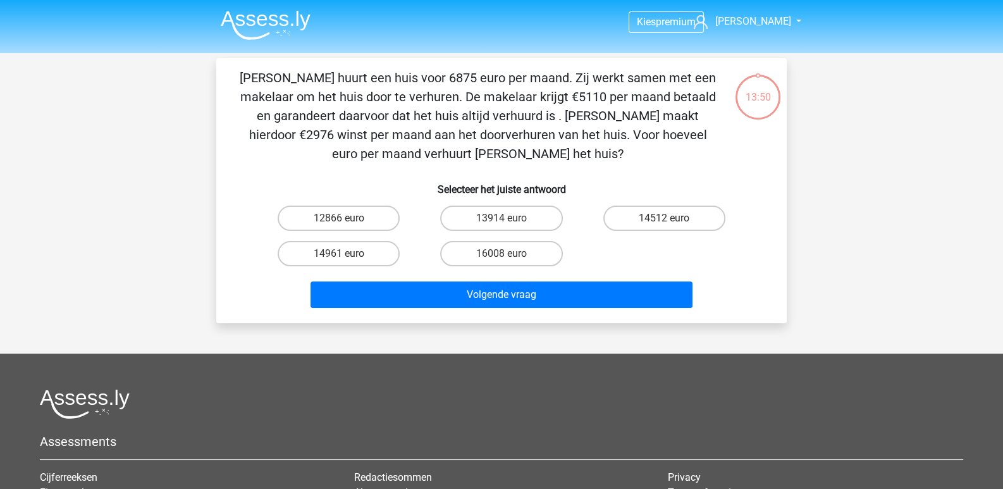
click at [253, 27] on img at bounding box center [266, 25] width 90 height 30
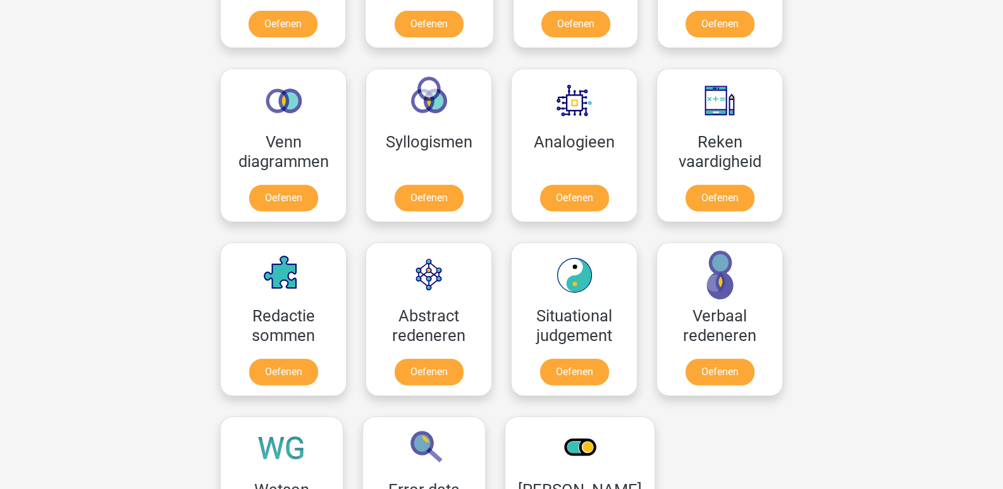
scroll to position [699, 0]
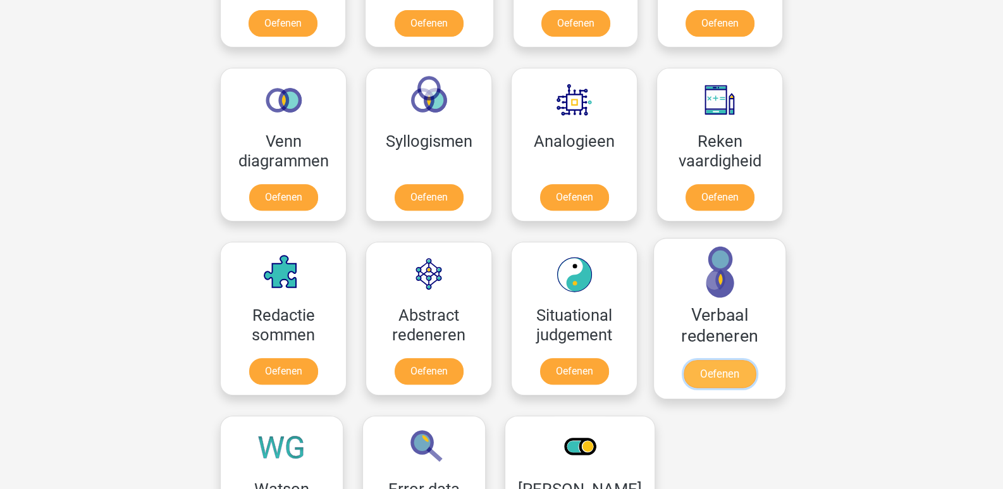
click at [683, 360] on link "Oefenen" at bounding box center [719, 374] width 72 height 28
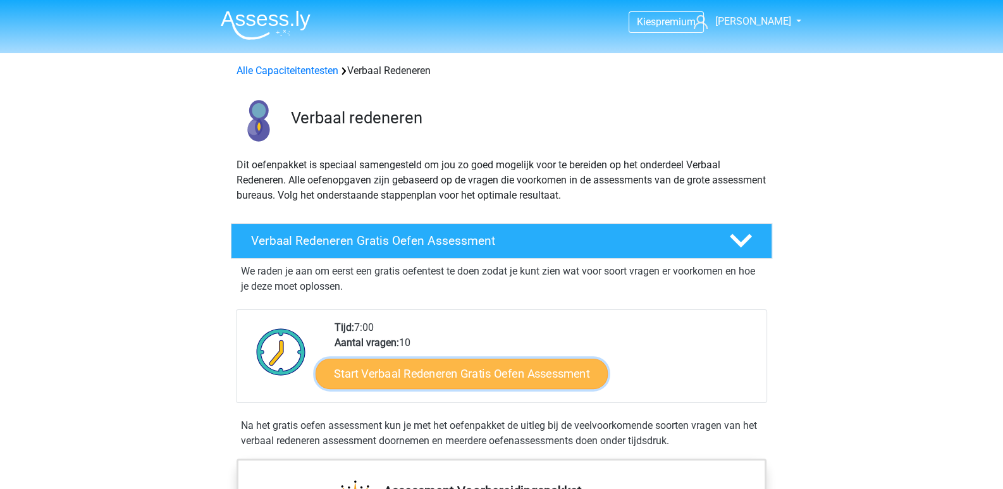
click at [459, 367] on link "Start Verbaal Redeneren Gratis Oefen Assessment" at bounding box center [461, 373] width 292 height 30
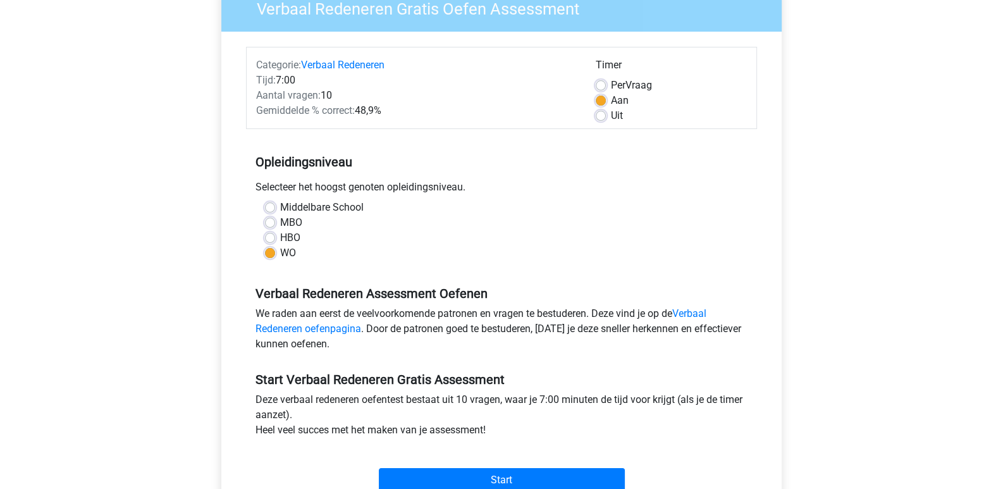
scroll to position [119, 0]
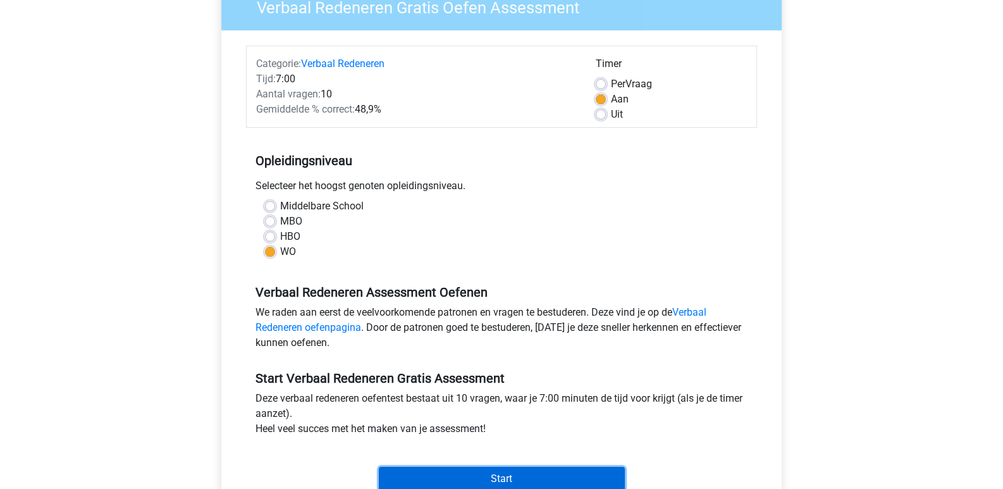
click at [481, 468] on input "Start" at bounding box center [502, 478] width 246 height 24
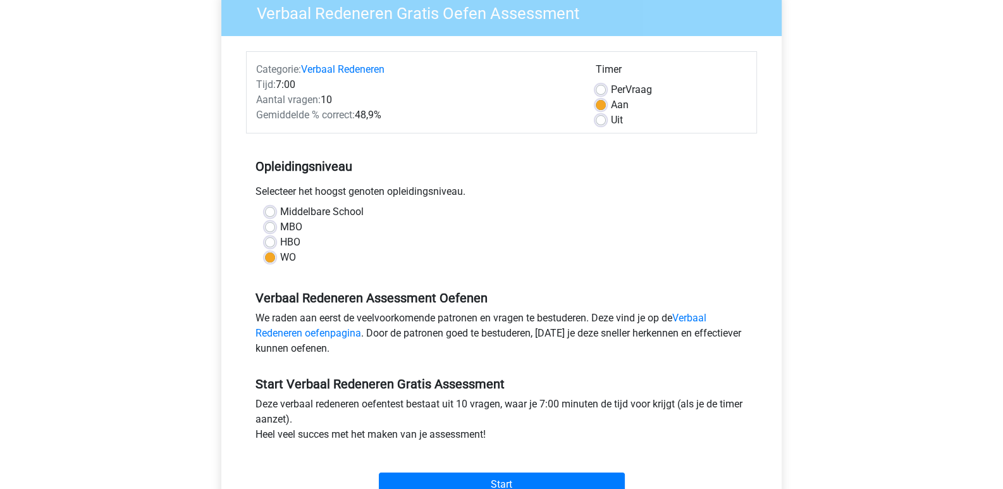
scroll to position [114, 0]
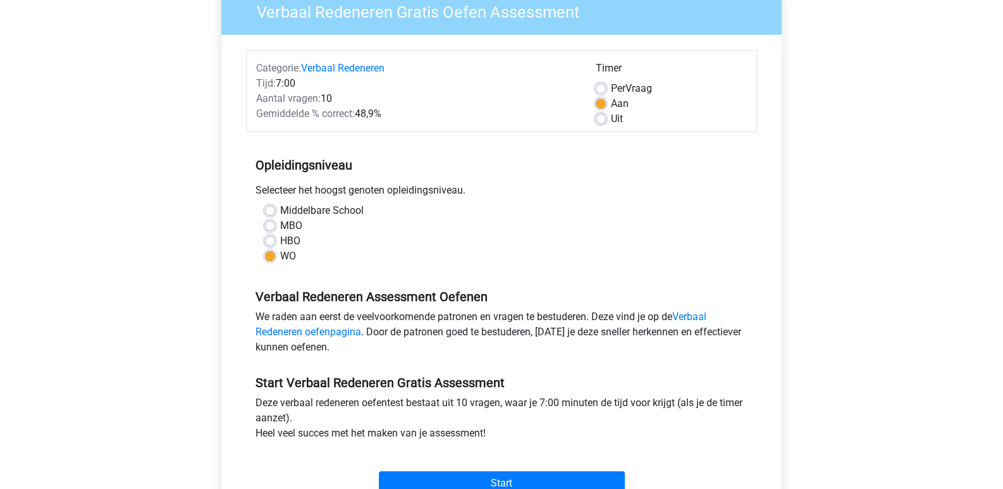
drag, startPoint x: 360, startPoint y: 116, endPoint x: 383, endPoint y: 120, distance: 23.8
click at [383, 120] on div "Gemiddelde % correct: 48,9%" at bounding box center [416, 113] width 339 height 15
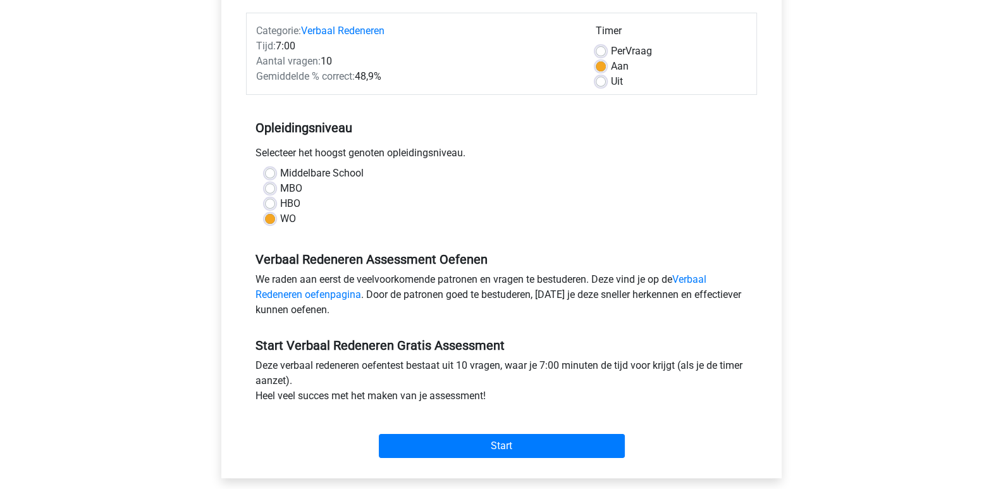
scroll to position [171, 0]
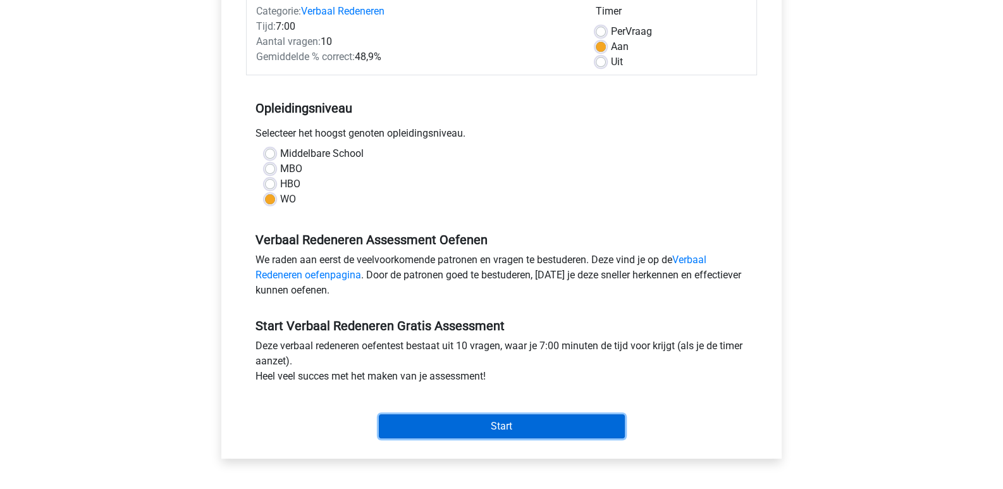
click at [477, 416] on input "Start" at bounding box center [502, 426] width 246 height 24
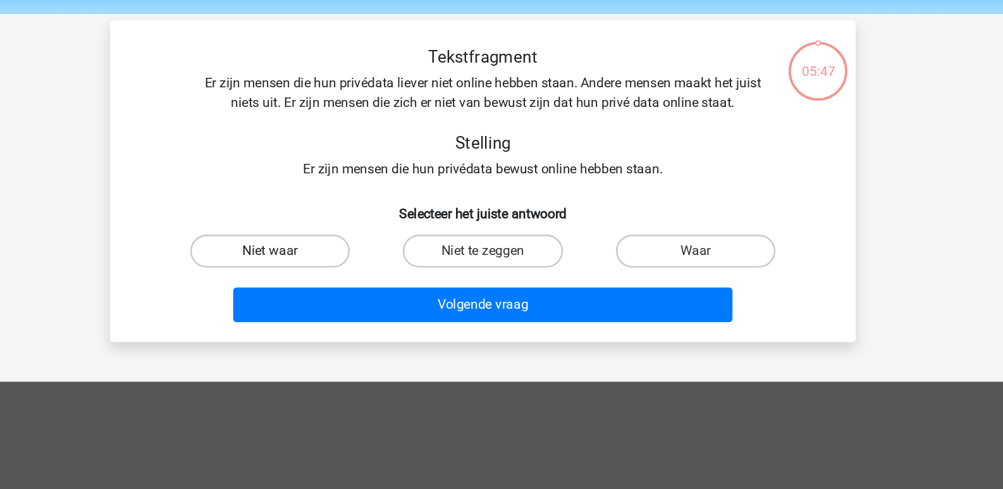
click at [358, 231] on label "Niet waar" at bounding box center [338, 234] width 122 height 25
click at [347, 235] on input "Niet waar" at bounding box center [343, 239] width 8 height 8
radio input "true"
click at [491, 238] on label "Niet te zeggen" at bounding box center [501, 234] width 122 height 25
click at [501, 238] on input "Niet te zeggen" at bounding box center [505, 239] width 8 height 8
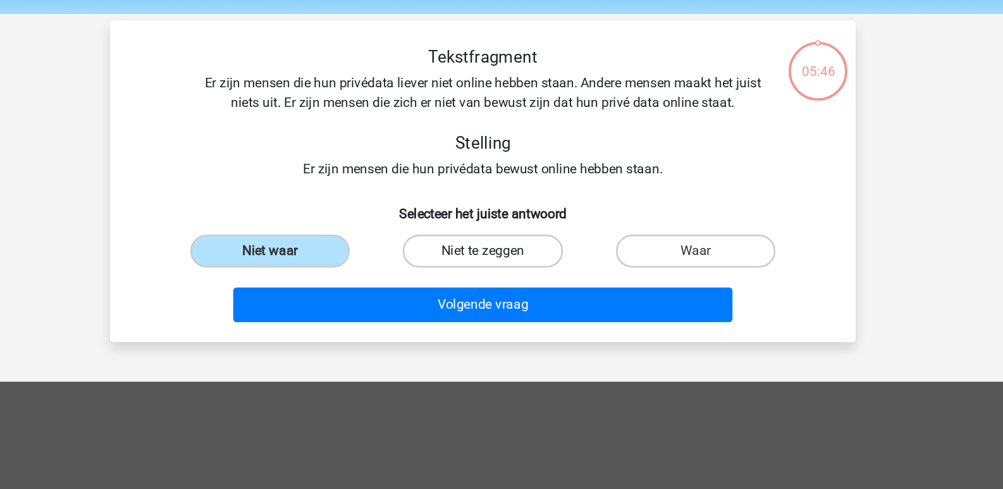
radio input "true"
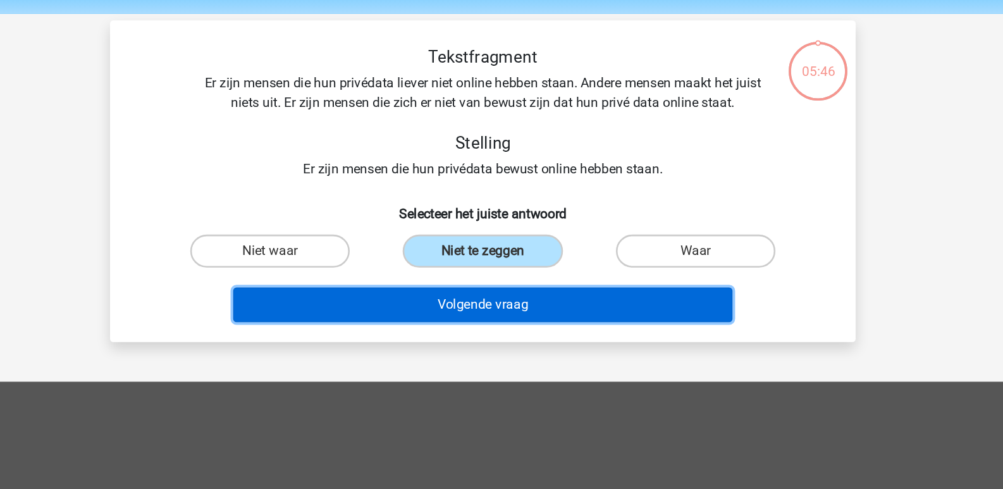
click at [484, 265] on button "Volgende vraag" at bounding box center [501, 275] width 382 height 27
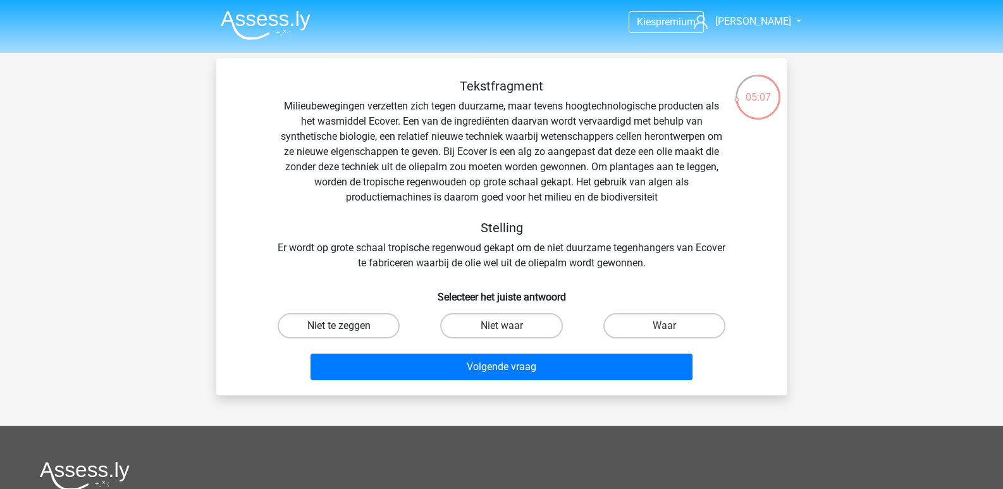
click at [376, 321] on label "Niet te zeggen" at bounding box center [338, 325] width 122 height 25
click at [347, 326] on input "Niet te zeggen" at bounding box center [343, 330] width 8 height 8
radio input "true"
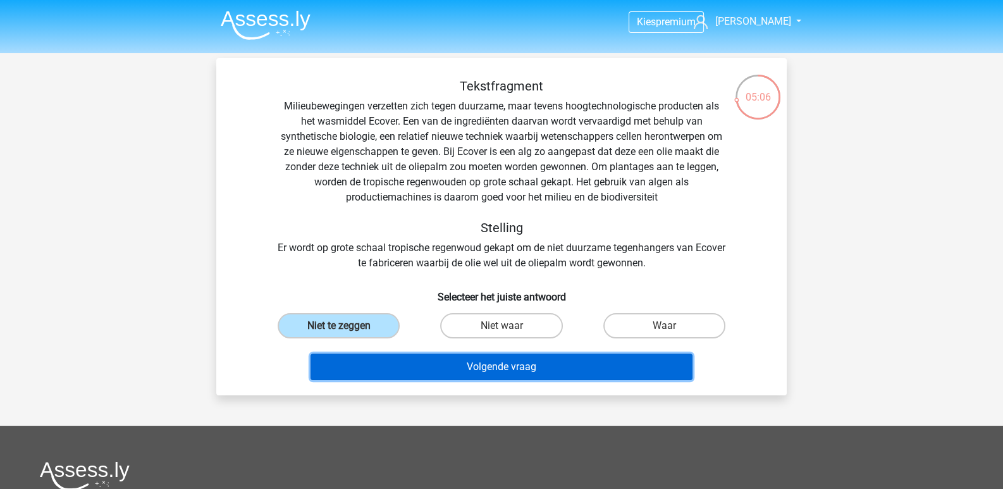
click at [398, 356] on button "Volgende vraag" at bounding box center [501, 366] width 382 height 27
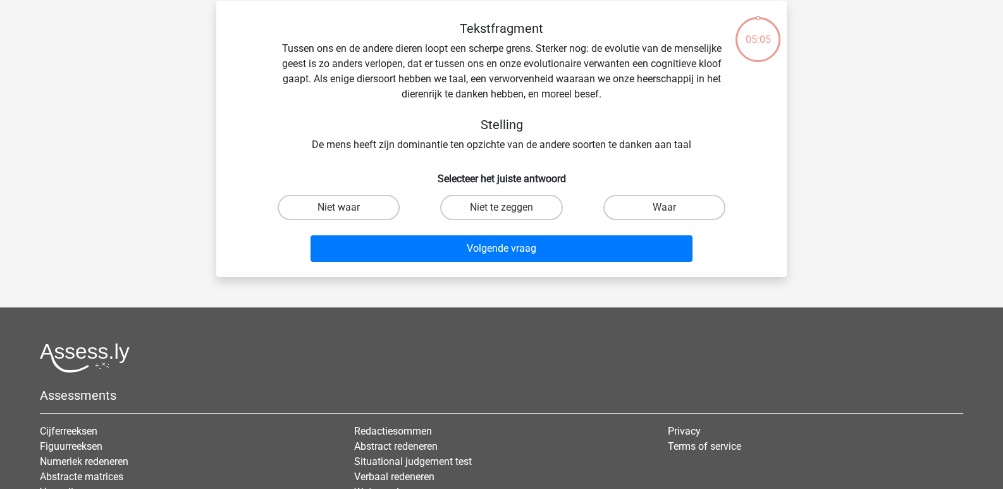
scroll to position [58, 0]
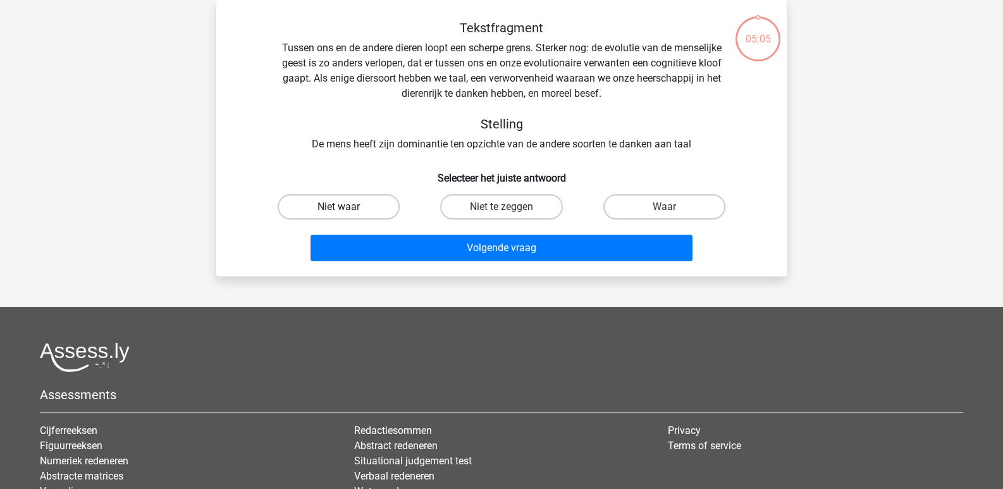
click at [337, 211] on label "Niet waar" at bounding box center [338, 206] width 122 height 25
click at [339, 211] on input "Niet waar" at bounding box center [343, 211] width 8 height 8
radio input "true"
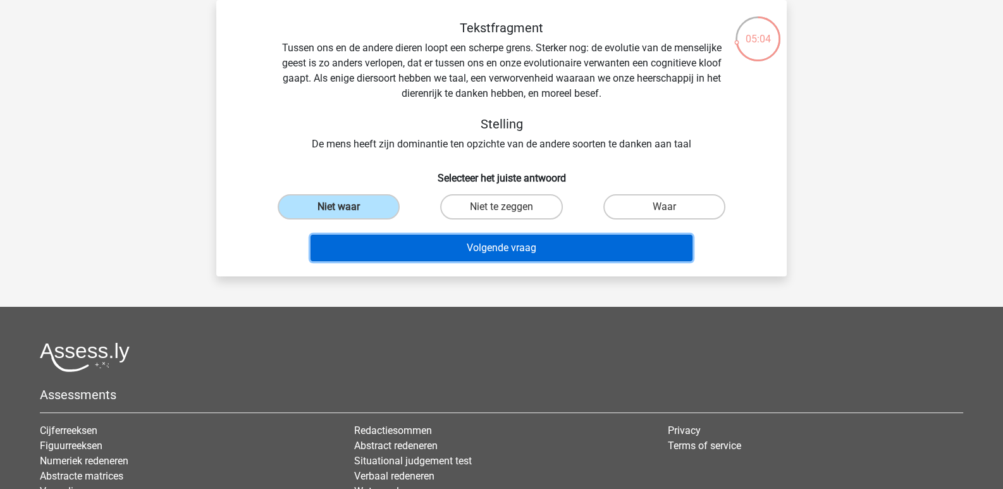
click at [366, 243] on button "Volgende vraag" at bounding box center [501, 248] width 382 height 27
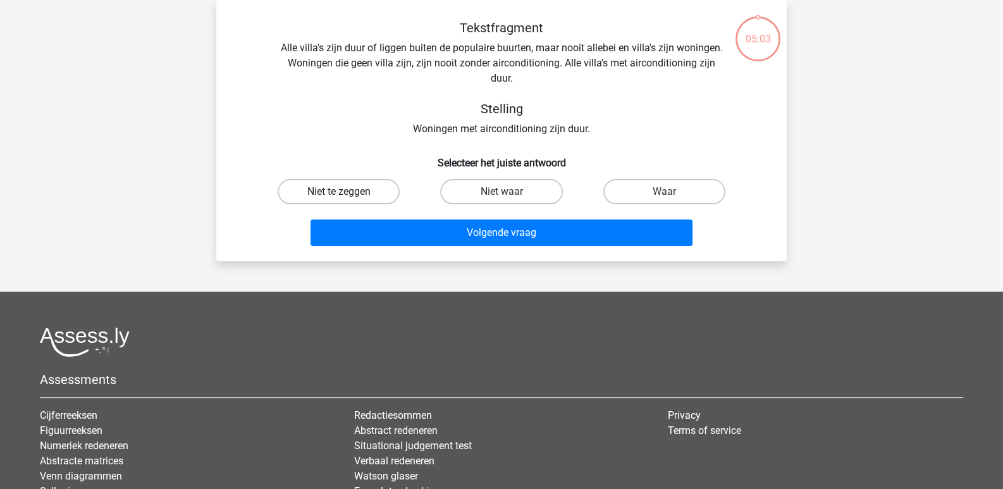
click at [331, 202] on label "Niet te zeggen" at bounding box center [338, 191] width 122 height 25
click at [339, 200] on input "Niet te zeggen" at bounding box center [343, 196] width 8 height 8
radio input "true"
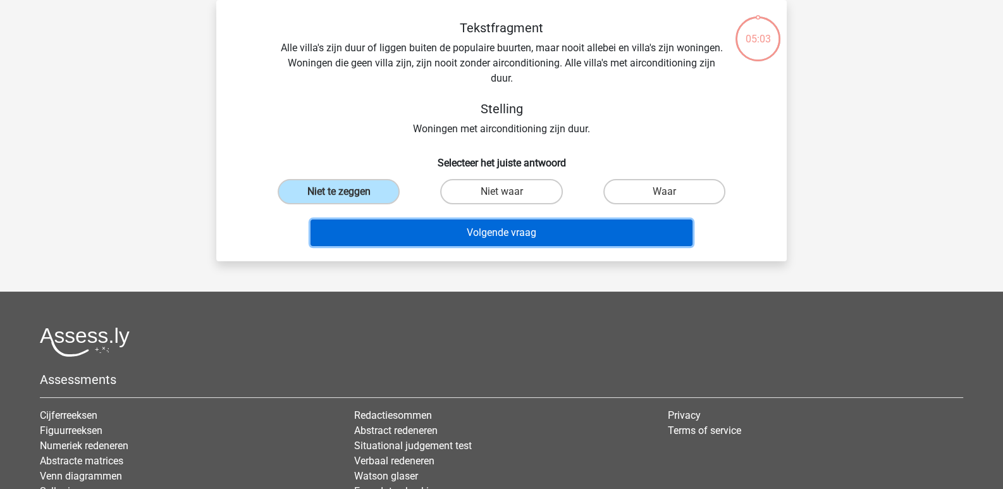
click at [353, 228] on button "Volgende vraag" at bounding box center [501, 232] width 382 height 27
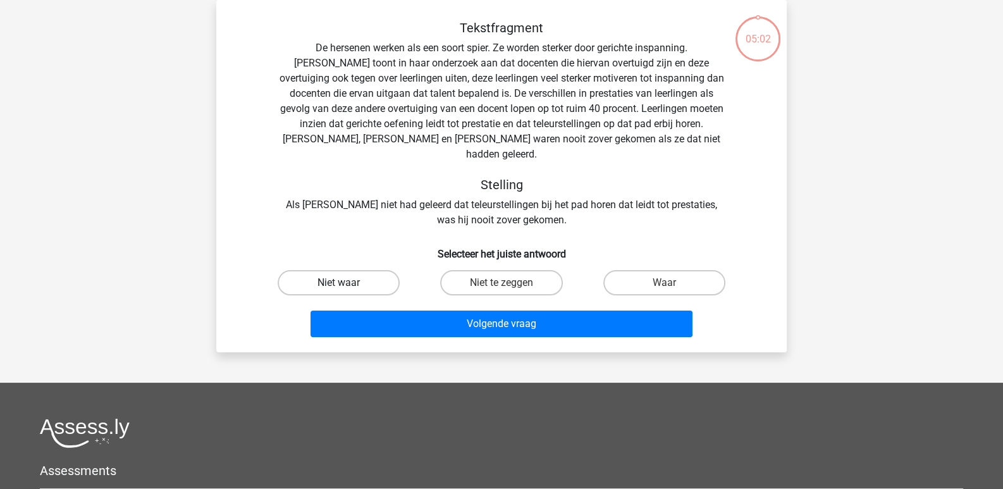
click at [352, 271] on label "Niet waar" at bounding box center [338, 282] width 122 height 25
click at [347, 283] on input "Niet waar" at bounding box center [343, 287] width 8 height 8
radio input "true"
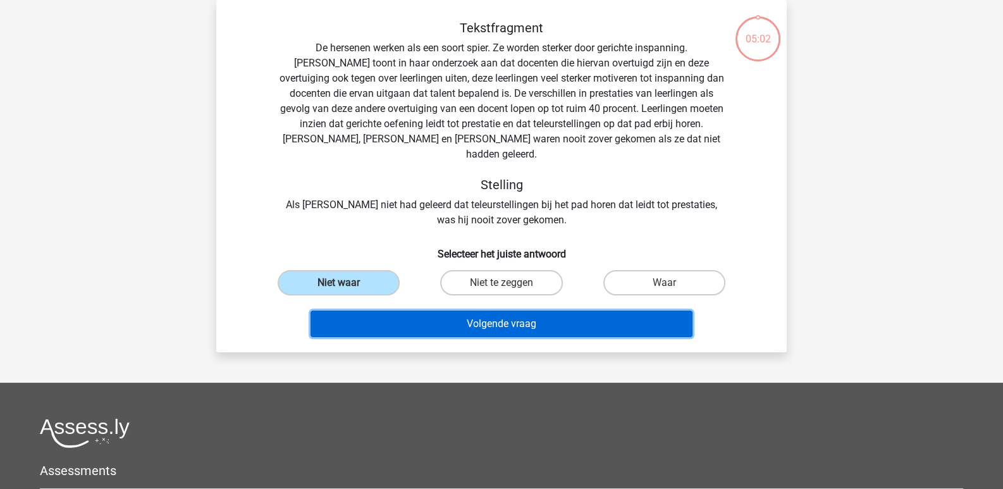
click at [363, 310] on button "Volgende vraag" at bounding box center [501, 323] width 382 height 27
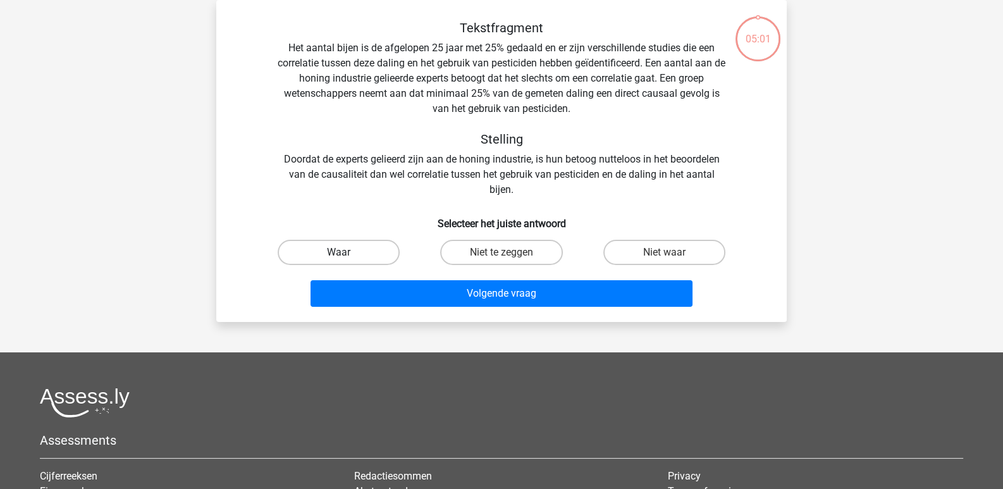
click at [344, 262] on label "Waar" at bounding box center [338, 252] width 122 height 25
click at [344, 260] on input "Waar" at bounding box center [343, 256] width 8 height 8
radio input "true"
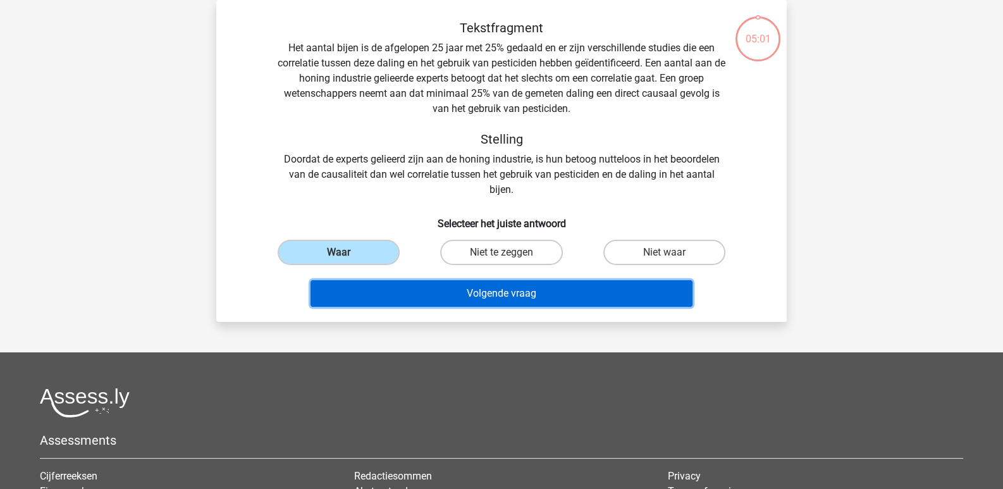
click at [359, 284] on button "Volgende vraag" at bounding box center [501, 293] width 382 height 27
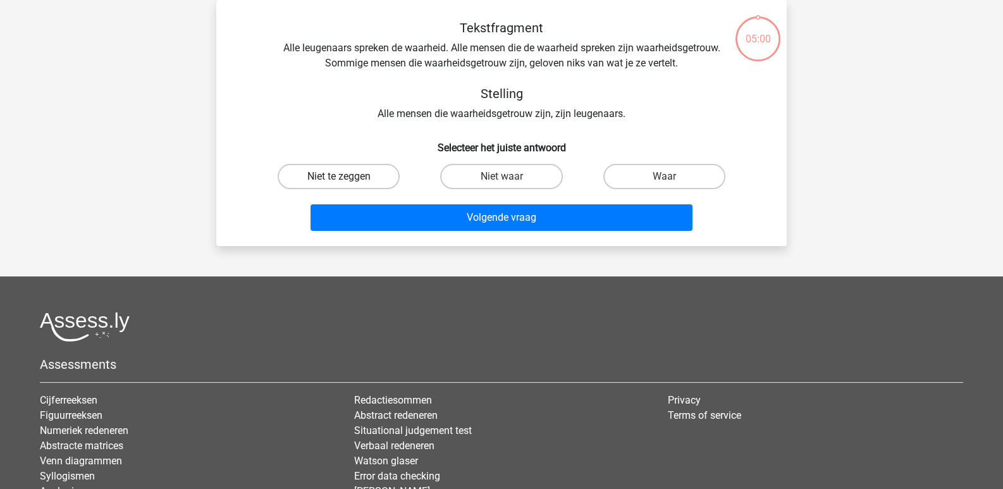
click at [332, 185] on label "Niet te zeggen" at bounding box center [338, 176] width 122 height 25
click at [339, 185] on input "Niet te zeggen" at bounding box center [343, 180] width 8 height 8
radio input "true"
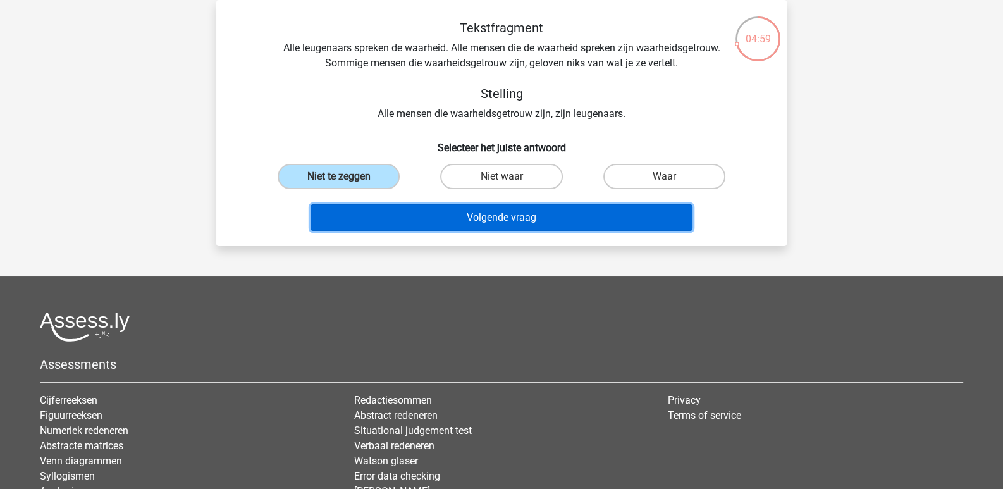
click at [339, 207] on button "Volgende vraag" at bounding box center [501, 217] width 382 height 27
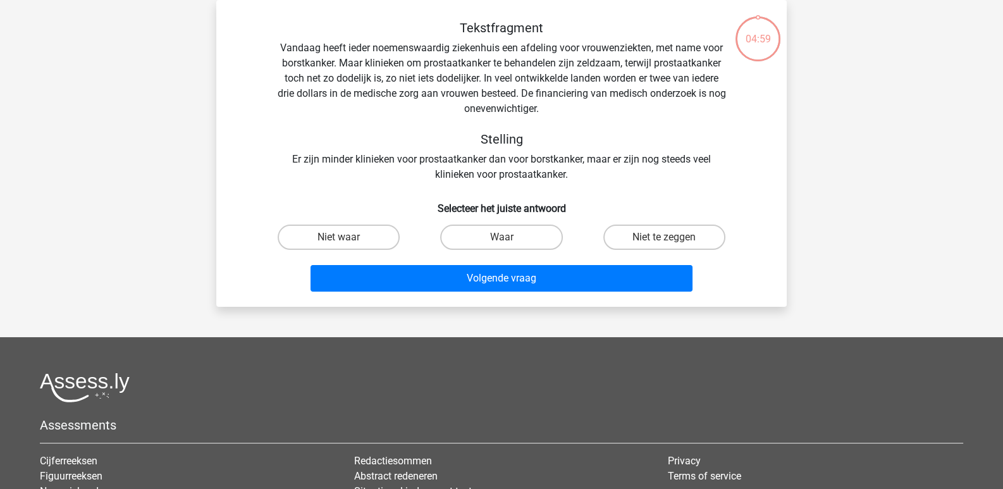
click at [344, 239] on input "Niet waar" at bounding box center [343, 241] width 8 height 8
radio input "true"
click at [349, 251] on div "Niet waar" at bounding box center [338, 236] width 162 height 35
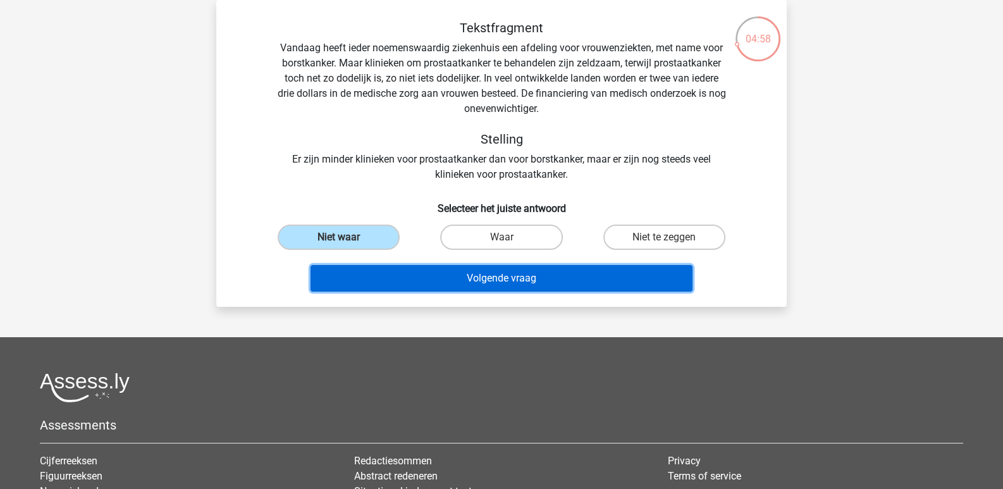
click at [355, 266] on button "Volgende vraag" at bounding box center [501, 278] width 382 height 27
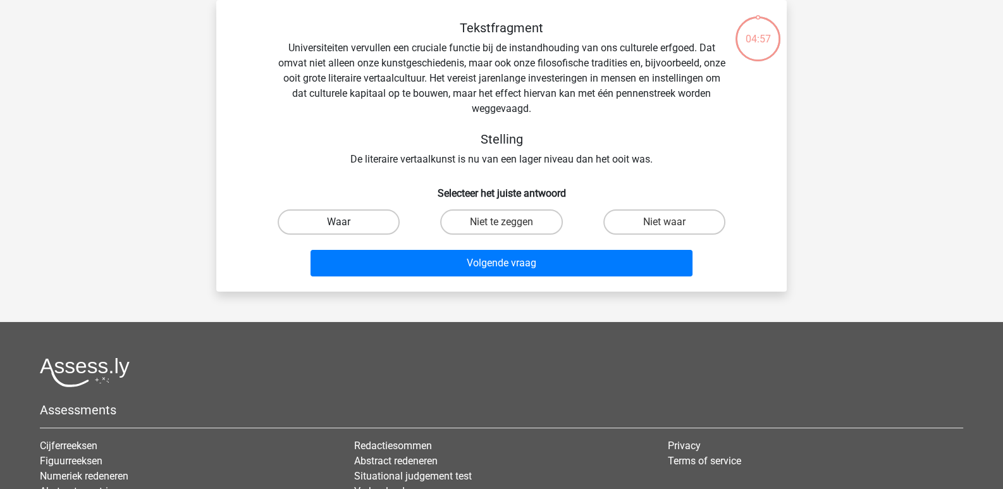
click at [333, 219] on label "Waar" at bounding box center [338, 221] width 122 height 25
click at [339, 222] on input "Waar" at bounding box center [343, 226] width 8 height 8
radio input "true"
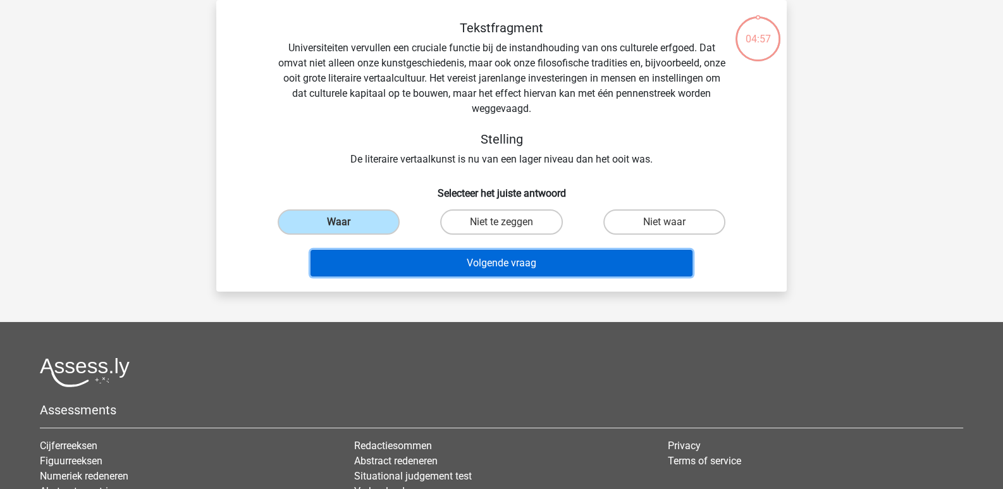
click at [362, 262] on button "Volgende vraag" at bounding box center [501, 263] width 382 height 27
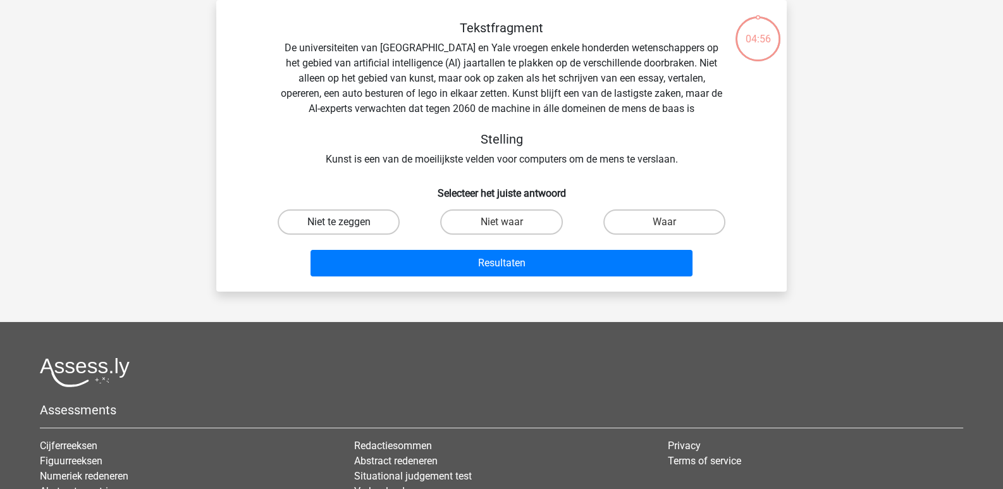
click at [342, 231] on label "Niet te zeggen" at bounding box center [338, 221] width 122 height 25
click at [342, 230] on input "Niet te zeggen" at bounding box center [343, 226] width 8 height 8
radio input "true"
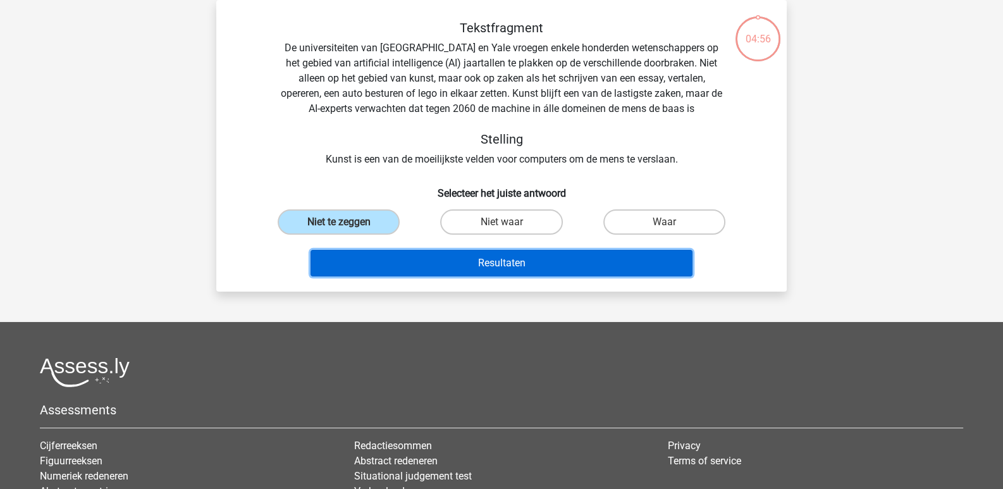
click at [349, 260] on button "Resultaten" at bounding box center [501, 263] width 382 height 27
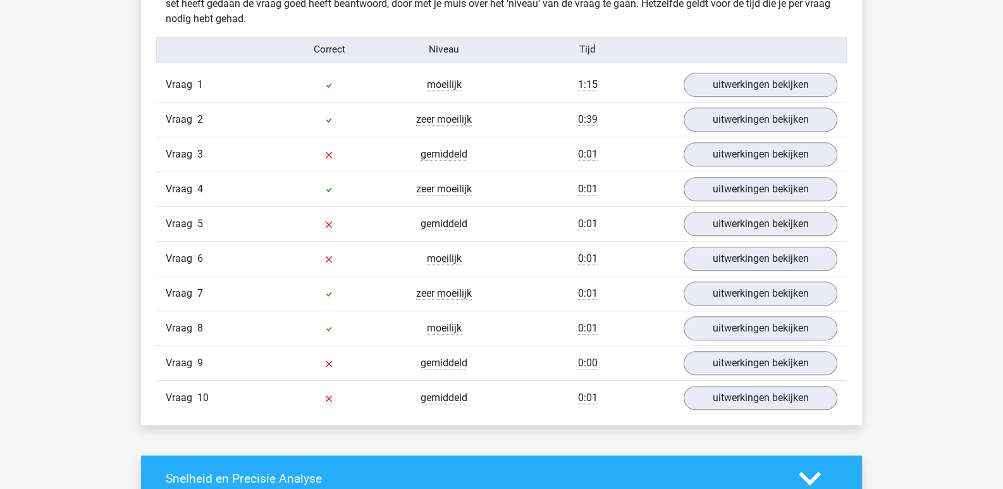
scroll to position [1023, 0]
click at [705, 90] on link "uitwerkingen bekijken" at bounding box center [760, 85] width 176 height 28
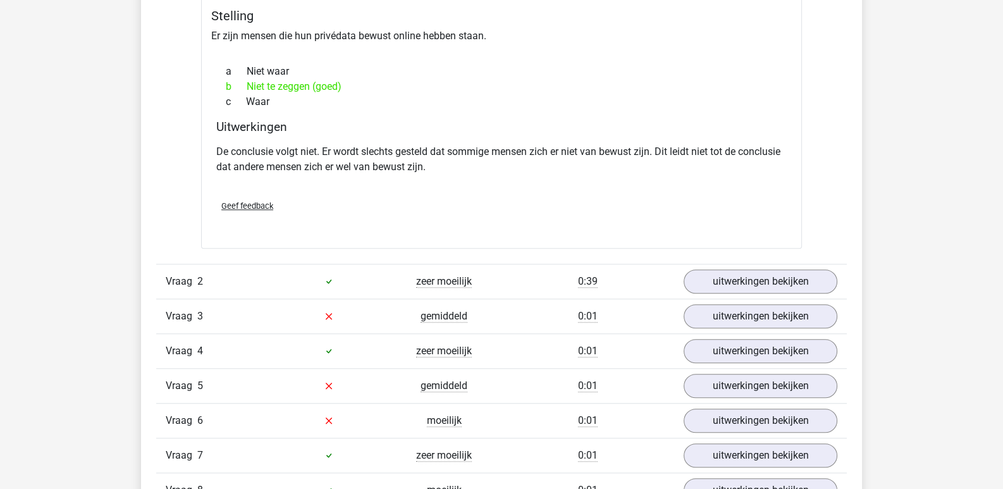
scroll to position [1292, 0]
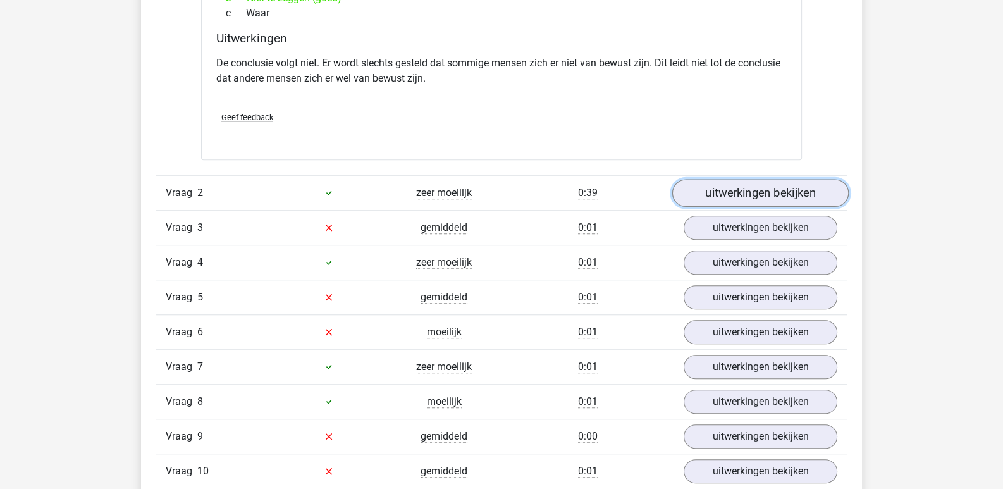
click at [750, 189] on link "uitwerkingen bekijken" at bounding box center [760, 193] width 176 height 28
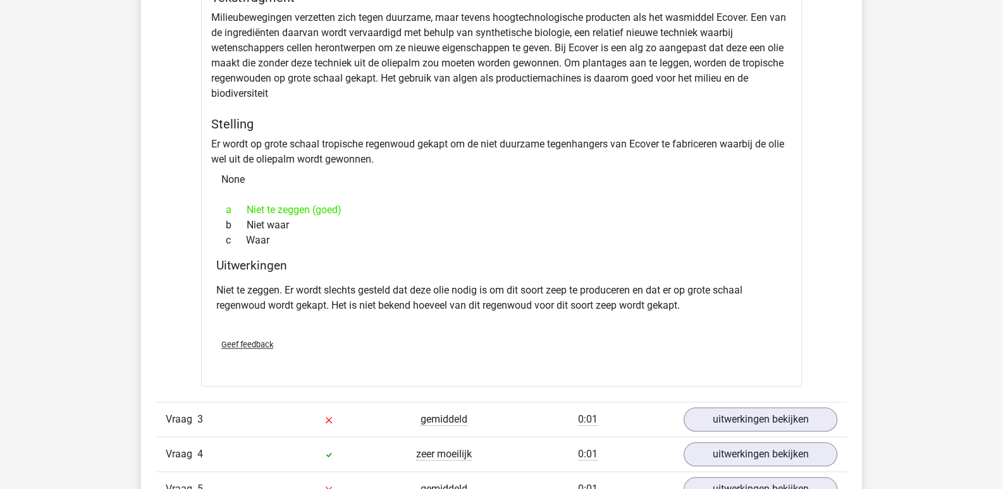
scroll to position [1535, 0]
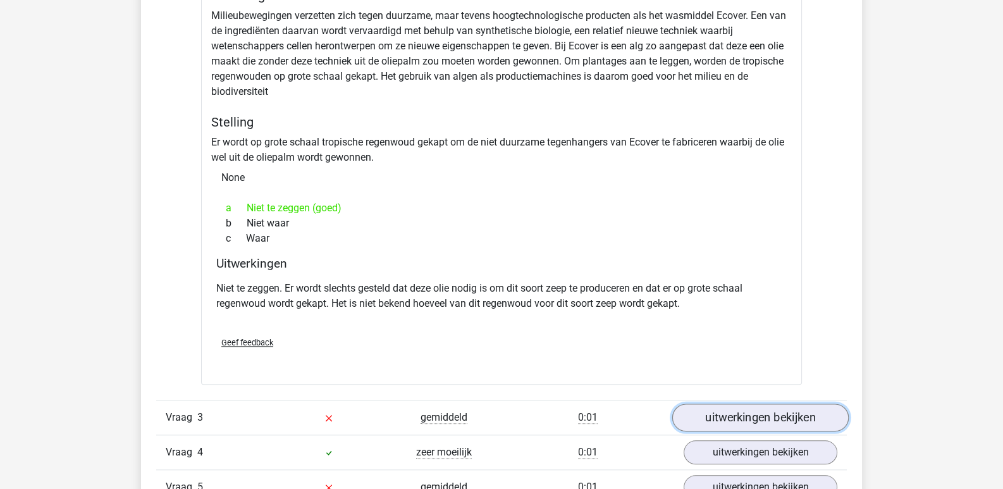
click at [734, 404] on link "uitwerkingen bekijken" at bounding box center [760, 417] width 176 height 28
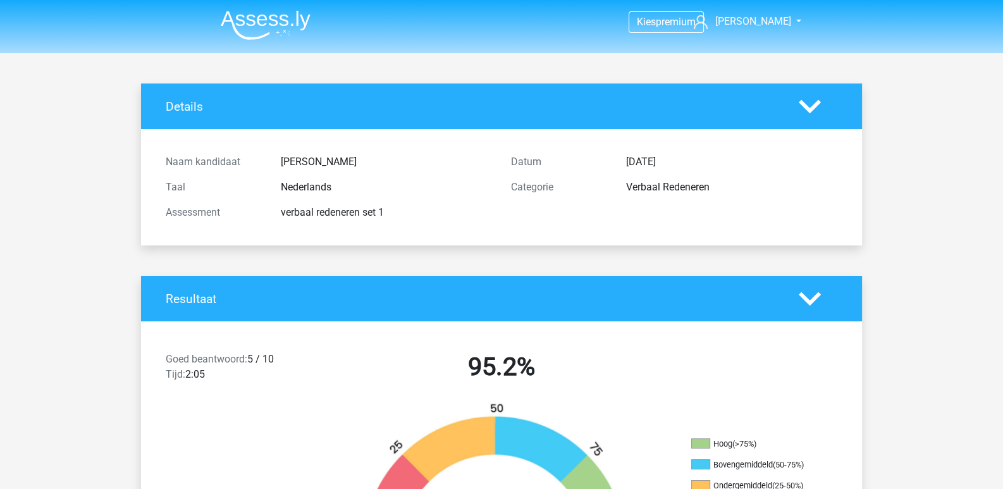
scroll to position [0, 0]
click at [243, 13] on img at bounding box center [266, 25] width 90 height 30
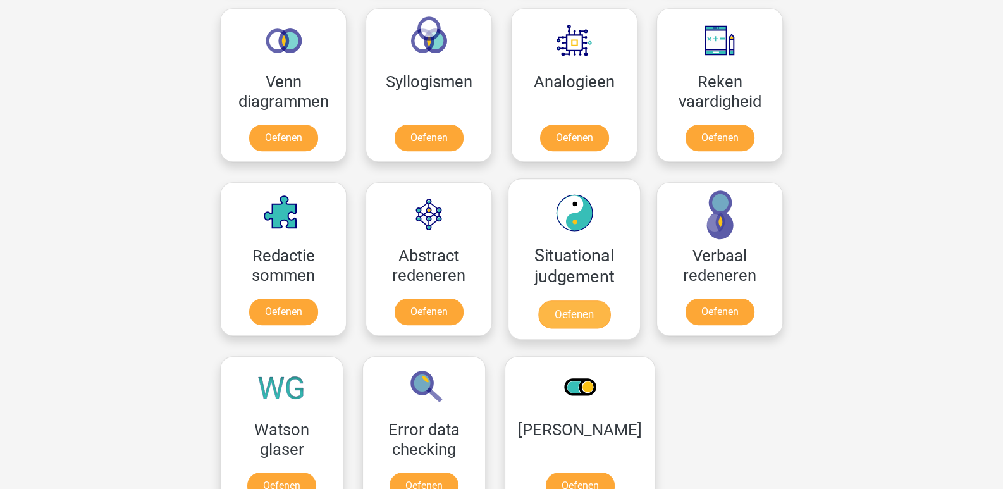
scroll to position [759, 0]
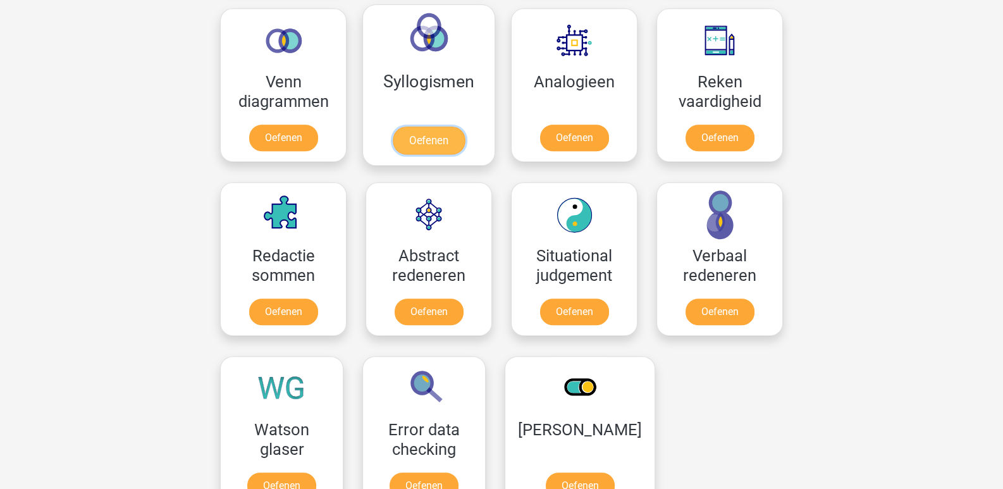
click at [429, 126] on link "Oefenen" at bounding box center [429, 140] width 72 height 28
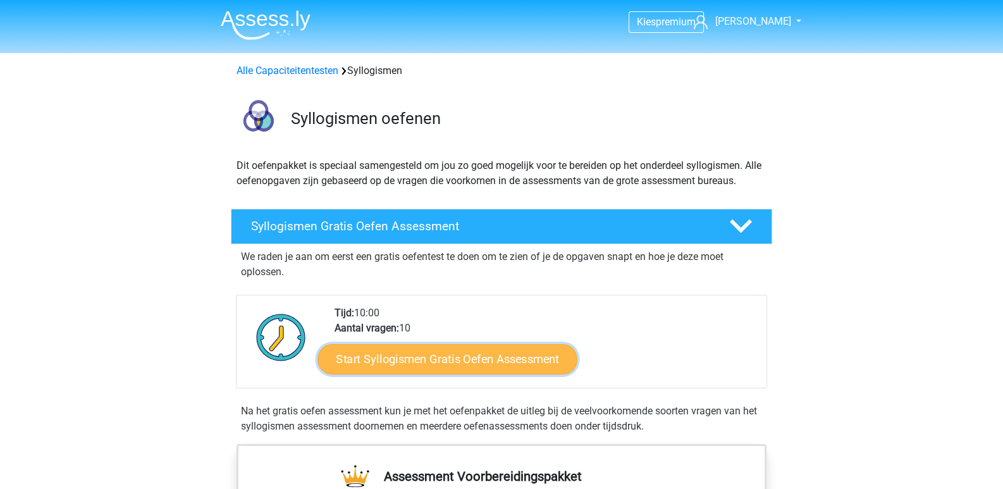
click at [444, 365] on link "Start Syllogismen Gratis Oefen Assessment" at bounding box center [448, 358] width 260 height 30
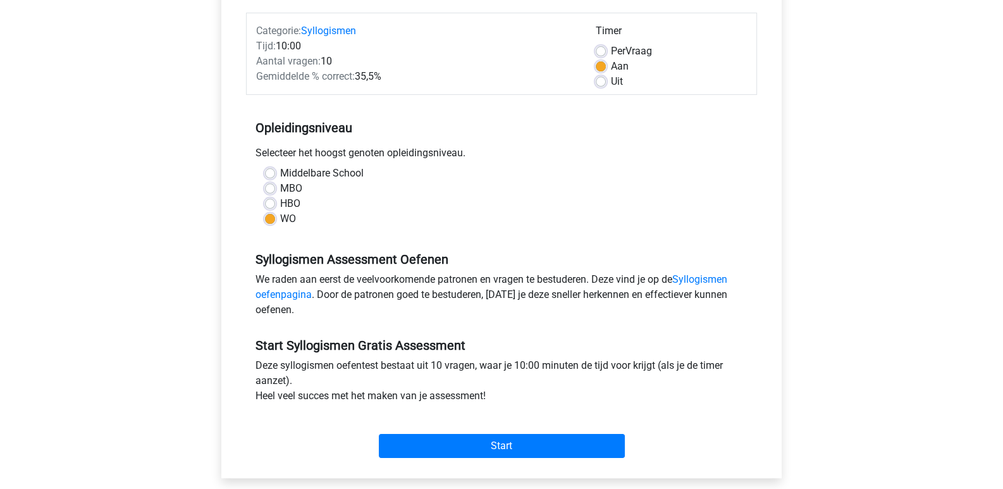
scroll to position [174, 0]
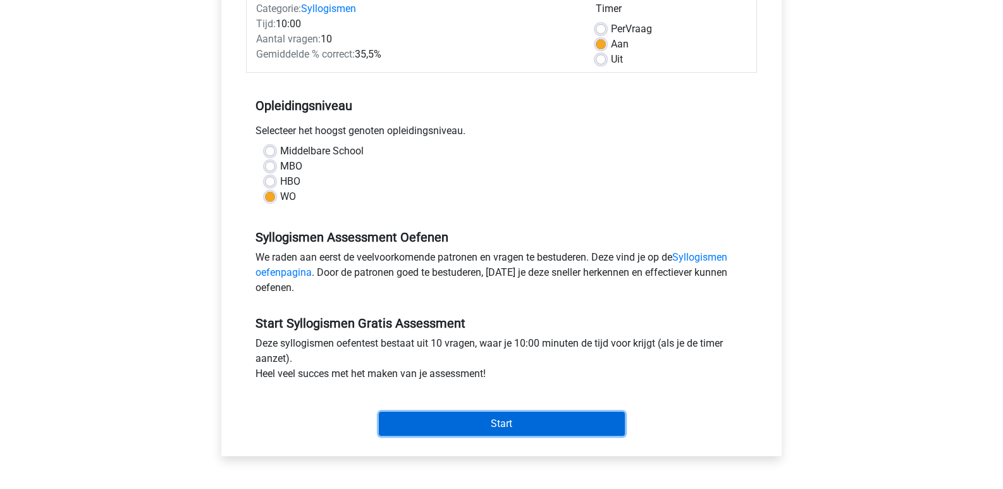
click at [460, 431] on input "Start" at bounding box center [502, 424] width 246 height 24
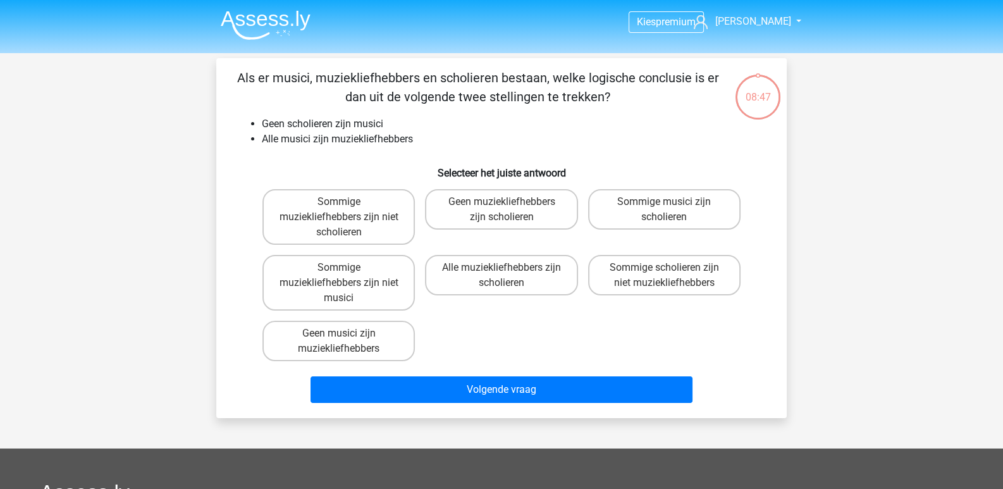
click at [274, 15] on img at bounding box center [266, 25] width 90 height 30
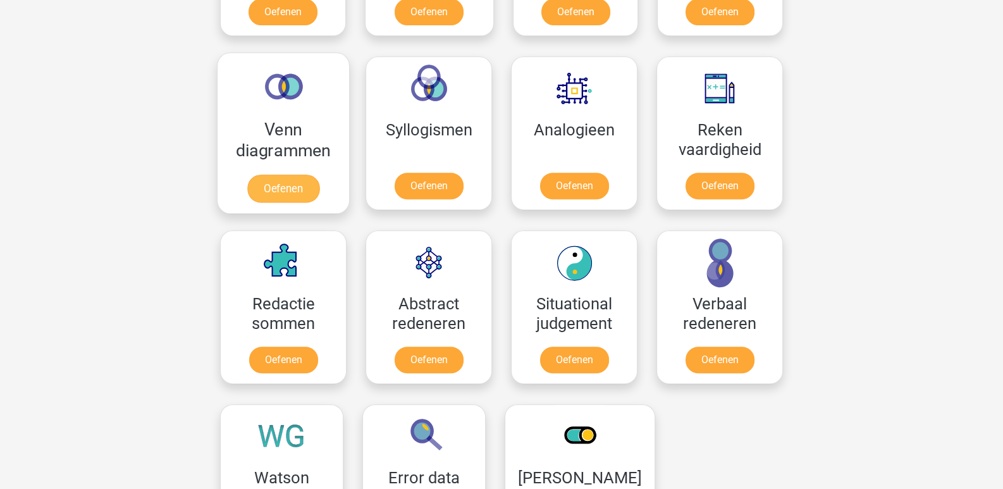
scroll to position [711, 0]
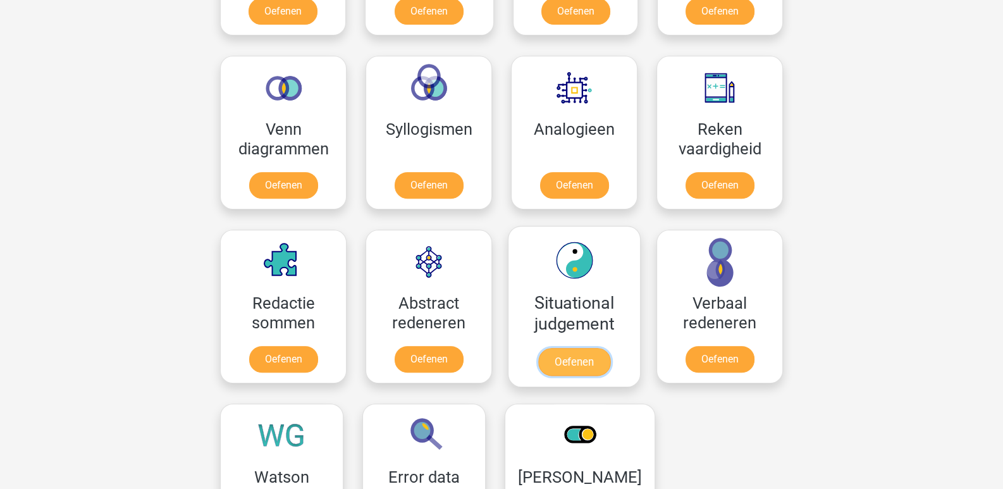
click at [599, 353] on link "Oefenen" at bounding box center [574, 362] width 72 height 28
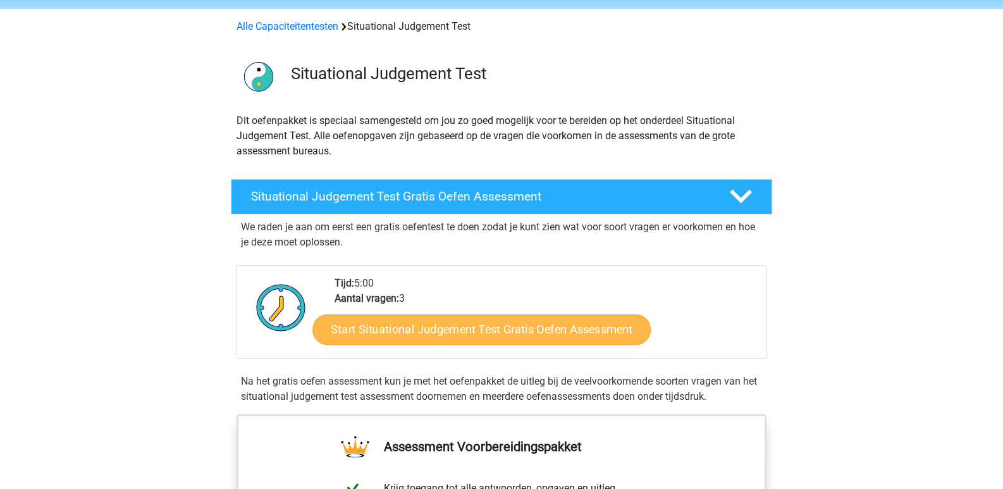
scroll to position [45, 0]
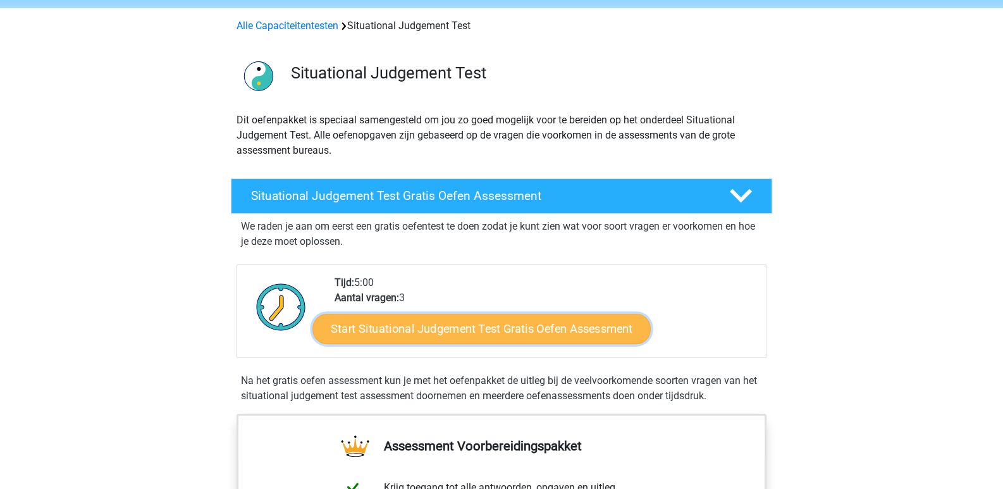
click at [496, 326] on link "Start Situational Judgement Test Gratis Oefen Assessment" at bounding box center [481, 329] width 338 height 30
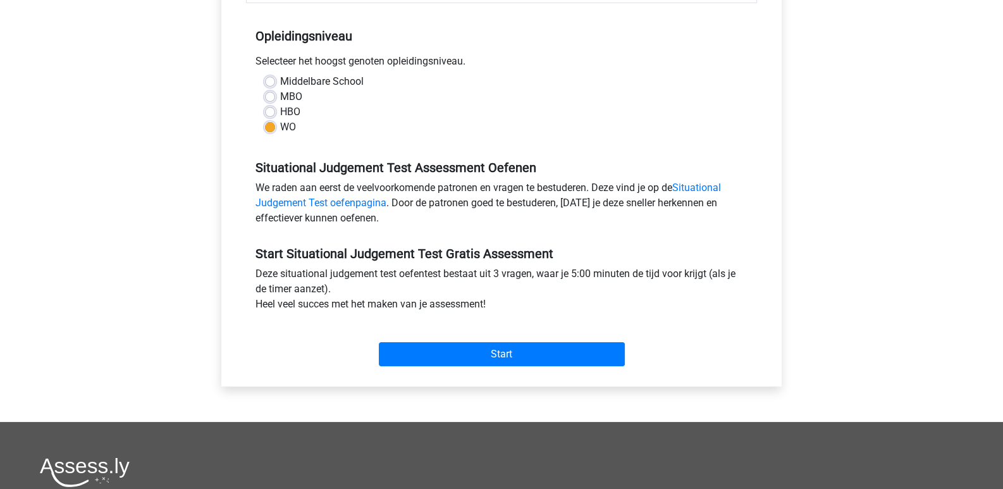
scroll to position [243, 0]
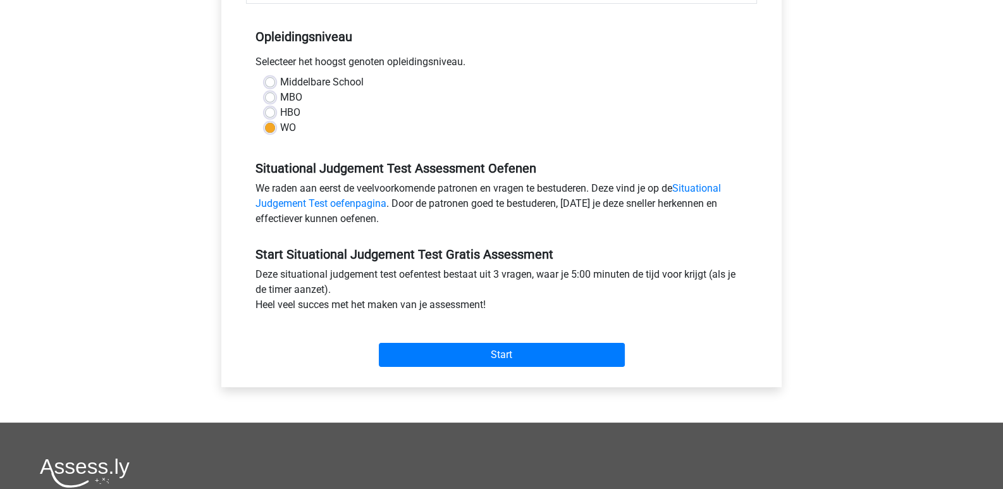
click at [496, 326] on div "Start" at bounding box center [501, 344] width 511 height 44
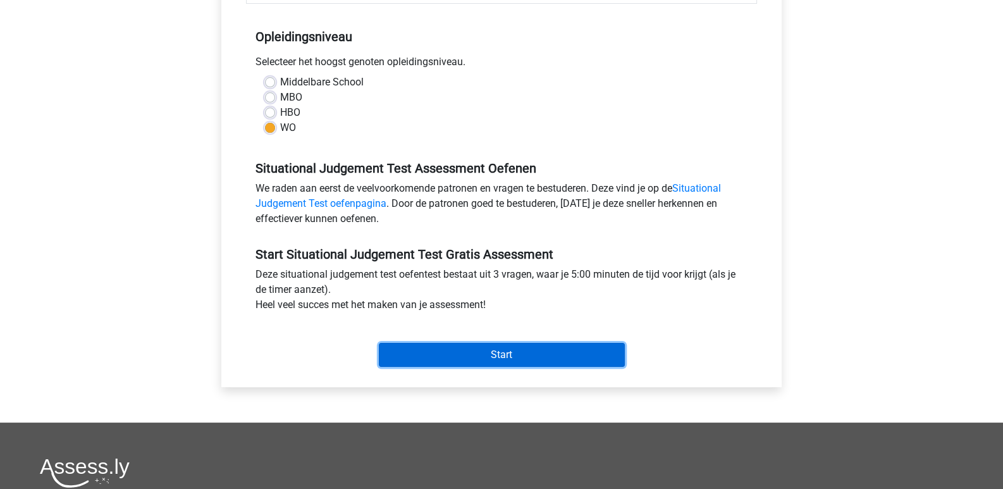
click at [492, 343] on input "Start" at bounding box center [502, 355] width 246 height 24
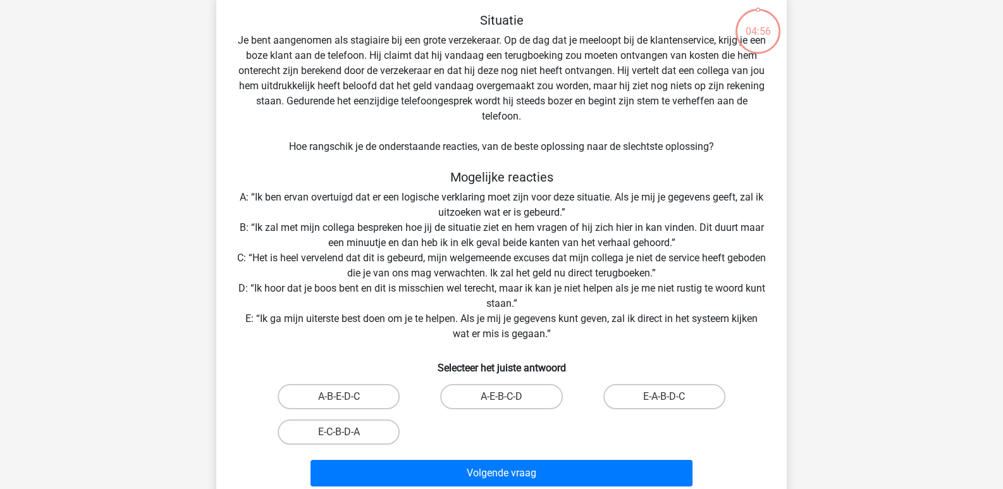
scroll to position [65, 0]
click at [373, 436] on label "E-C-B-D-A" at bounding box center [338, 432] width 122 height 25
click at [347, 436] on input "E-C-B-D-A" at bounding box center [343, 436] width 8 height 8
radio input "true"
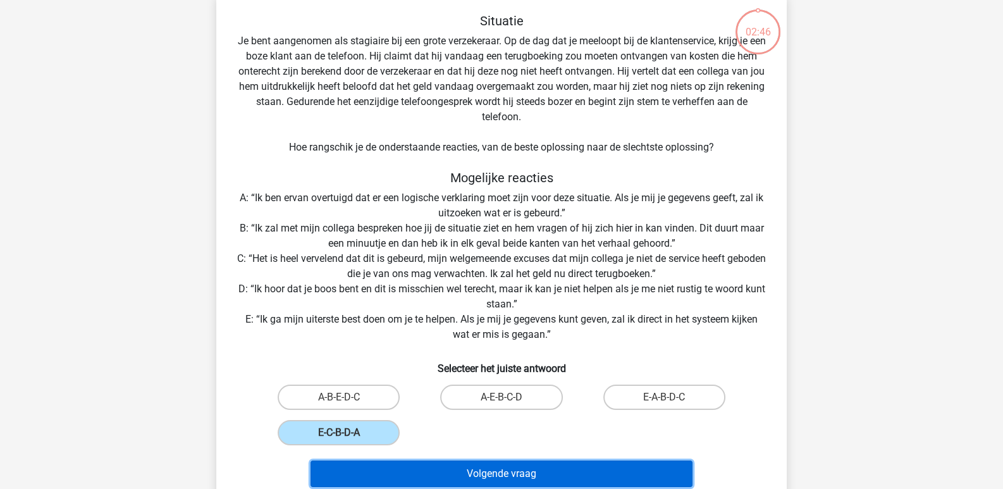
click at [401, 470] on button "Volgende vraag" at bounding box center [501, 473] width 382 height 27
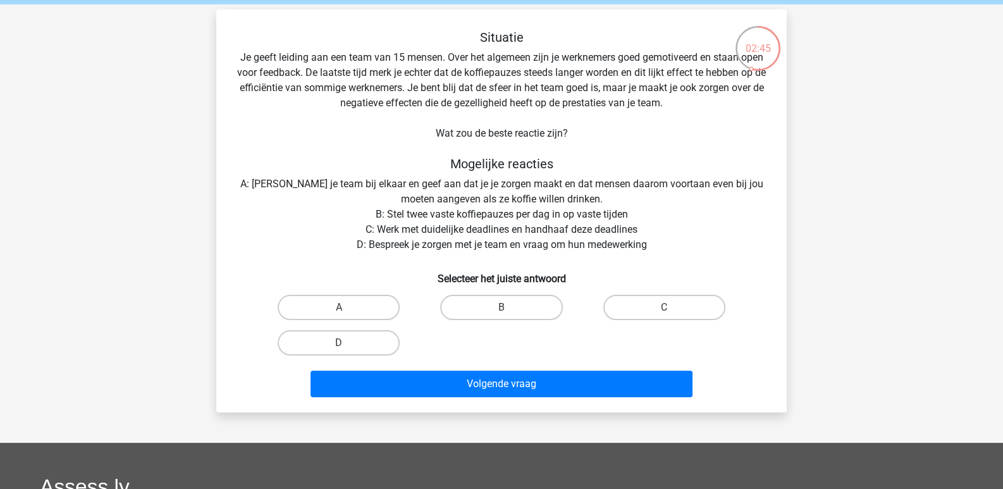
scroll to position [49, 0]
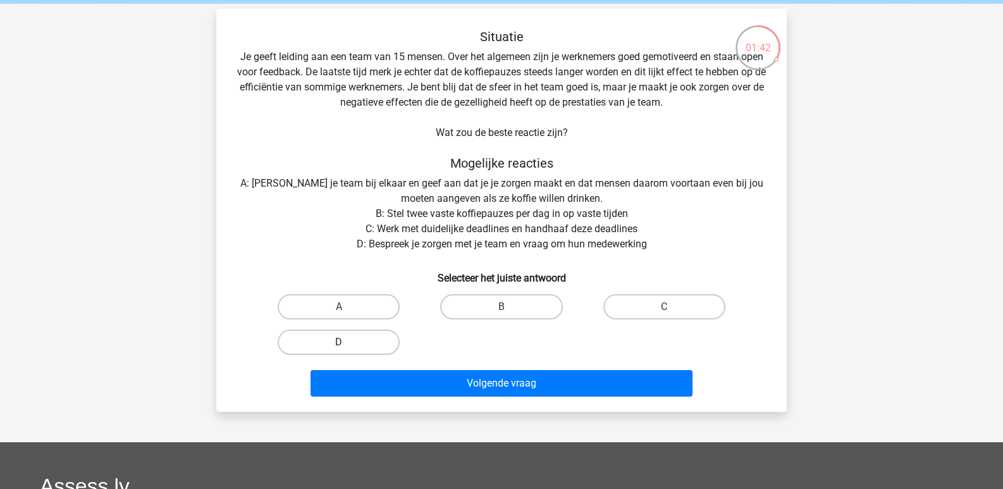
click at [382, 337] on label "D" at bounding box center [338, 341] width 122 height 25
click at [347, 342] on input "D" at bounding box center [343, 346] width 8 height 8
radio input "true"
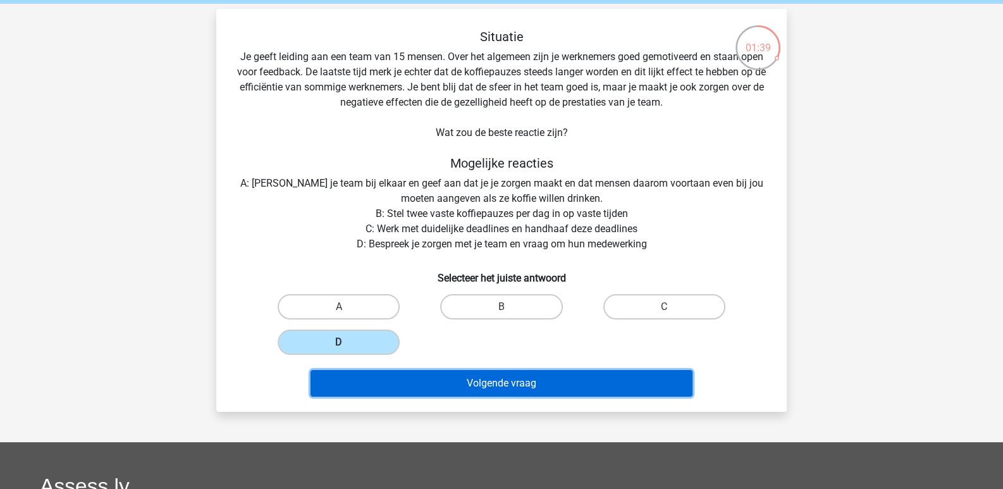
click at [440, 370] on button "Volgende vraag" at bounding box center [501, 383] width 382 height 27
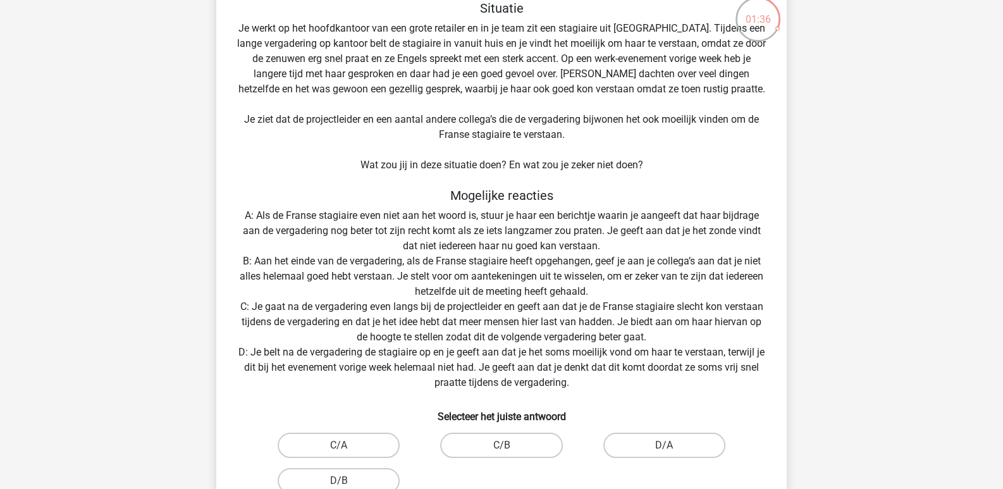
scroll to position [79, 0]
click at [341, 477] on label "D/B" at bounding box center [338, 478] width 122 height 25
click at [341, 479] on input "D/B" at bounding box center [343, 483] width 8 height 8
radio input "true"
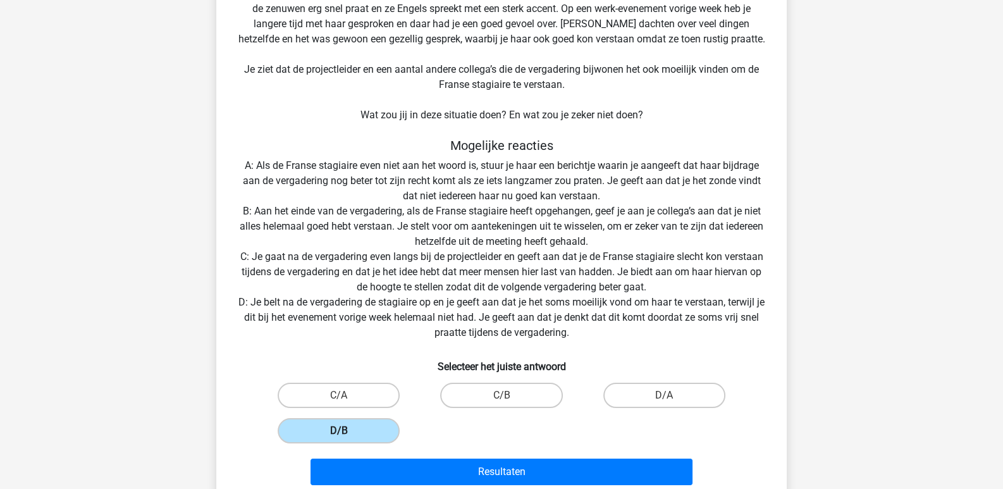
scroll to position [131, 0]
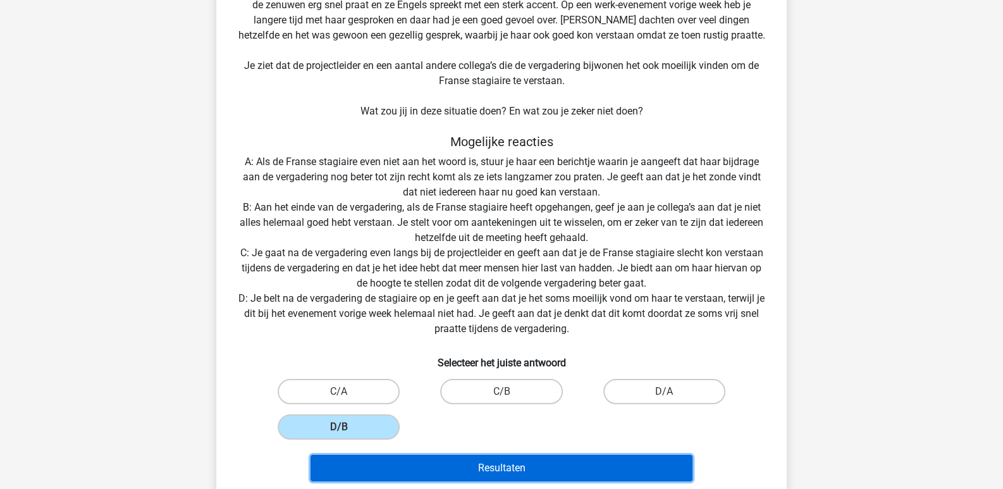
click at [472, 471] on button "Resultaten" at bounding box center [501, 467] width 382 height 27
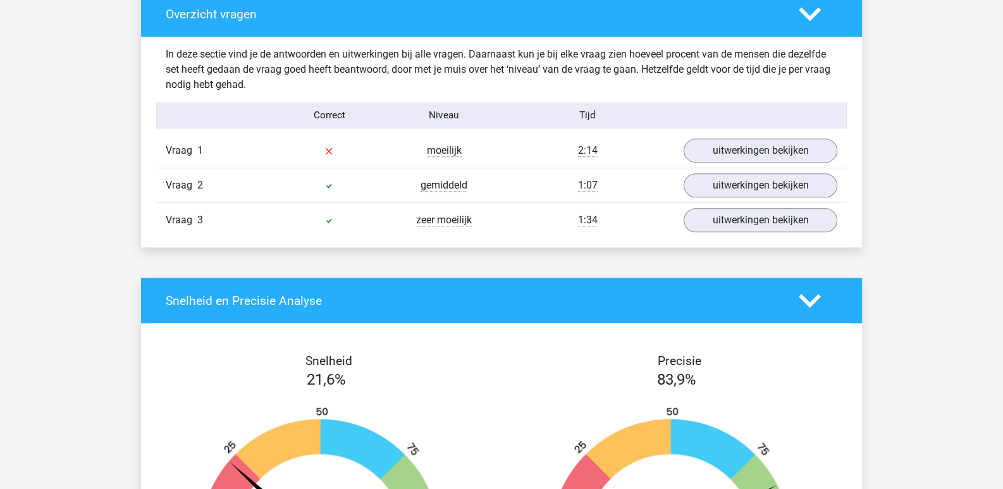
scroll to position [965, 0]
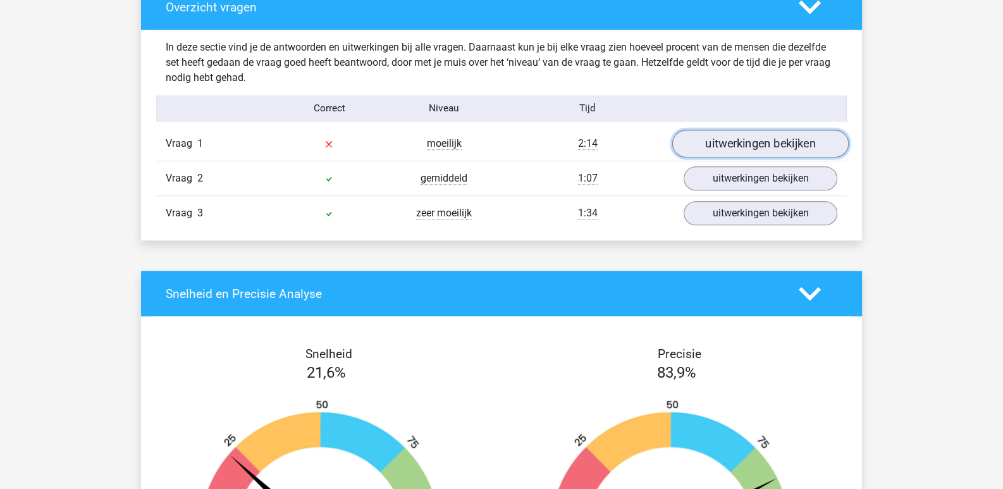
click at [717, 146] on link "uitwerkingen bekijken" at bounding box center [760, 144] width 176 height 28
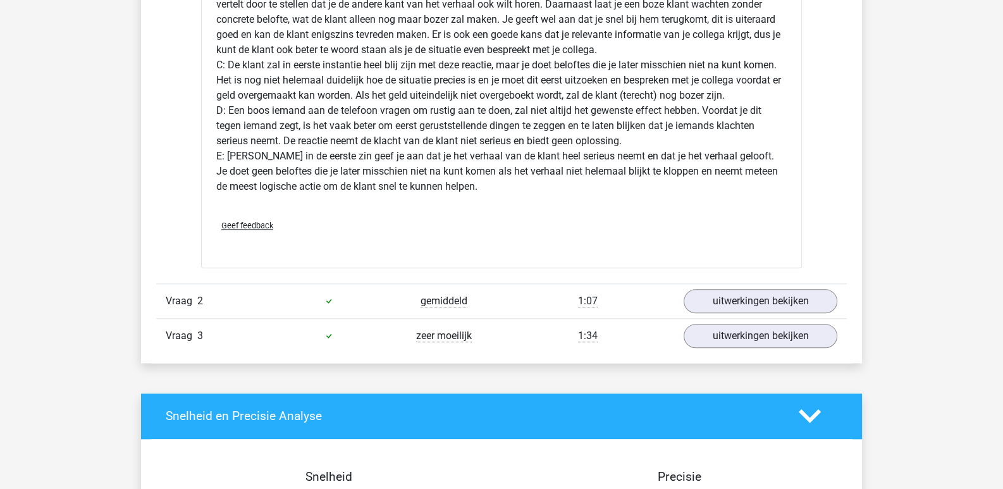
scroll to position [1725, 0]
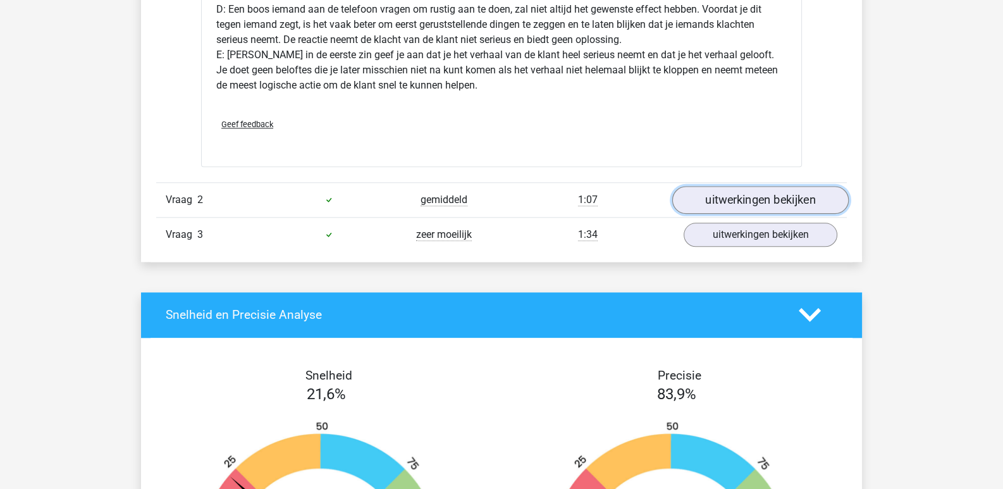
click at [690, 205] on link "uitwerkingen bekijken" at bounding box center [760, 200] width 176 height 28
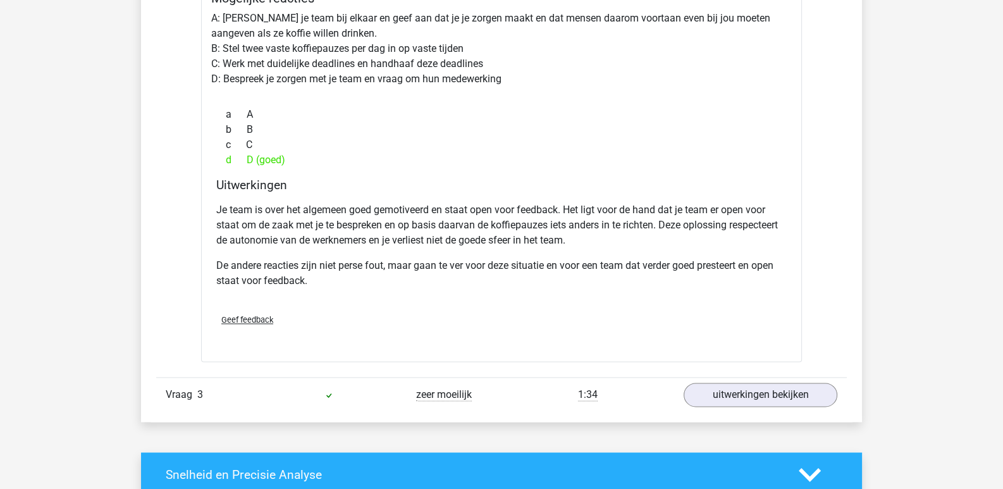
scroll to position [2099, 0]
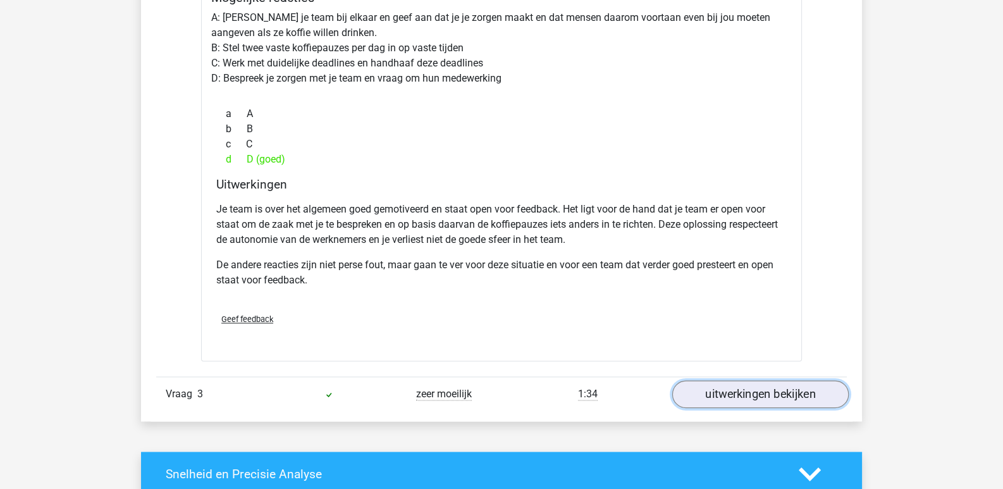
click at [727, 388] on link "uitwerkingen bekijken" at bounding box center [760, 394] width 176 height 28
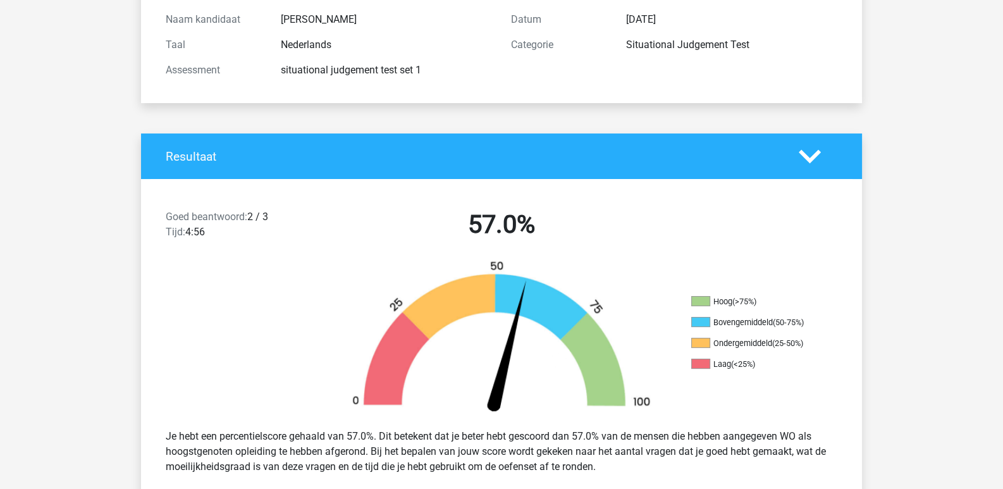
scroll to position [0, 0]
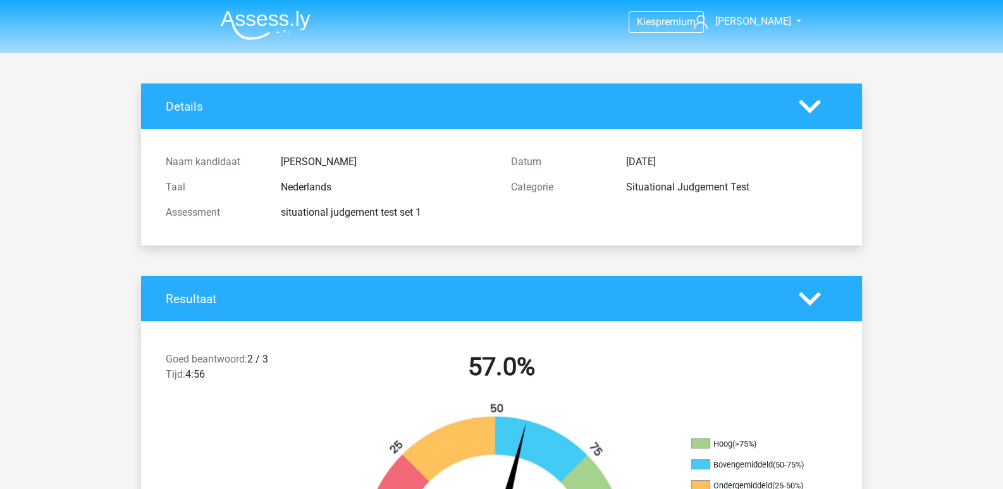
click at [294, 21] on img at bounding box center [266, 25] width 90 height 30
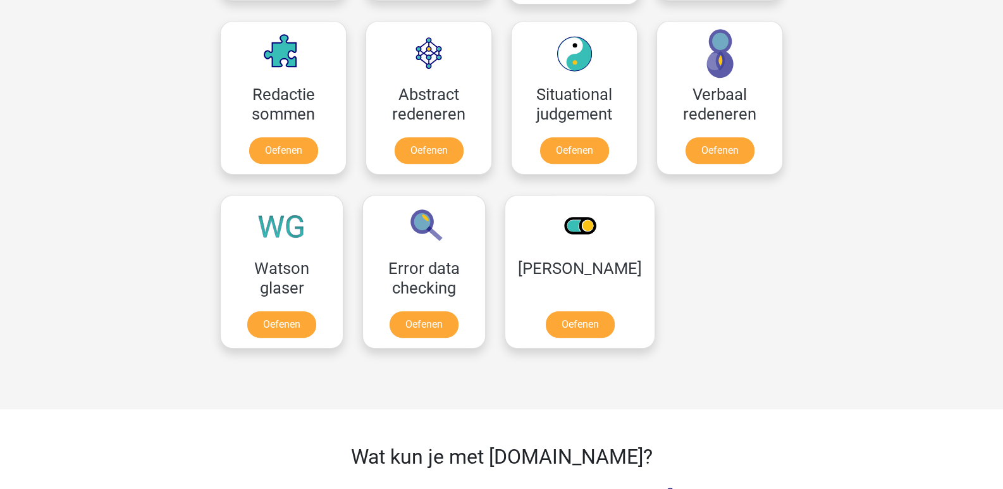
scroll to position [920, 0]
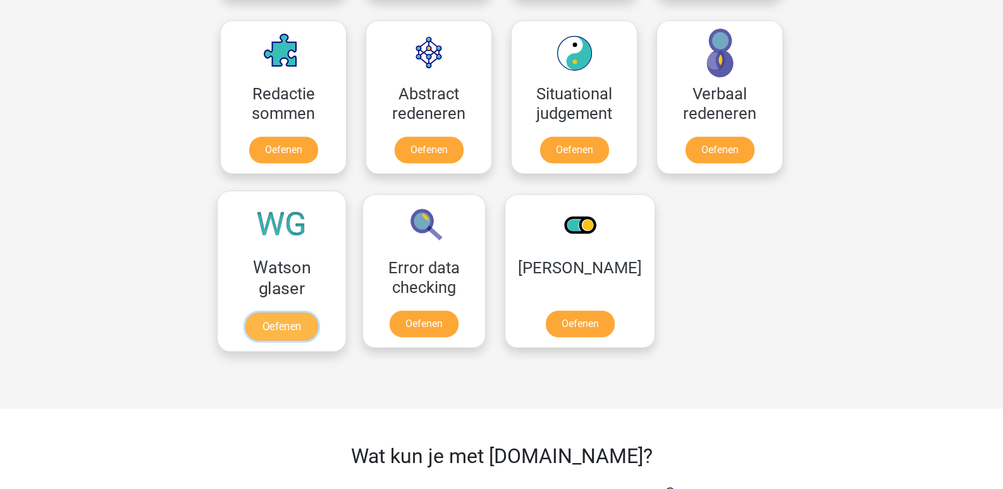
click at [300, 312] on link "Oefenen" at bounding box center [281, 326] width 72 height 28
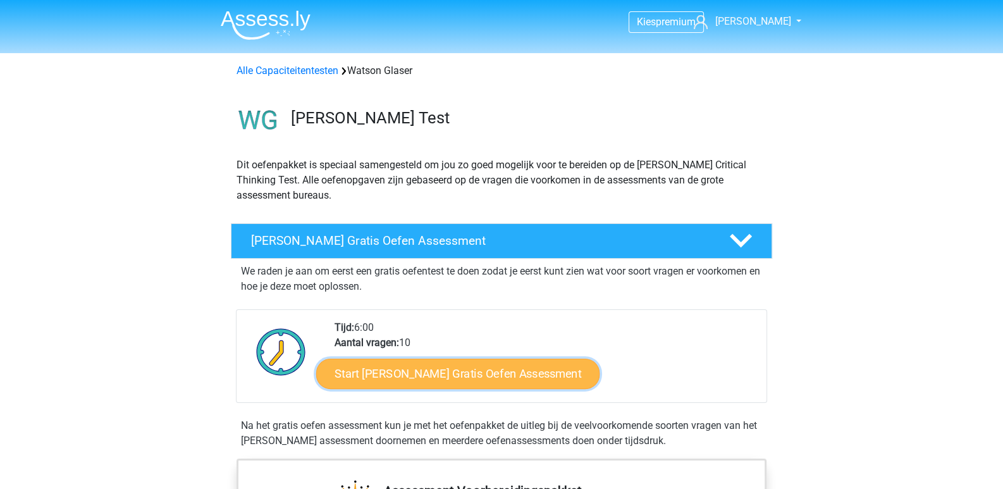
click at [410, 379] on link "Start Watson Glaser Gratis Oefen Assessment" at bounding box center [458, 373] width 284 height 30
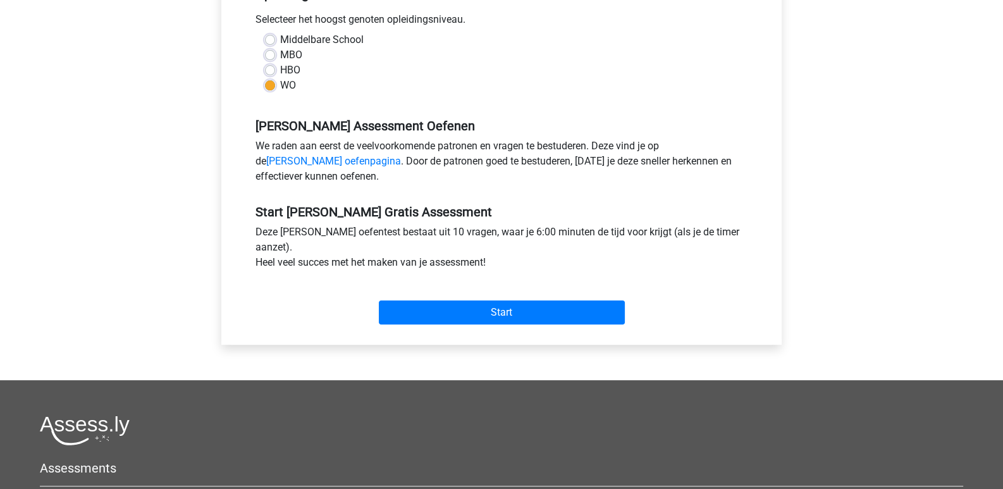
scroll to position [293, 0]
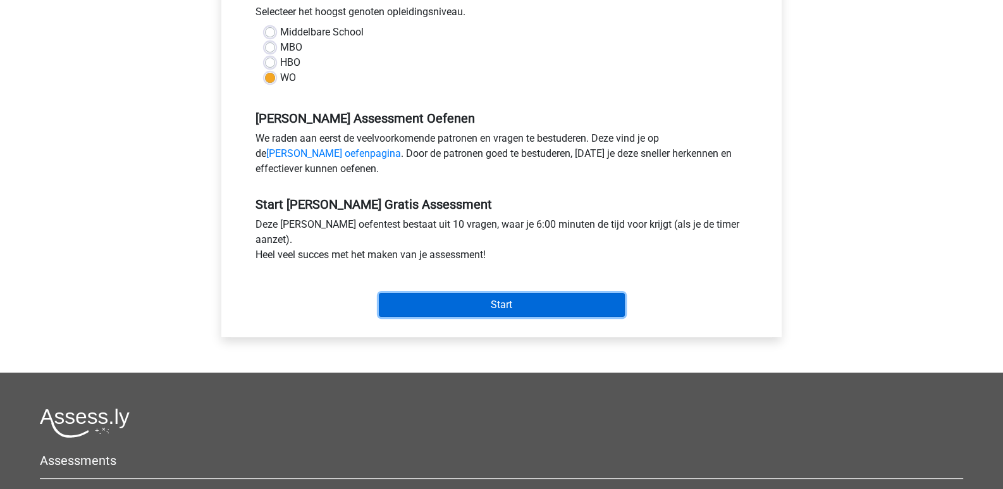
click at [496, 293] on input "Start" at bounding box center [502, 305] width 246 height 24
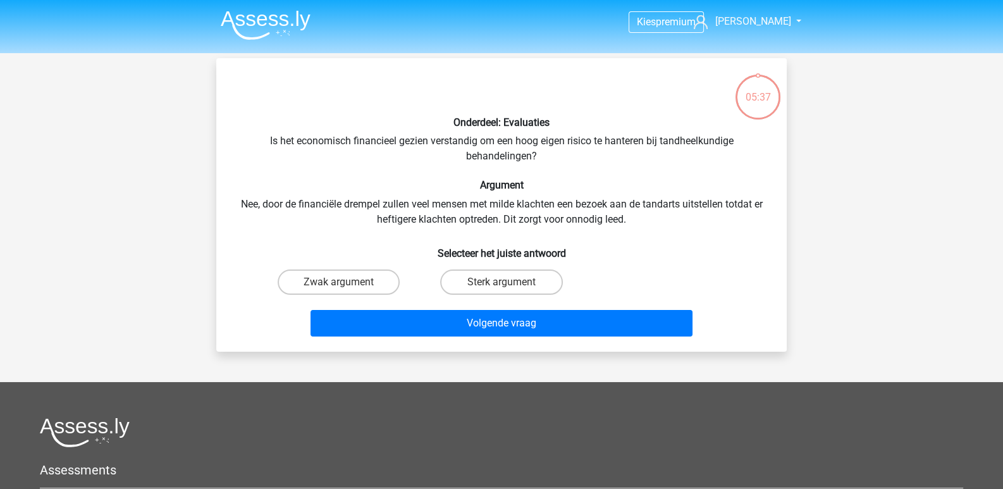
click at [248, 42] on nav "Kies premium nick [EMAIL_ADDRESS][DOMAIN_NAME]" at bounding box center [501, 22] width 582 height 41
click at [256, 19] on img at bounding box center [266, 25] width 90 height 30
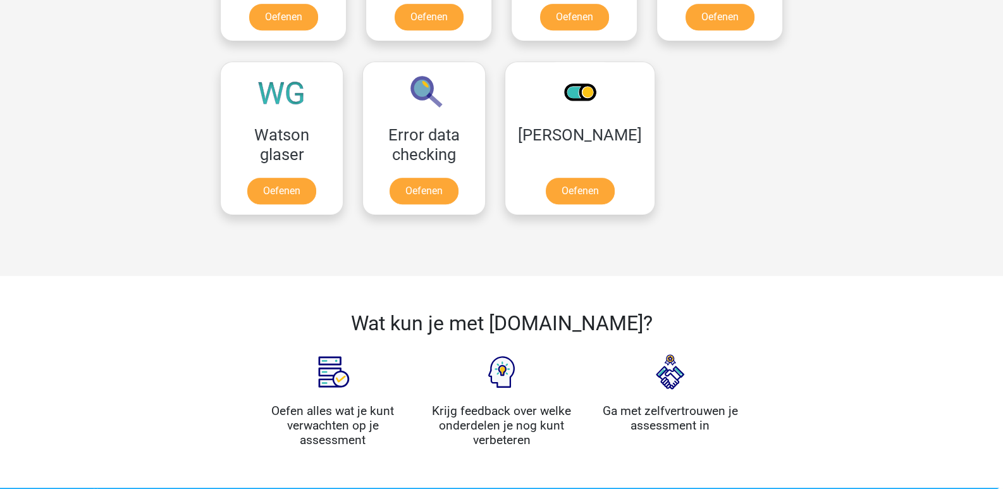
scroll to position [934, 0]
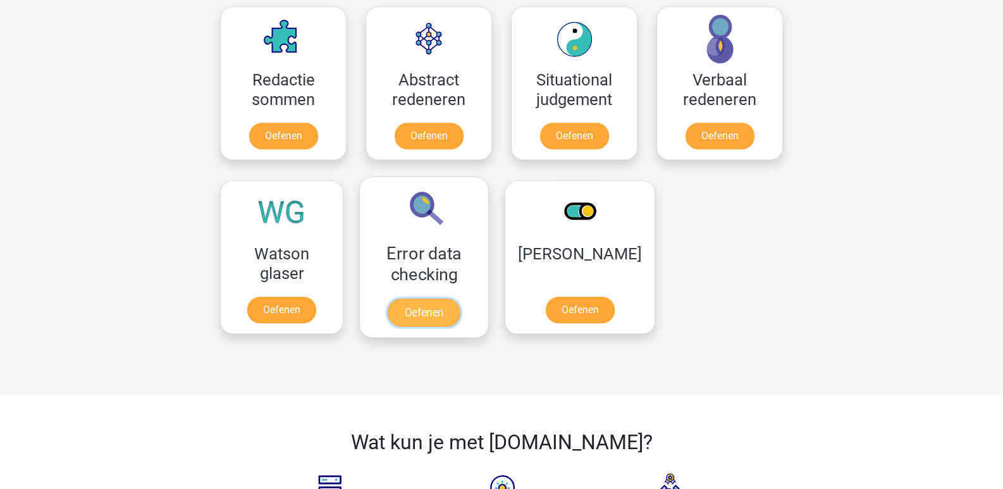
click at [449, 298] on link "Oefenen" at bounding box center [423, 312] width 72 height 28
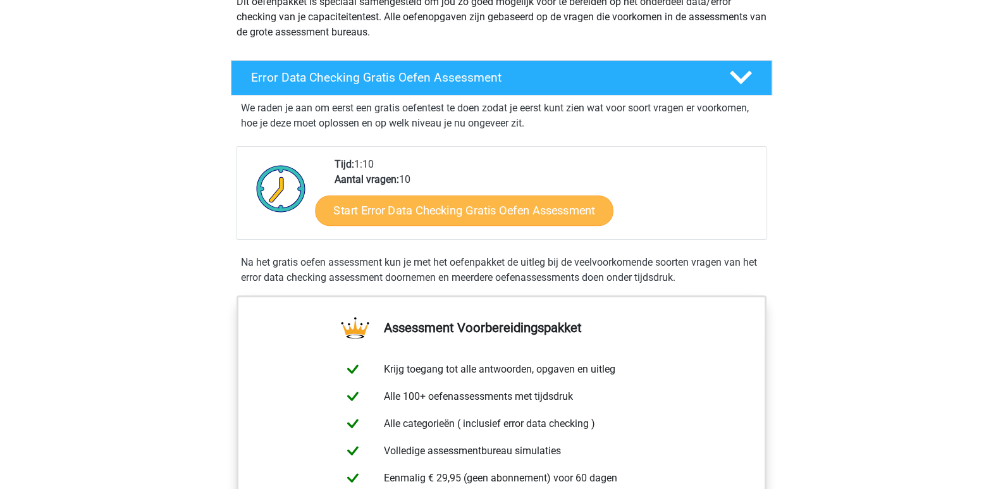
scroll to position [164, 0]
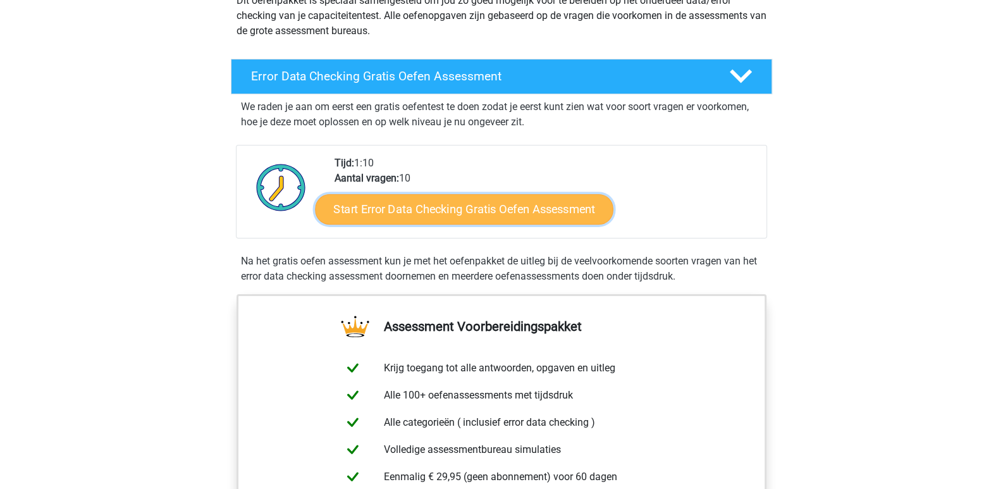
click at [446, 202] on link "Start Error Data Checking Gratis Oefen Assessment" at bounding box center [464, 209] width 298 height 30
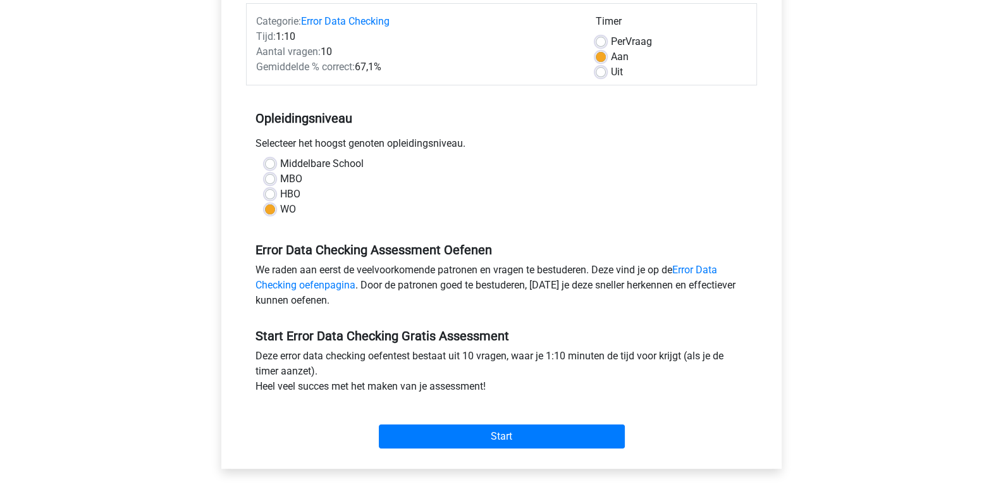
scroll to position [168, 0]
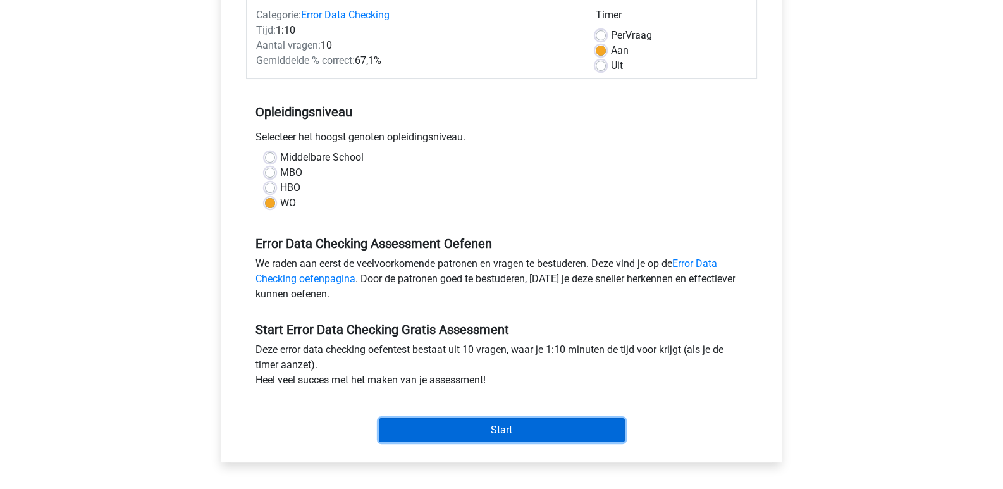
click at [424, 430] on input "Start" at bounding box center [502, 430] width 246 height 24
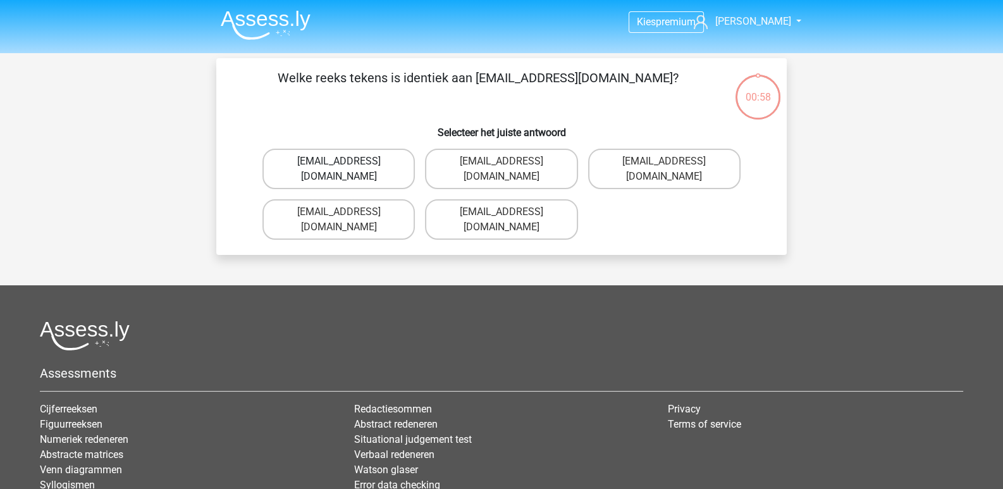
click at [363, 168] on label "Evie_Maede@jointmail.com.uk" at bounding box center [338, 169] width 152 height 40
click at [347, 168] on input "Evie_Maede@jointmail.com.uk" at bounding box center [343, 165] width 8 height 8
radio input "true"
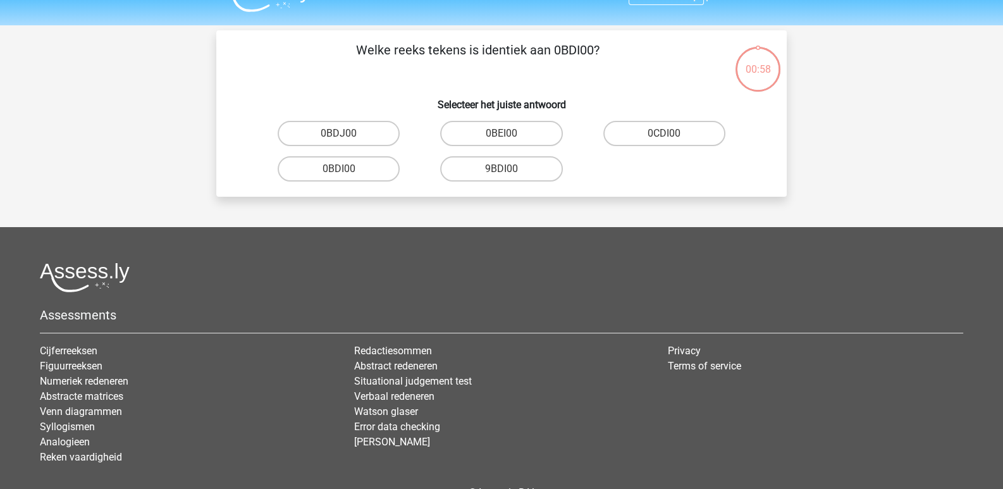
scroll to position [23, 0]
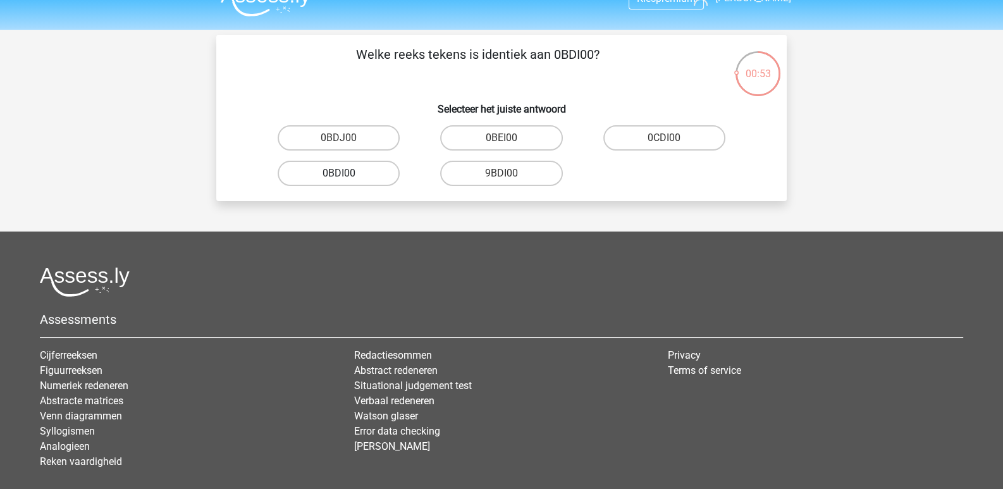
click at [360, 179] on label "0BDI00" at bounding box center [338, 173] width 122 height 25
click at [347, 179] on input "0BDI00" at bounding box center [343, 177] width 8 height 8
radio input "true"
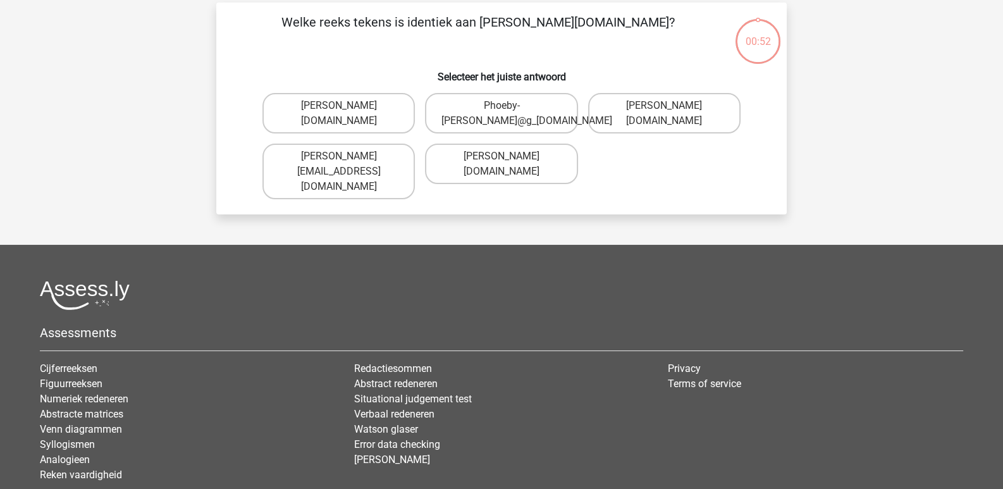
scroll to position [58, 0]
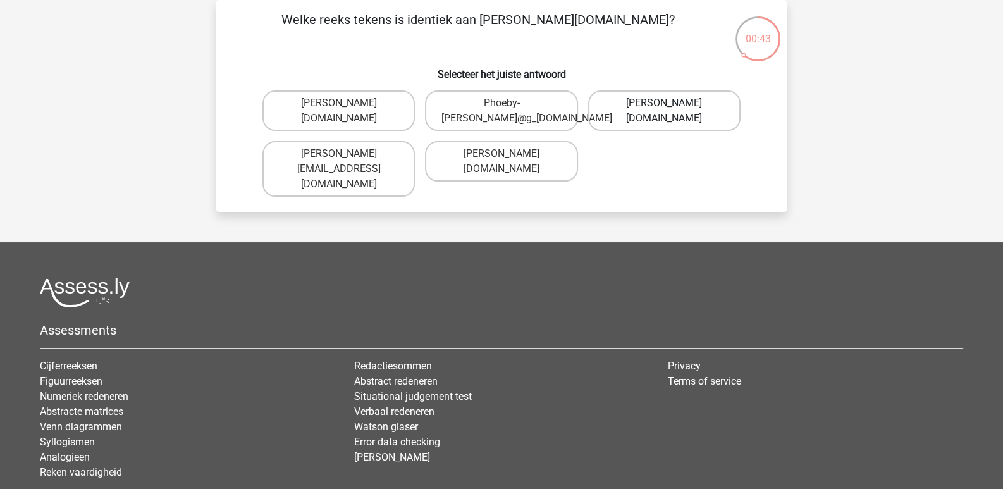
click at [619, 123] on label "Phoebe-Patterson@g_mail.gr" at bounding box center [664, 110] width 152 height 40
click at [664, 111] on input "Phoebe-Patterson@g_mail.gr" at bounding box center [668, 107] width 8 height 8
radio input "true"
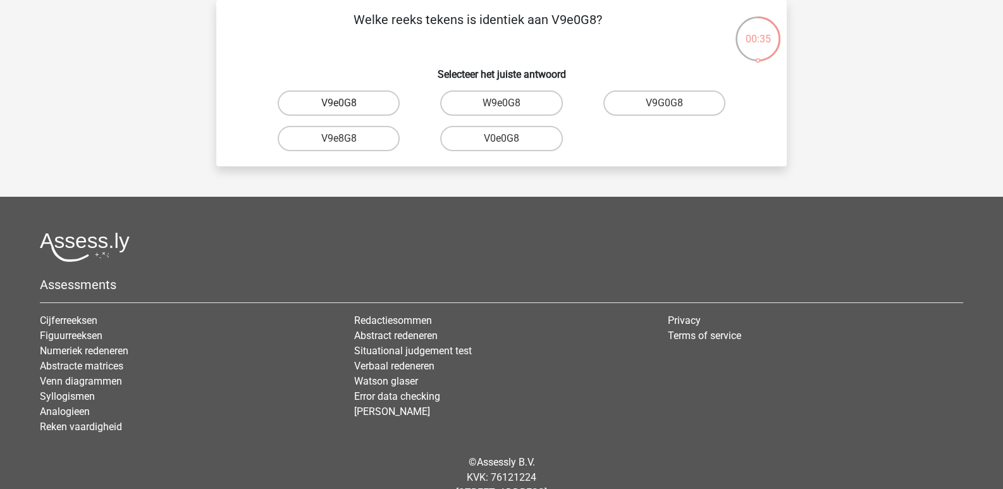
click at [375, 96] on label "V9e0G8" at bounding box center [338, 102] width 122 height 25
click at [347, 103] on input "V9e0G8" at bounding box center [343, 107] width 8 height 8
radio input "true"
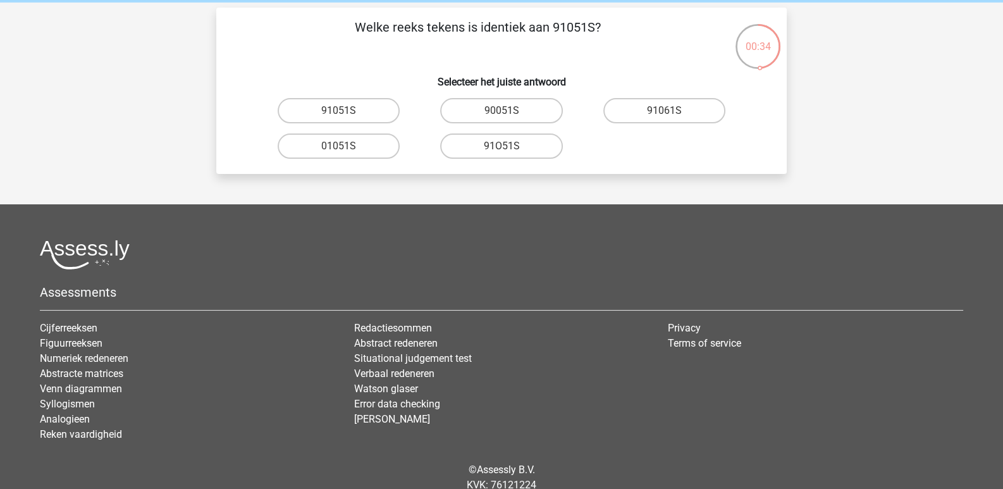
scroll to position [49, 0]
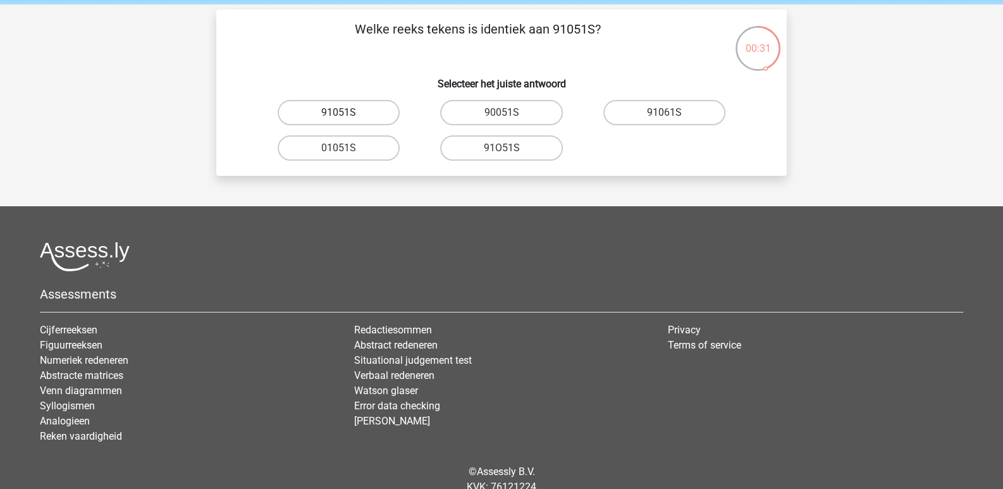
click at [379, 104] on label "91051S" at bounding box center [338, 112] width 122 height 25
click at [347, 113] on input "91051S" at bounding box center [343, 117] width 8 height 8
radio input "true"
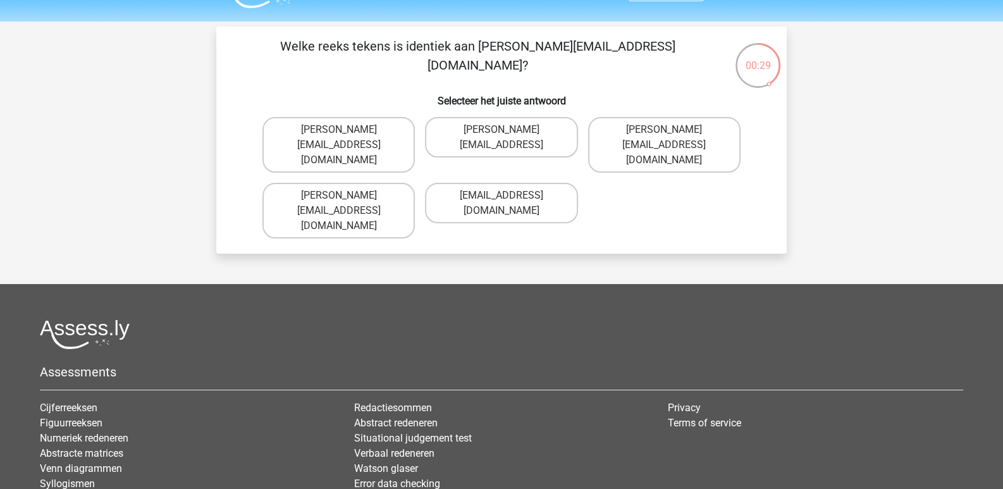
scroll to position [31, 0]
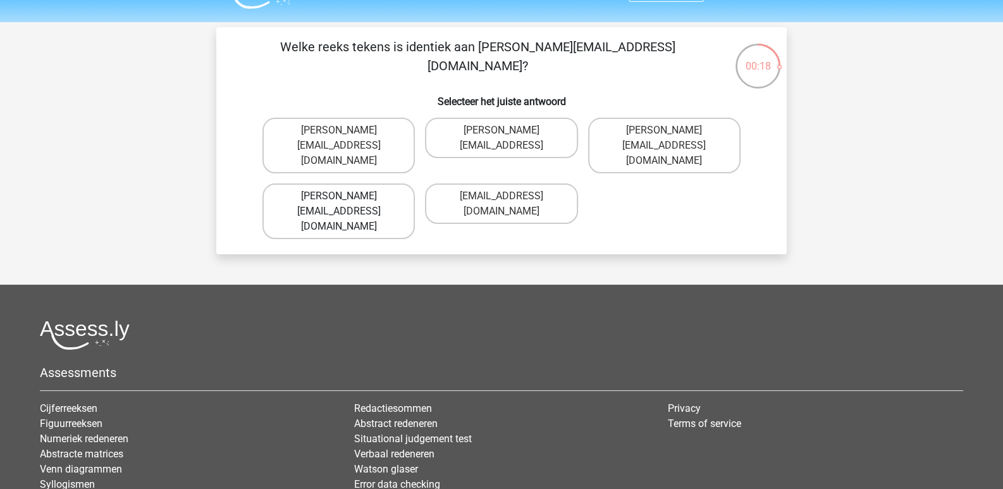
click at [388, 183] on label "Connor.Paterson@mailme.com" at bounding box center [338, 211] width 152 height 56
click at [347, 196] on input "Connor.Paterson@mailme.com" at bounding box center [343, 200] width 8 height 8
radio input "true"
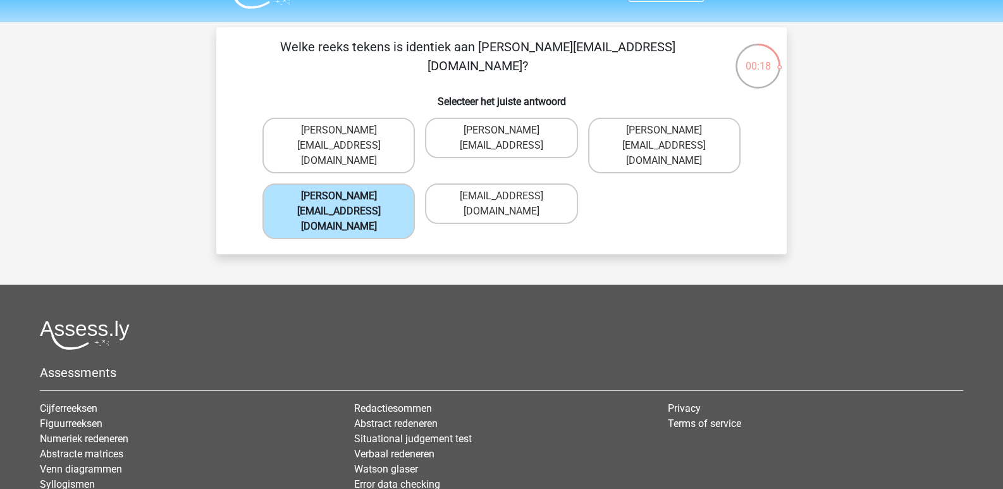
scroll to position [58, 0]
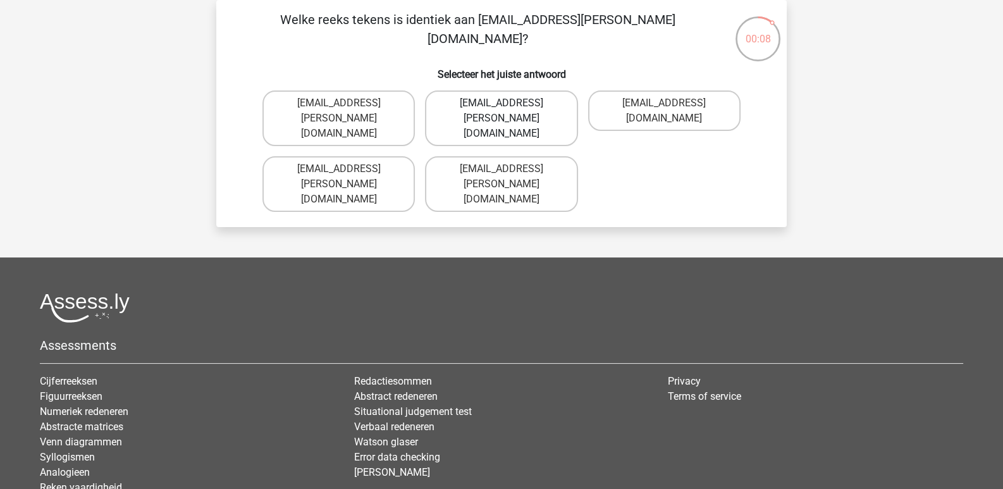
click at [475, 96] on label "Ava-Carroll@mailme.uk.com" at bounding box center [501, 118] width 152 height 56
click at [501, 103] on input "Ava-Carroll@mailme.uk.com" at bounding box center [505, 107] width 8 height 8
radio input "true"
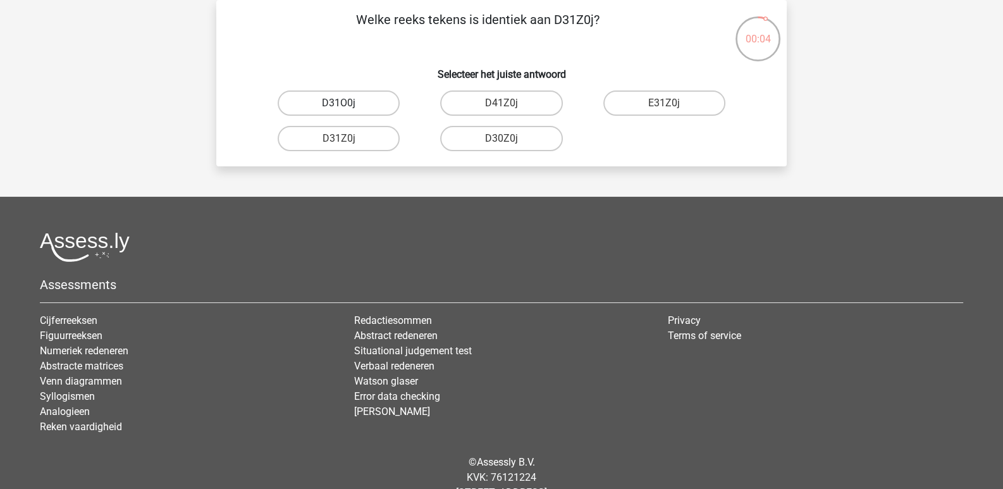
click at [352, 102] on label "D31O0j" at bounding box center [338, 102] width 122 height 25
click at [347, 103] on input "D31O0j" at bounding box center [343, 107] width 8 height 8
radio input "true"
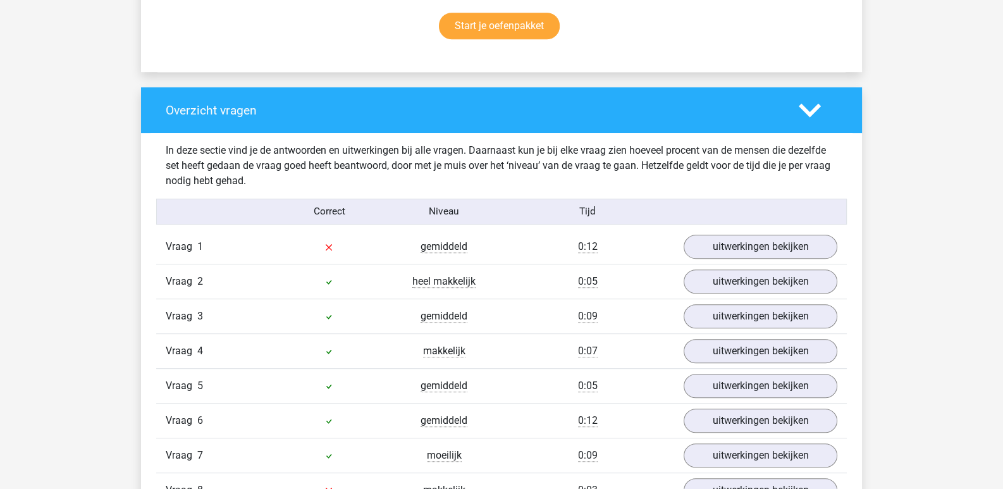
scroll to position [998, 0]
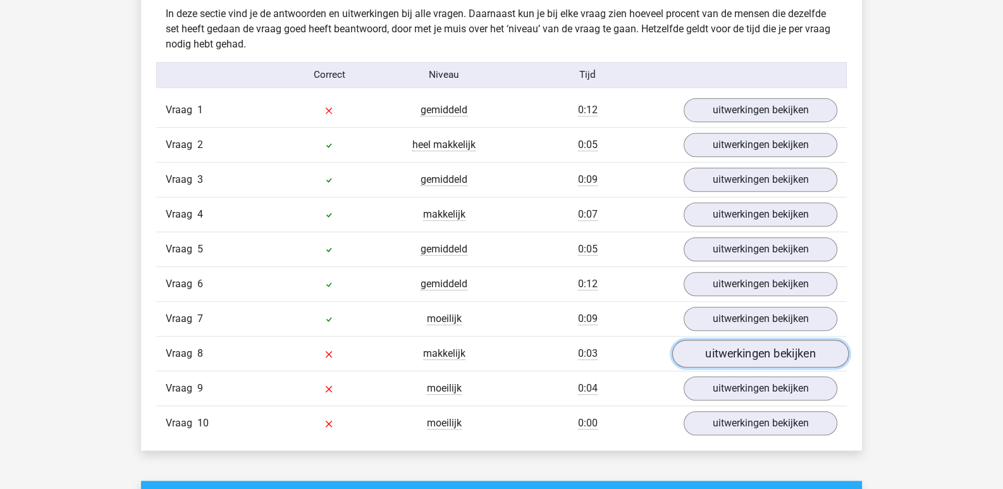
click at [717, 341] on link "uitwerkingen bekijken" at bounding box center [760, 354] width 176 height 28
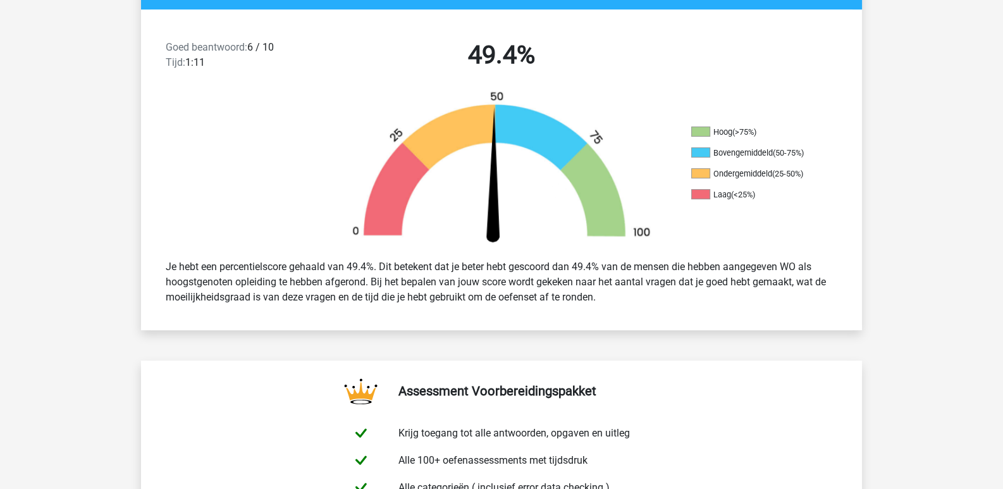
scroll to position [0, 0]
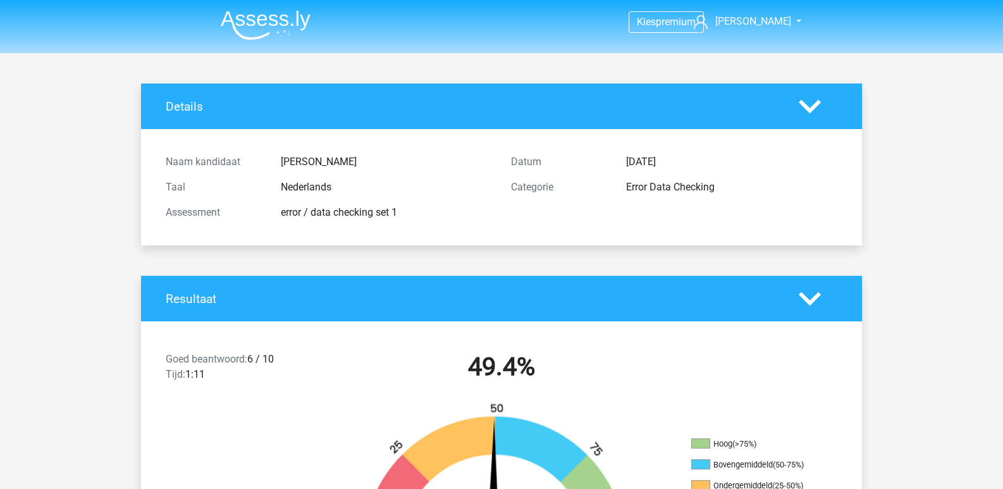
click at [274, 30] on img at bounding box center [266, 25] width 90 height 30
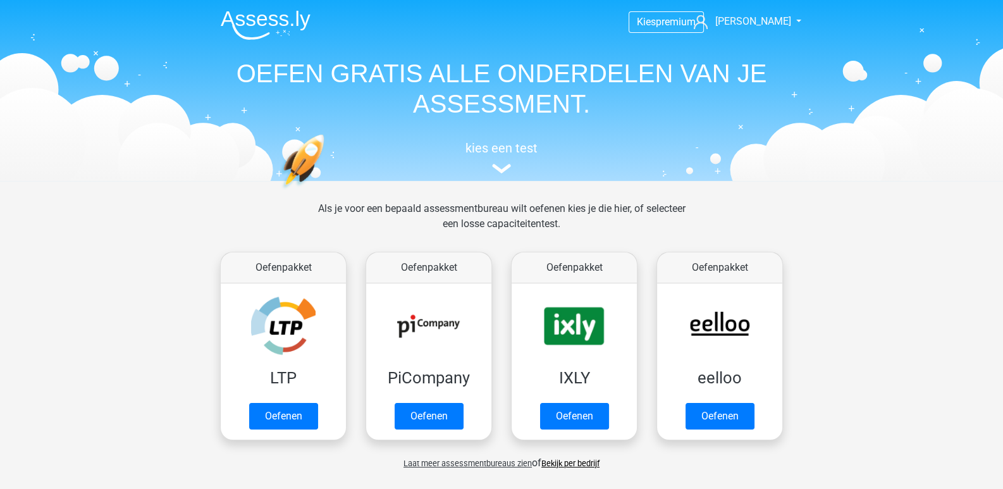
scroll to position [4, 0]
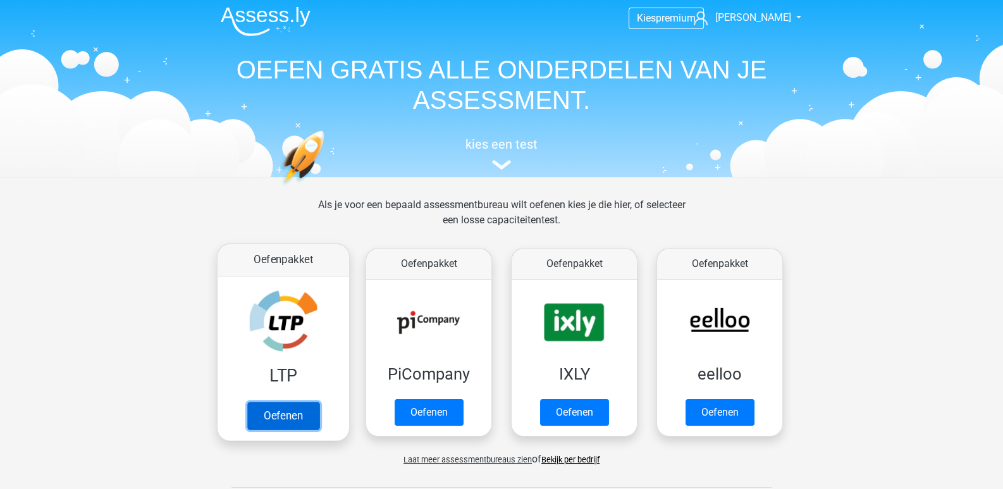
click at [262, 401] on link "Oefenen" at bounding box center [283, 415] width 72 height 28
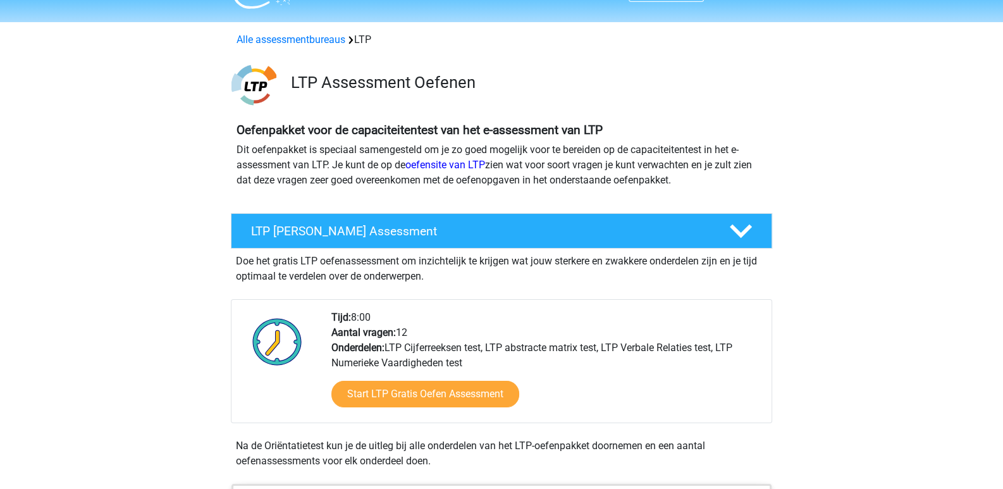
scroll to position [31, 0]
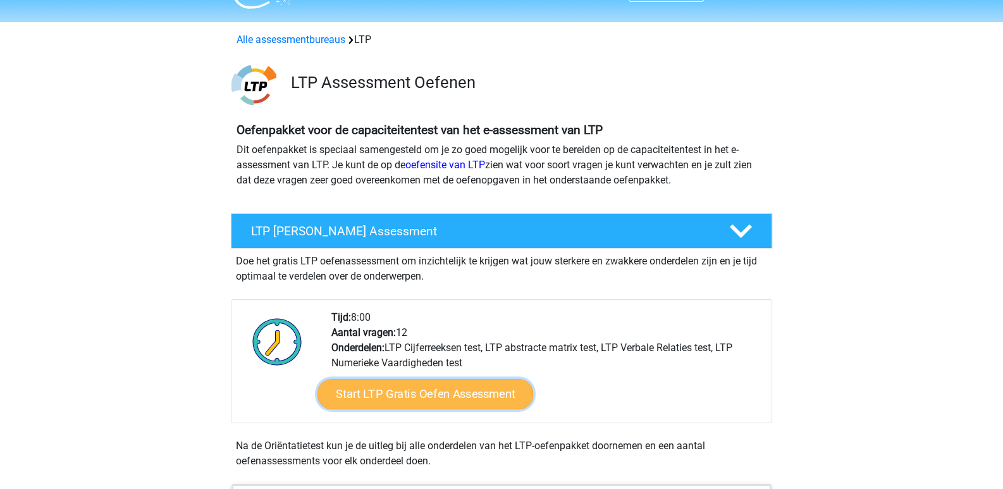
click at [413, 394] on link "Start LTP Gratis Oefen Assessment" at bounding box center [425, 394] width 216 height 30
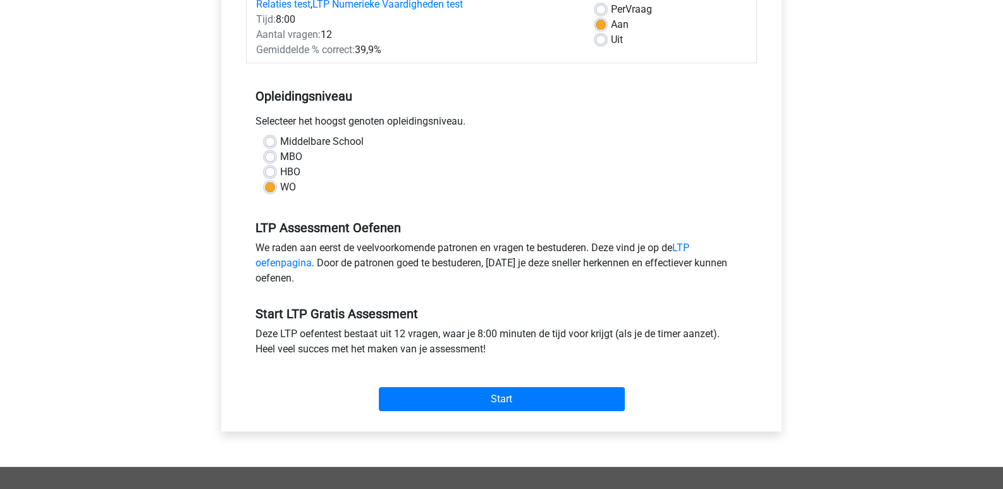
scroll to position [250, 0]
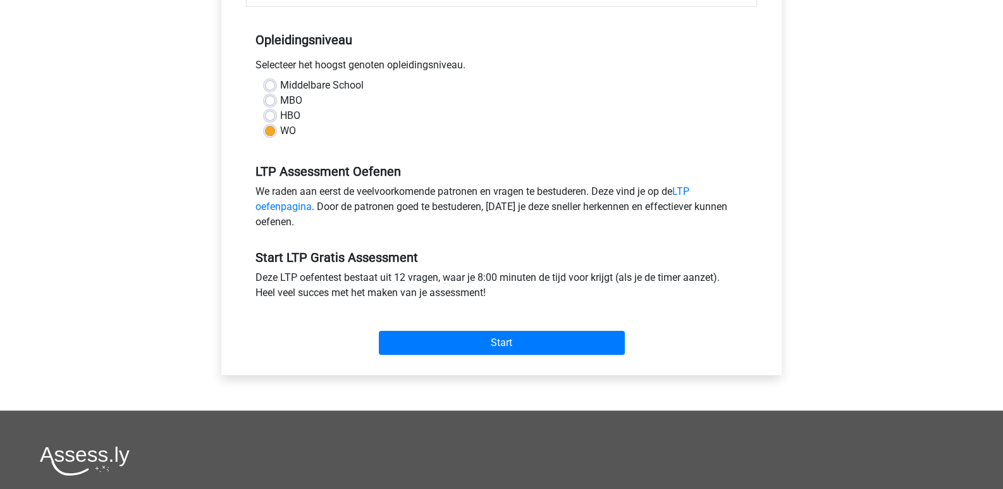
click at [445, 329] on div "Start" at bounding box center [501, 332] width 511 height 44
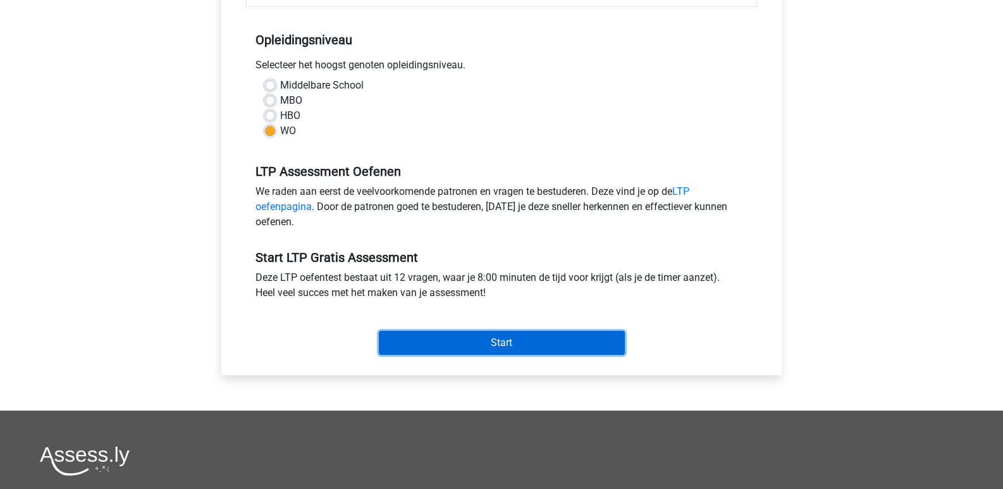
click at [446, 334] on input "Start" at bounding box center [502, 343] width 246 height 24
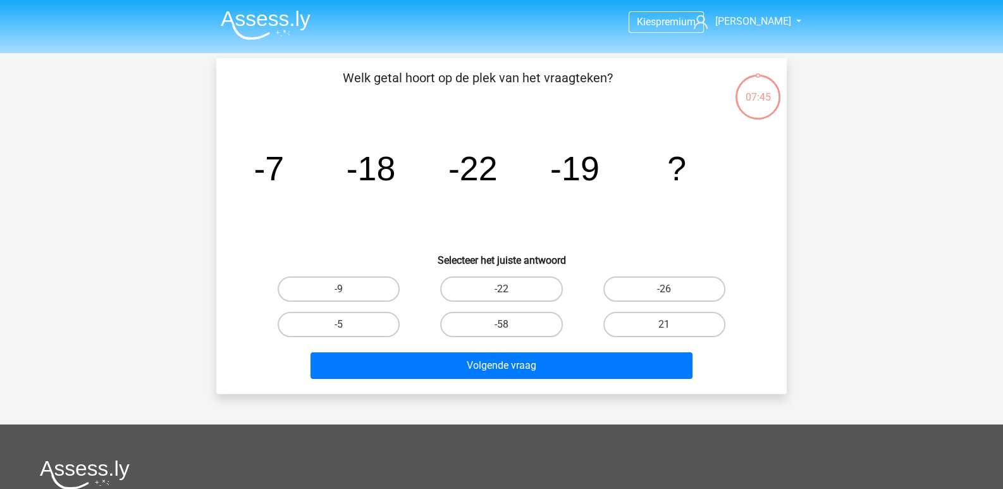
click at [298, 29] on img at bounding box center [266, 25] width 90 height 30
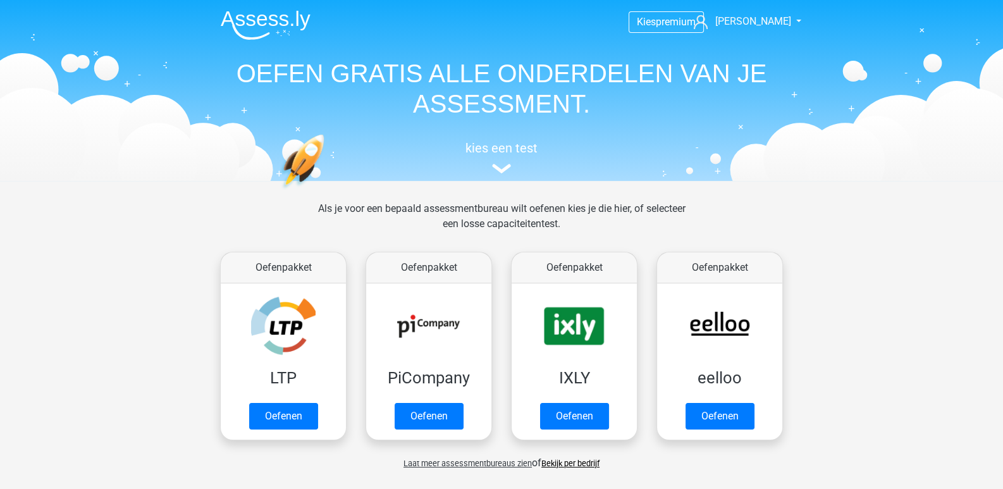
scroll to position [168, 0]
